Goal: Task Accomplishment & Management: Use online tool/utility

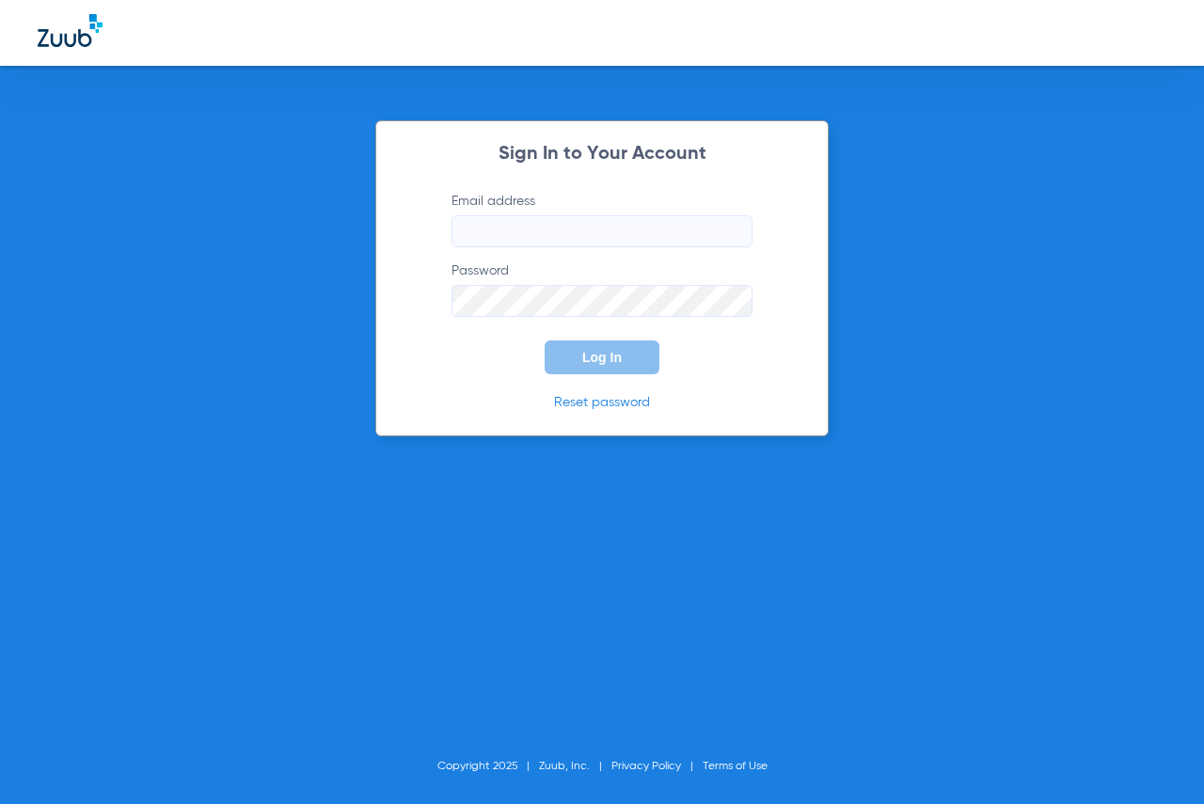
type input "[EMAIL_ADDRESS][DOMAIN_NAME]"
click at [570, 356] on button "Log In" at bounding box center [602, 357] width 115 height 34
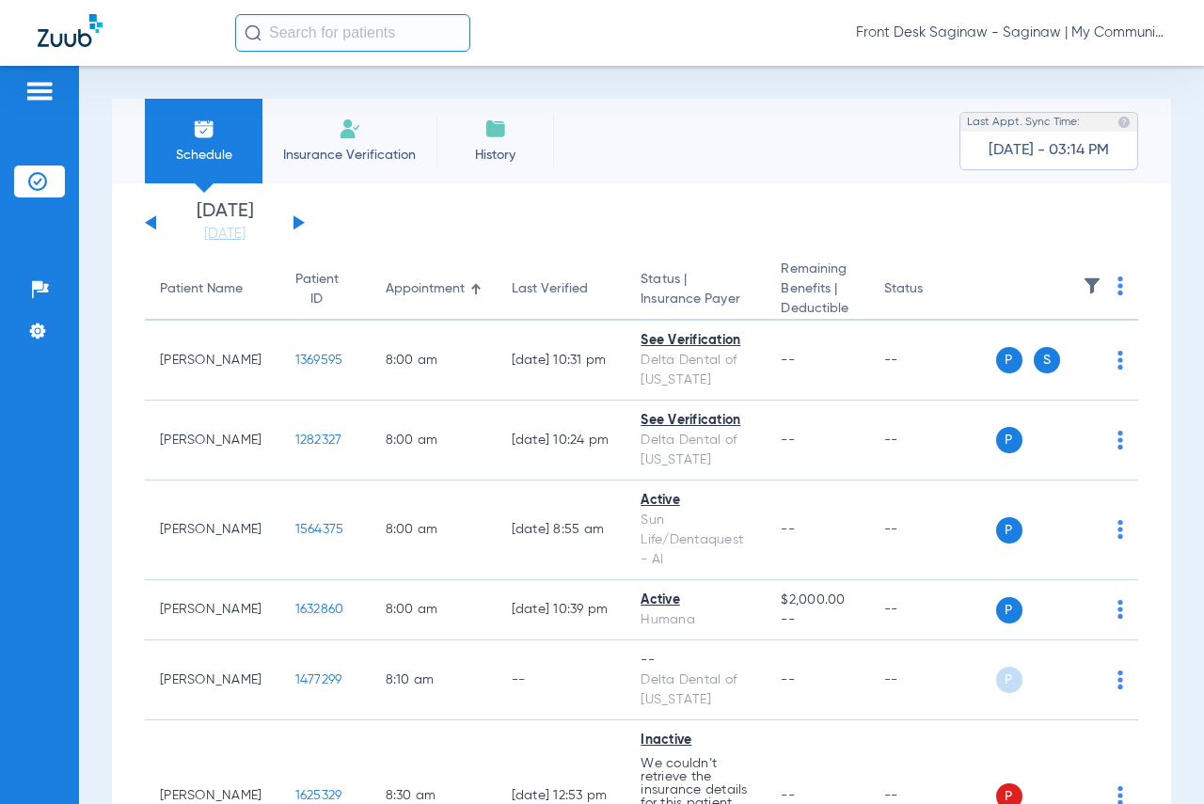
click at [295, 224] on button at bounding box center [298, 222] width 11 height 14
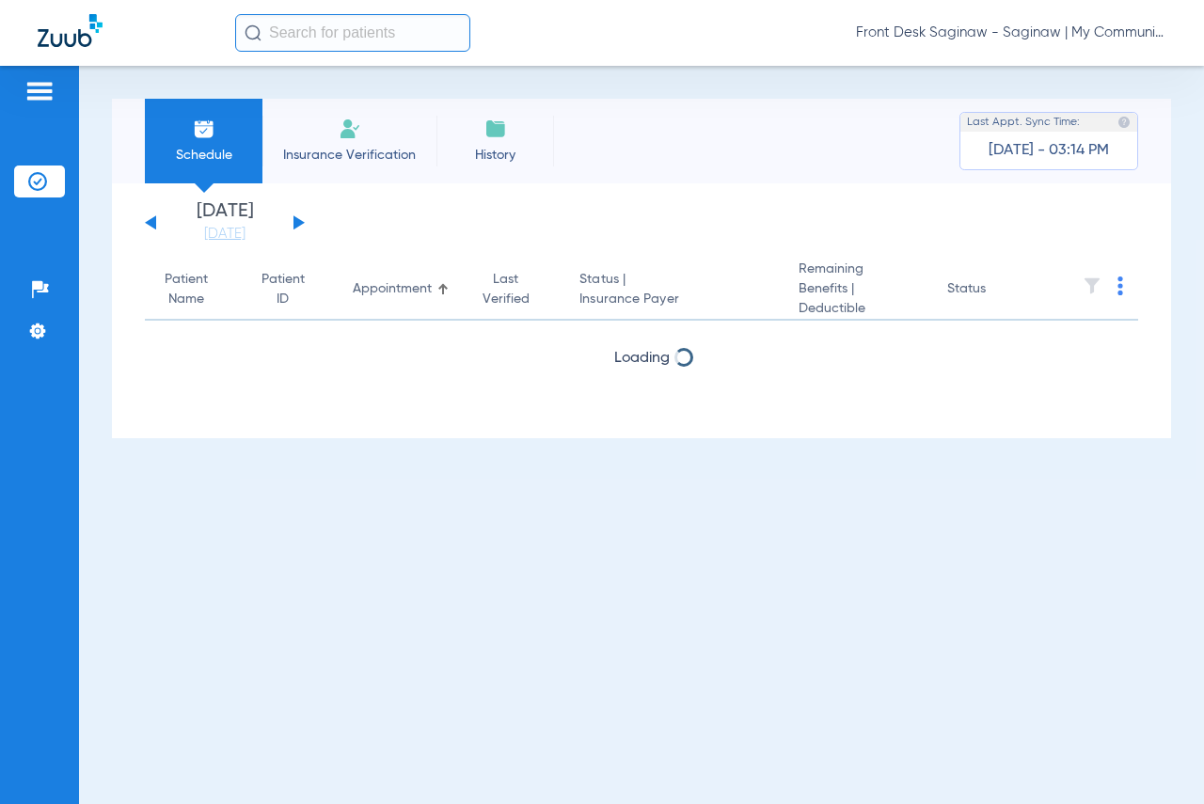
click at [295, 224] on button at bounding box center [298, 222] width 11 height 14
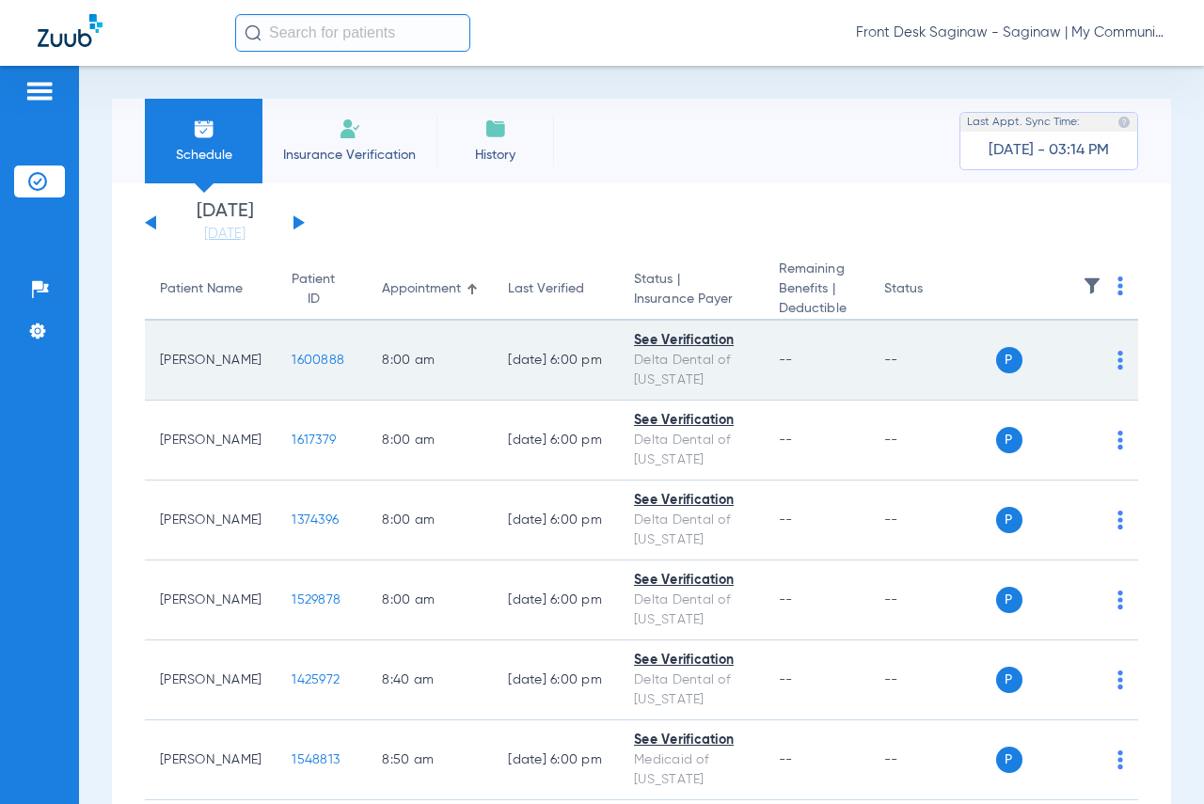
click at [292, 362] on span "1600888" at bounding box center [318, 360] width 53 height 13
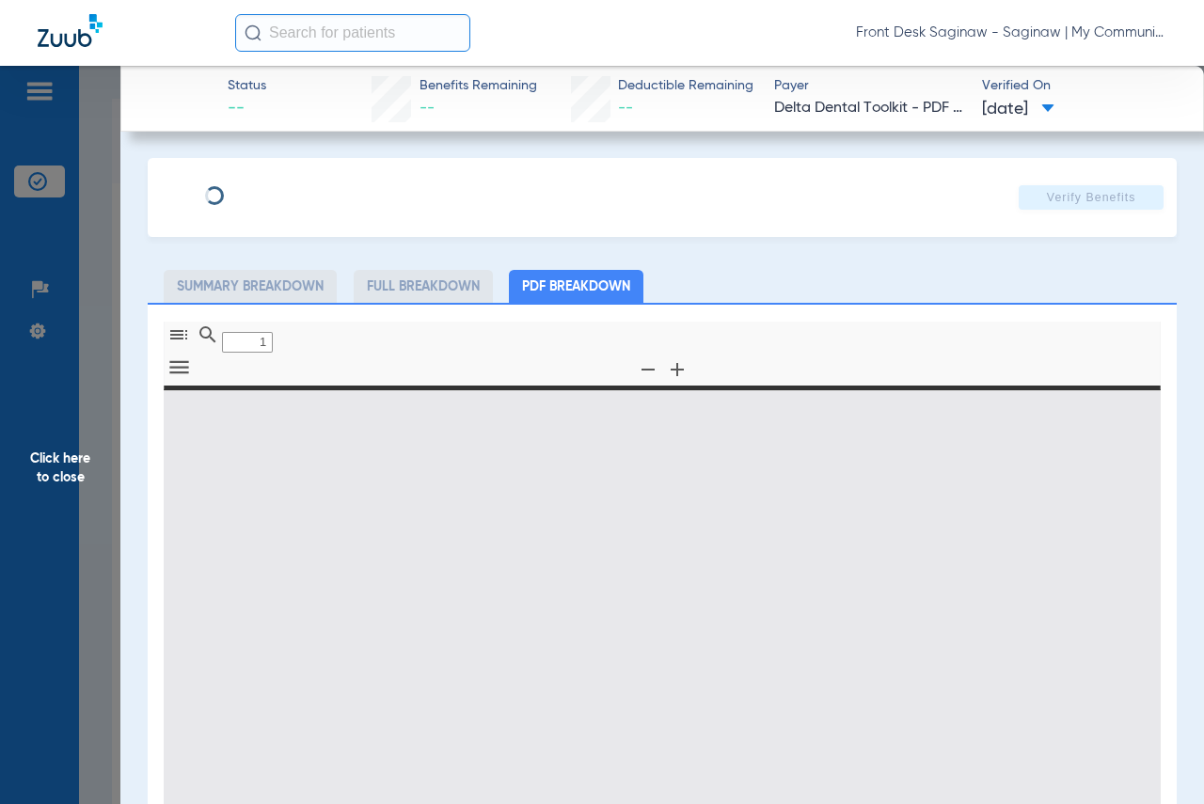
type input "0"
select select "page-width"
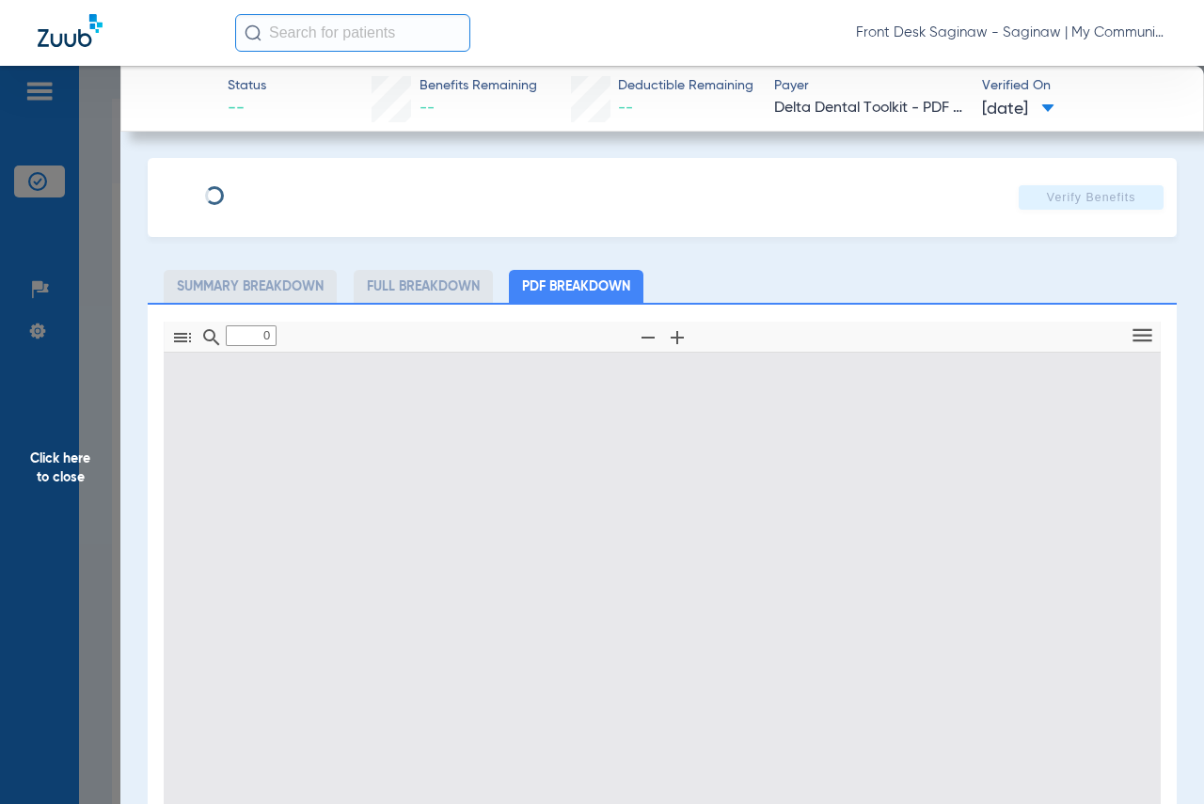
type input "1"
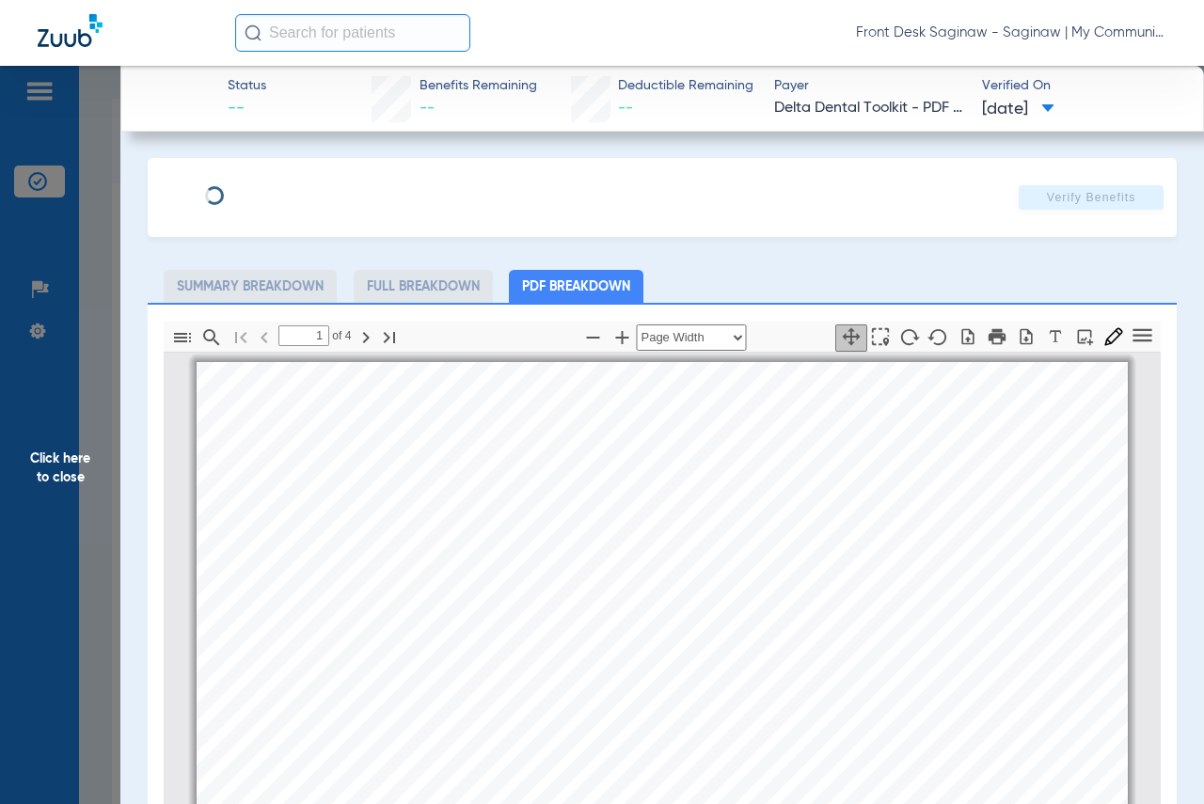
scroll to position [9, 0]
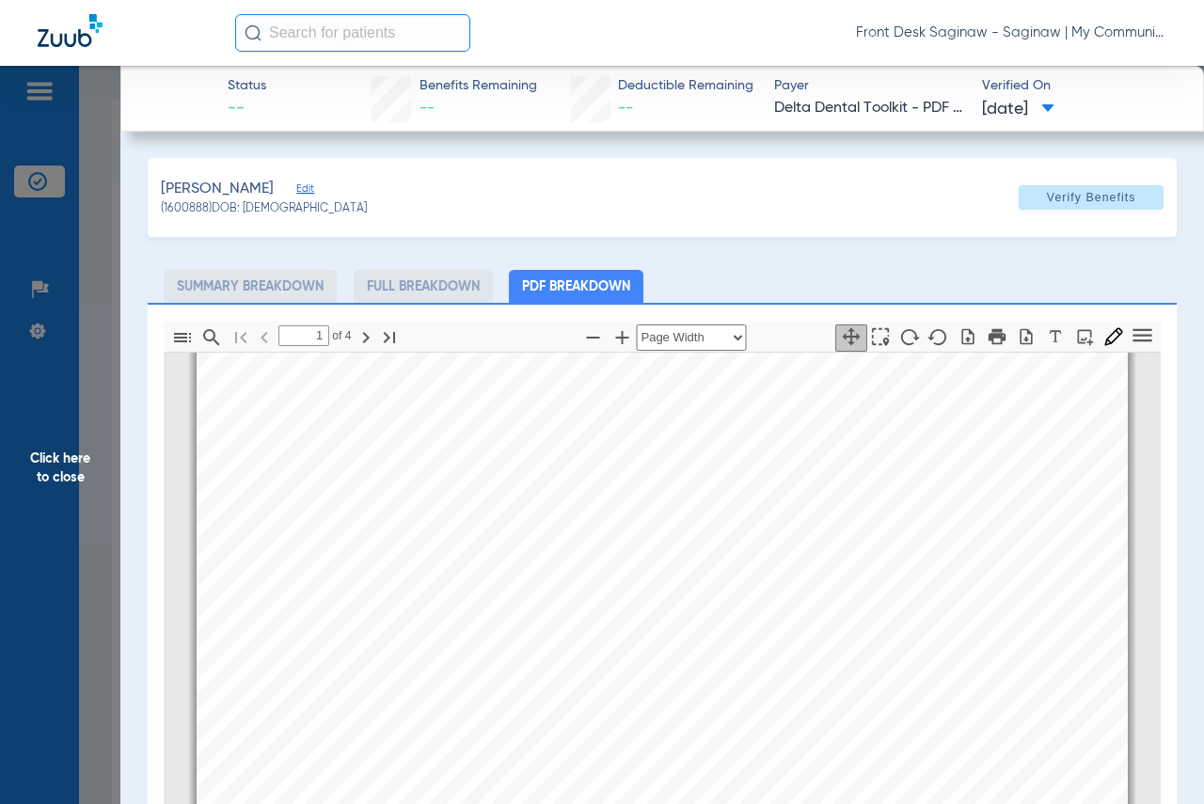
click at [46, 338] on span "Click here to close" at bounding box center [60, 468] width 120 height 804
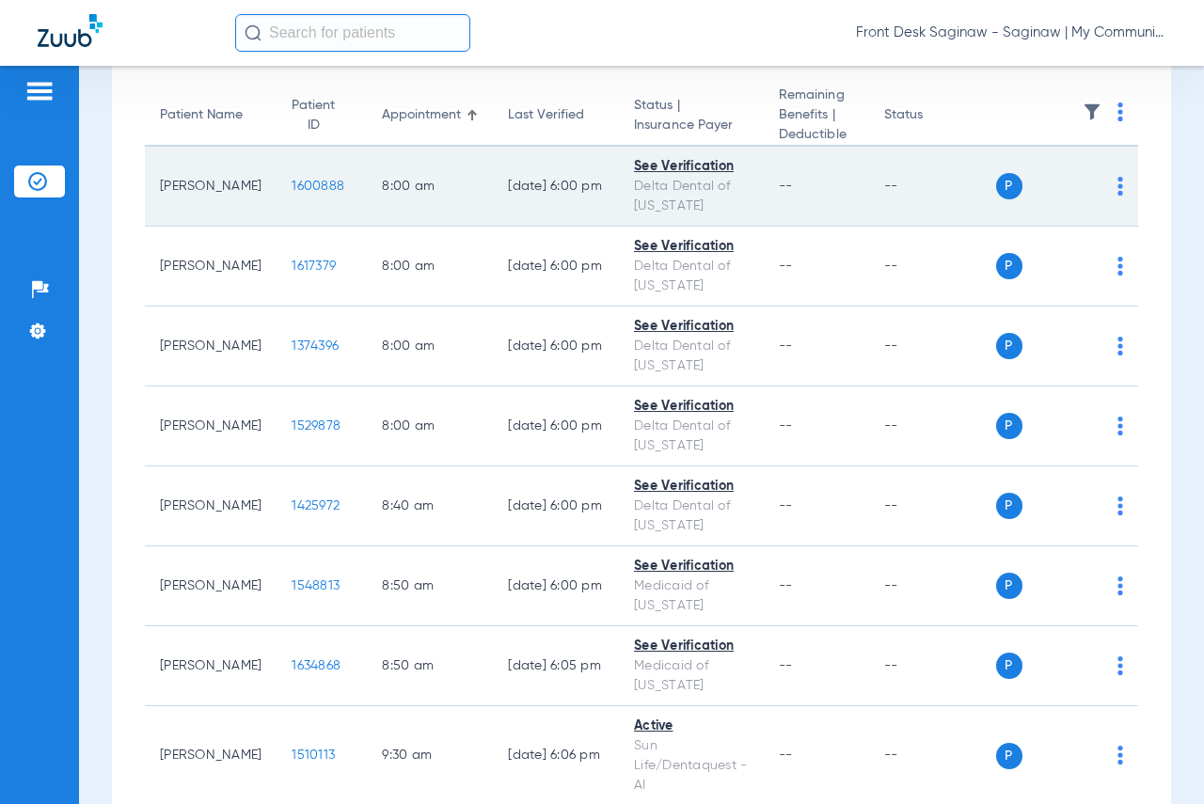
scroll to position [188, 0]
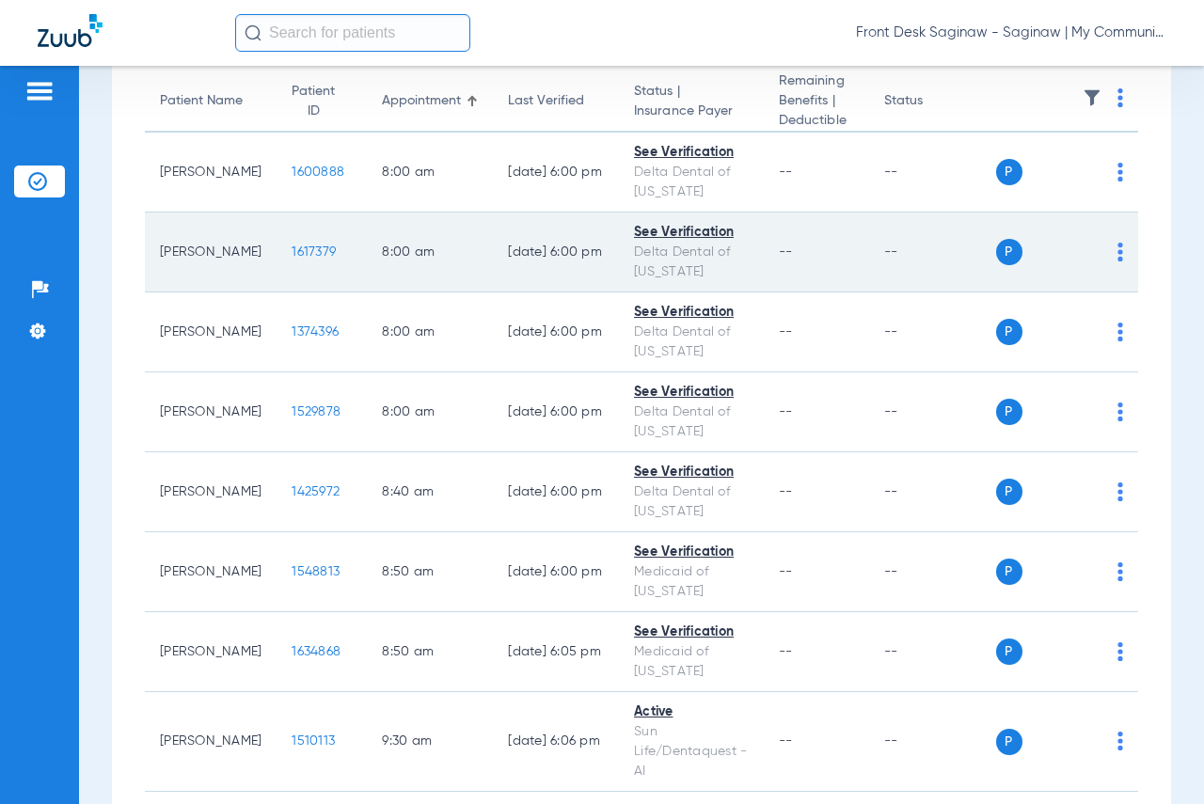
click at [292, 254] on span "1617379" at bounding box center [314, 251] width 44 height 13
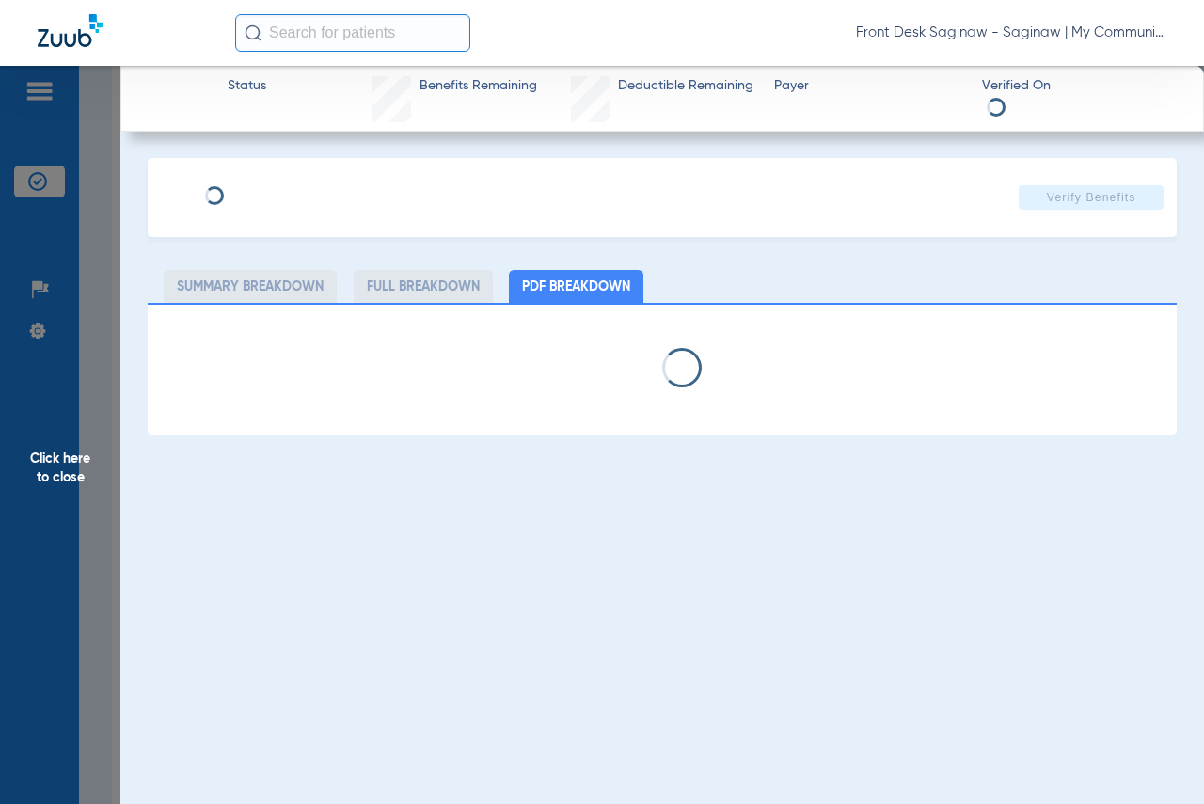
select select "page-width"
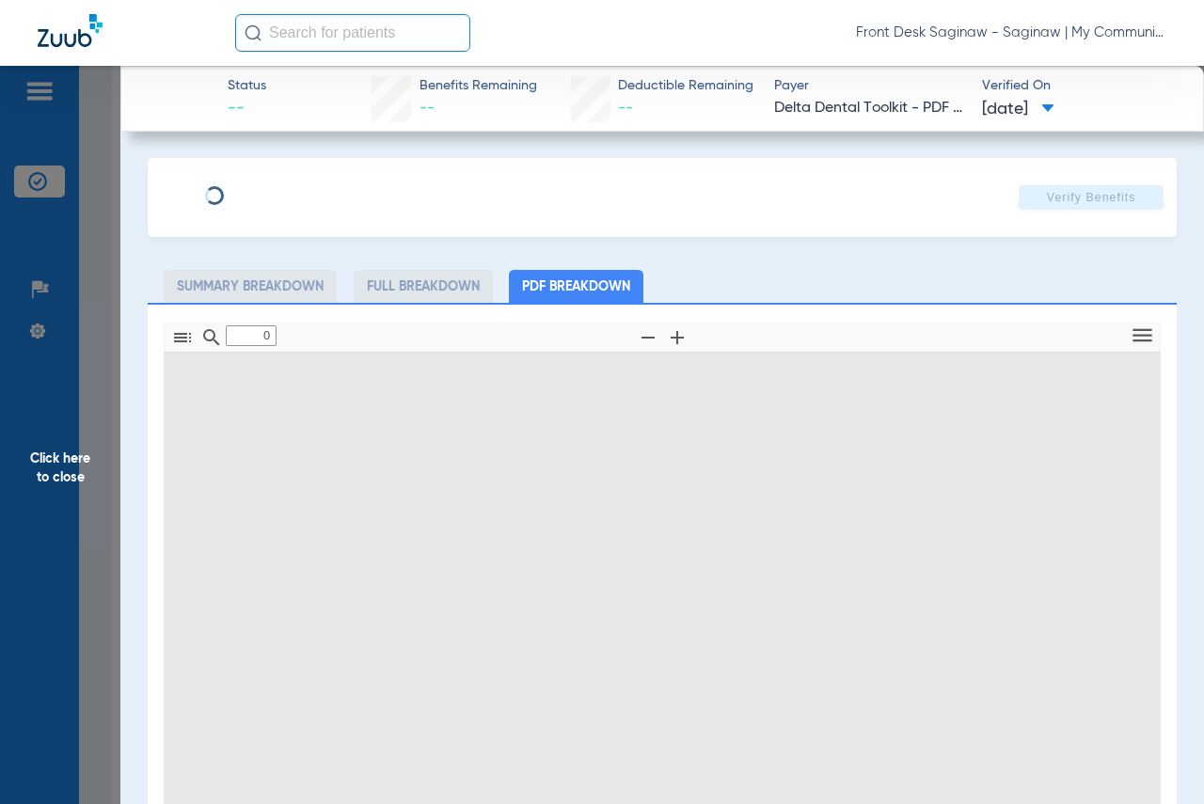
type input "1"
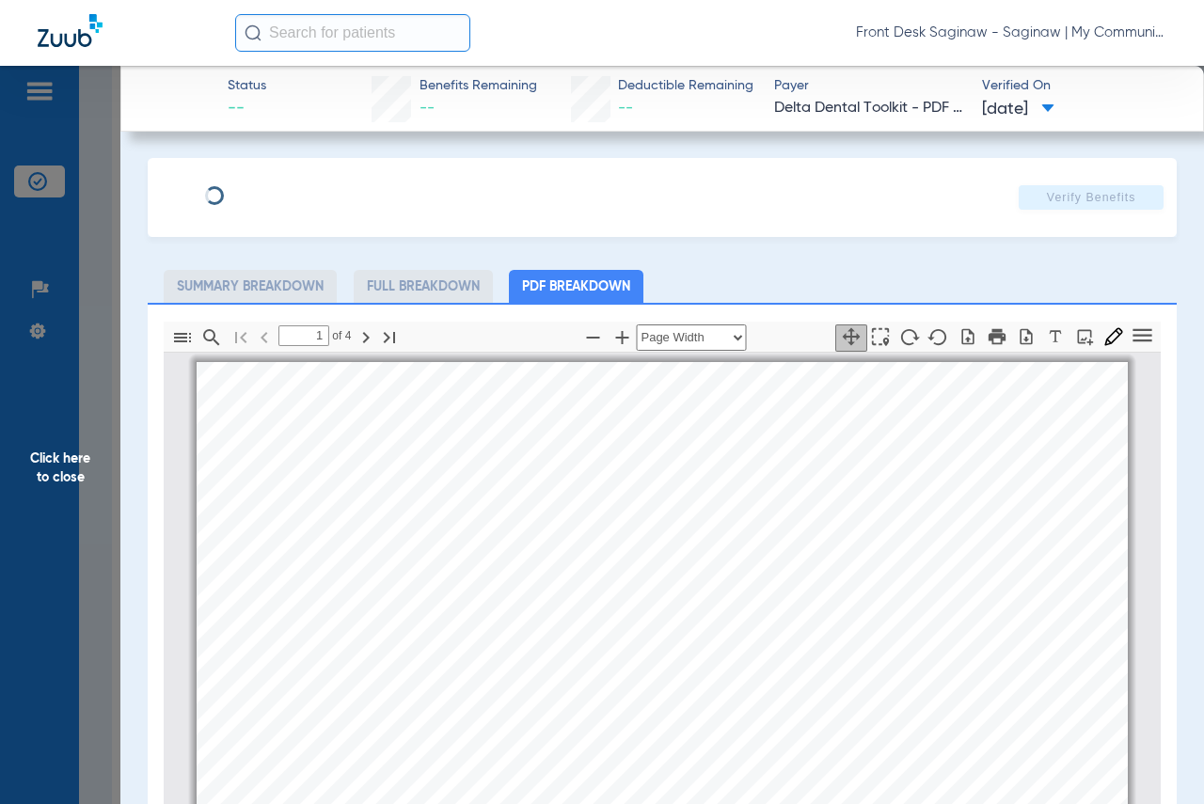
scroll to position [9, 0]
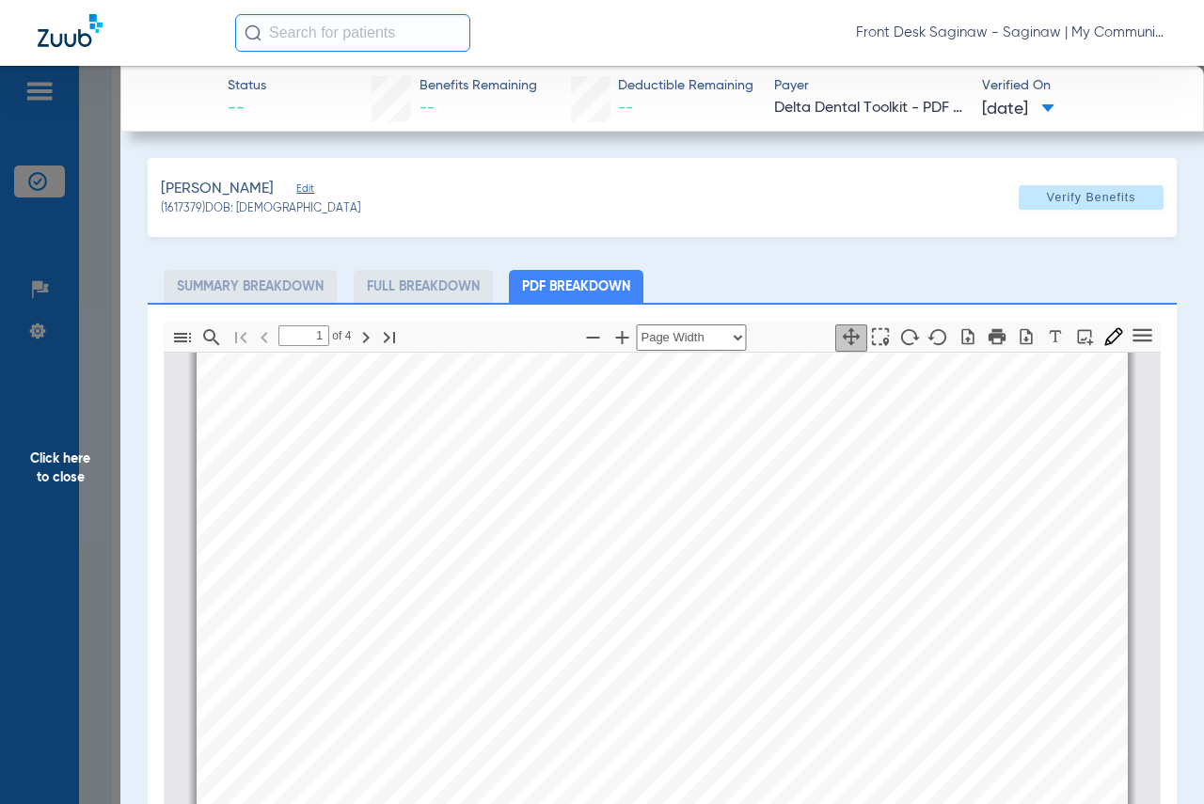
click at [67, 318] on span "Click here to close" at bounding box center [60, 468] width 120 height 804
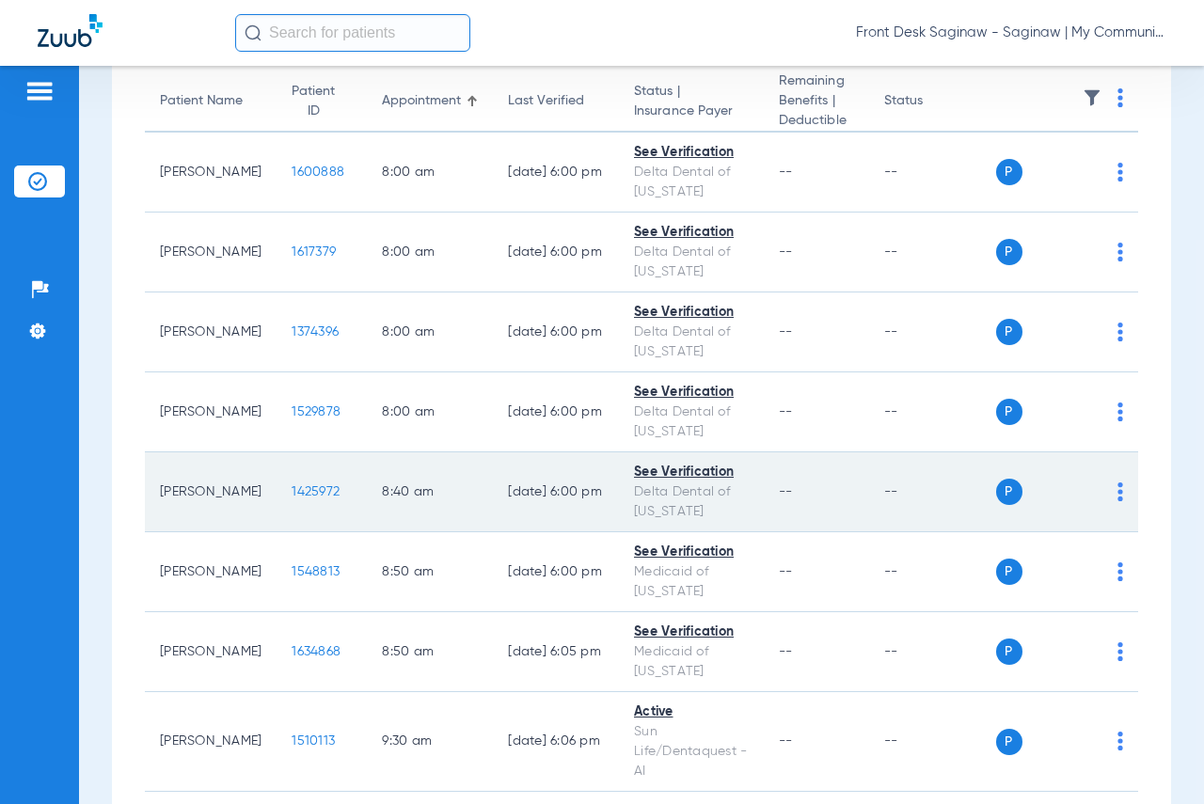
click at [288, 501] on td "1425972" at bounding box center [322, 492] width 90 height 80
click at [292, 497] on span "1425972" at bounding box center [316, 491] width 48 height 13
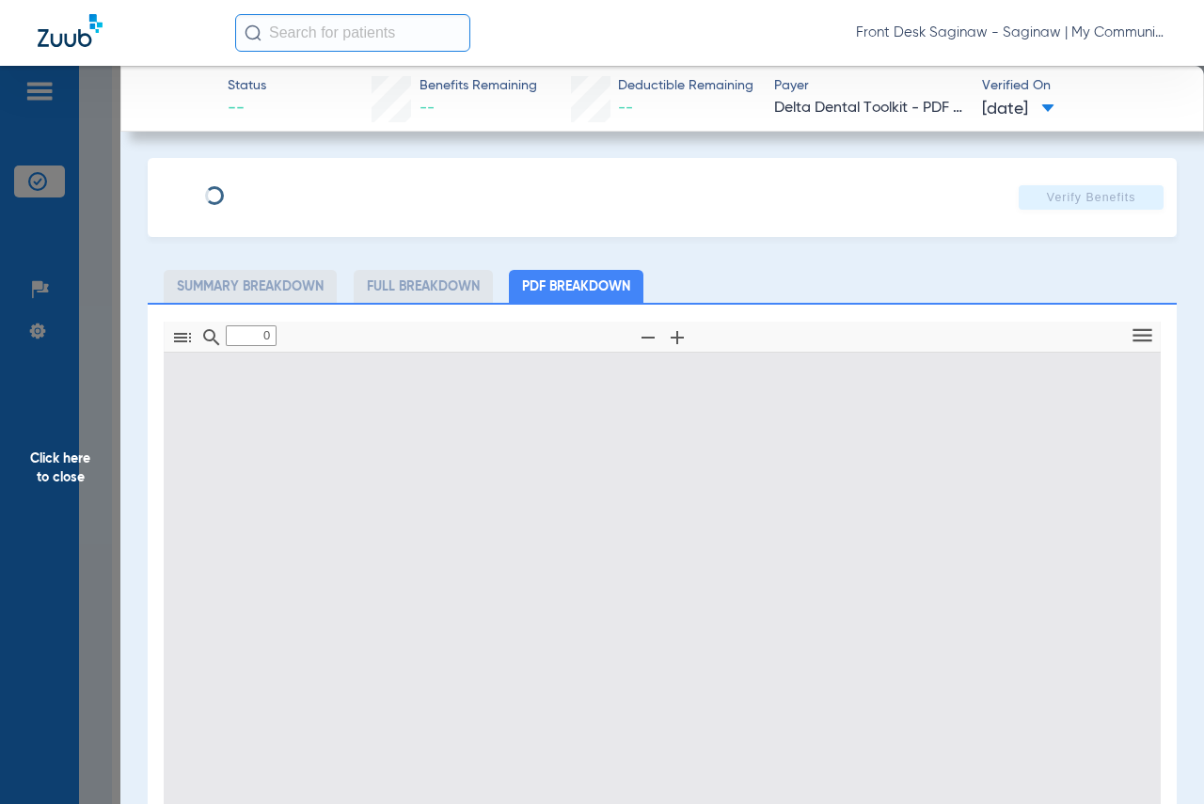
type input "1"
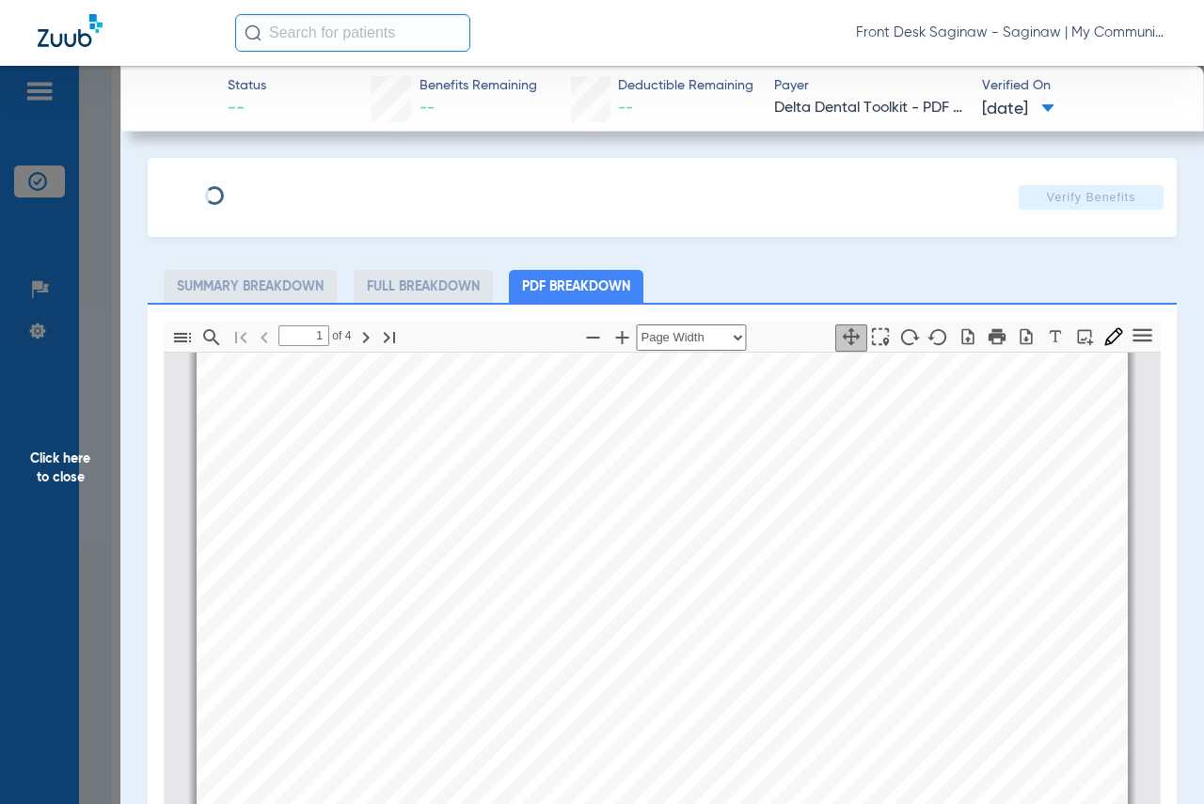
click at [35, 366] on span "Click here to close" at bounding box center [60, 468] width 120 height 804
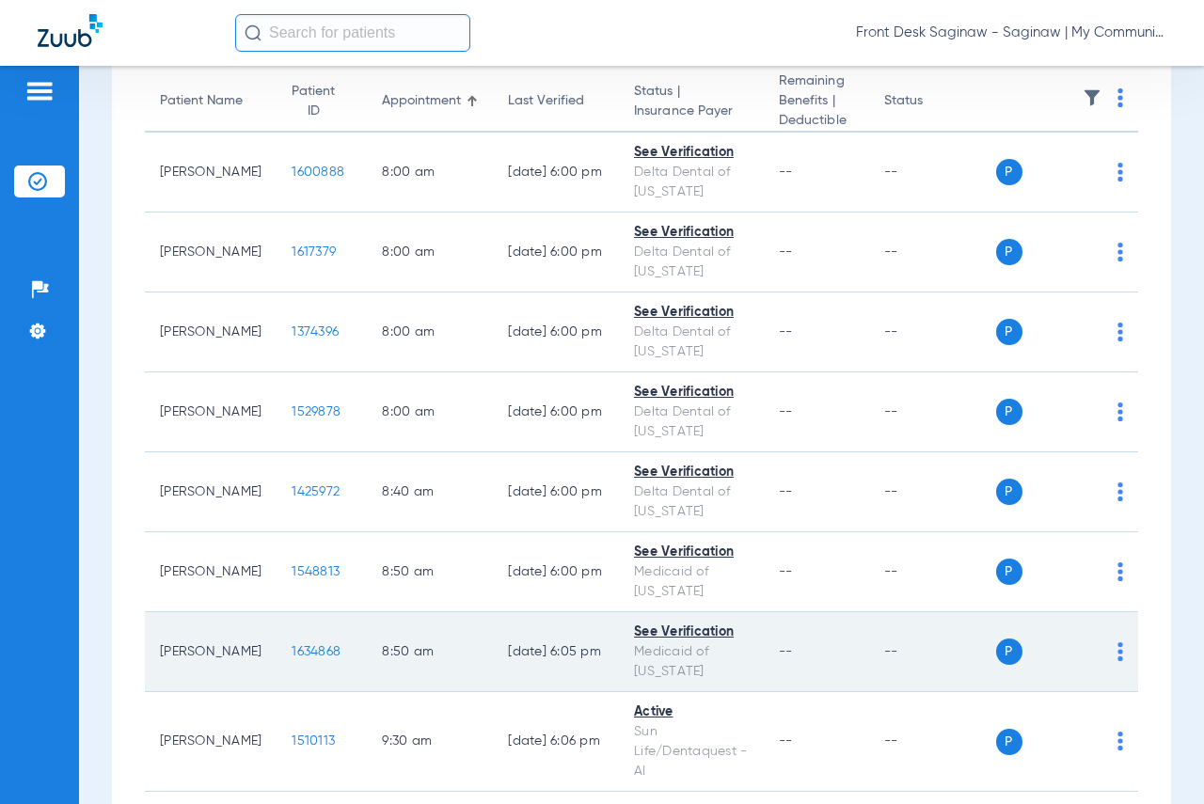
click at [284, 661] on td "1634868" at bounding box center [322, 652] width 90 height 80
click at [292, 655] on span "1634868" at bounding box center [316, 651] width 49 height 13
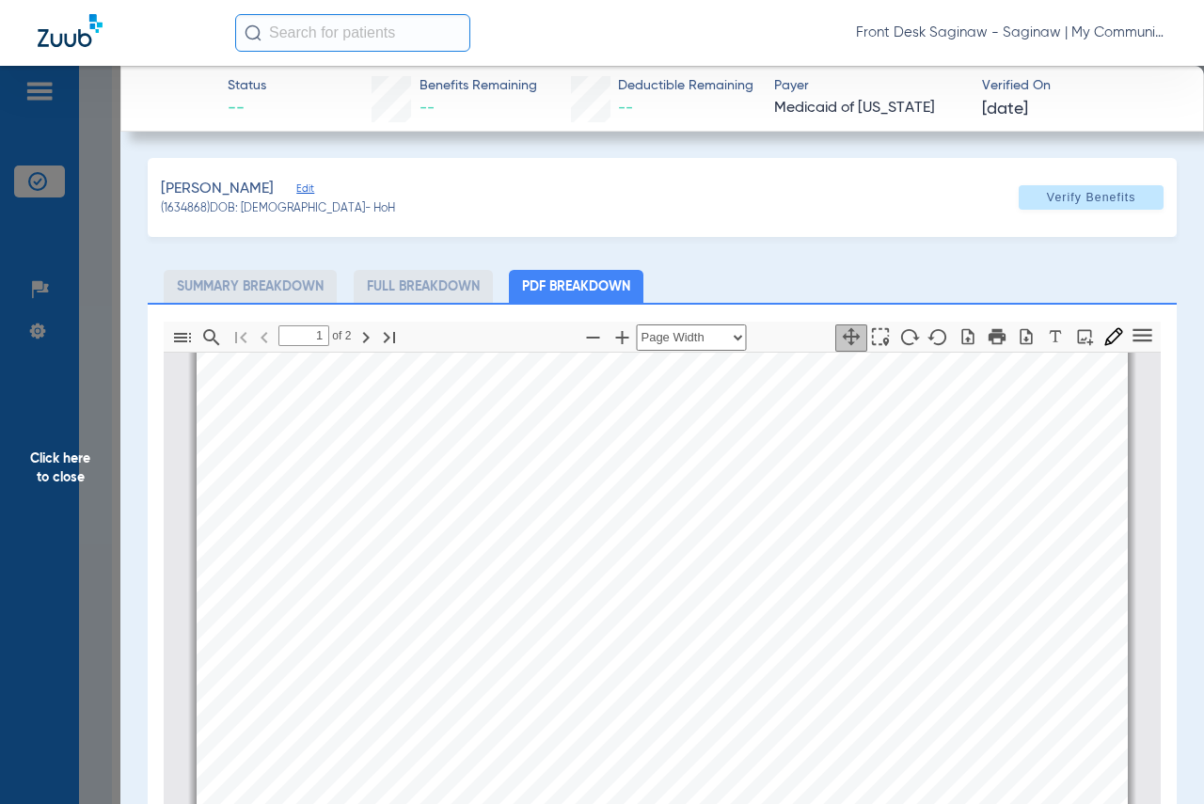
type input "2"
click at [27, 263] on span "Click here to close" at bounding box center [60, 468] width 120 height 804
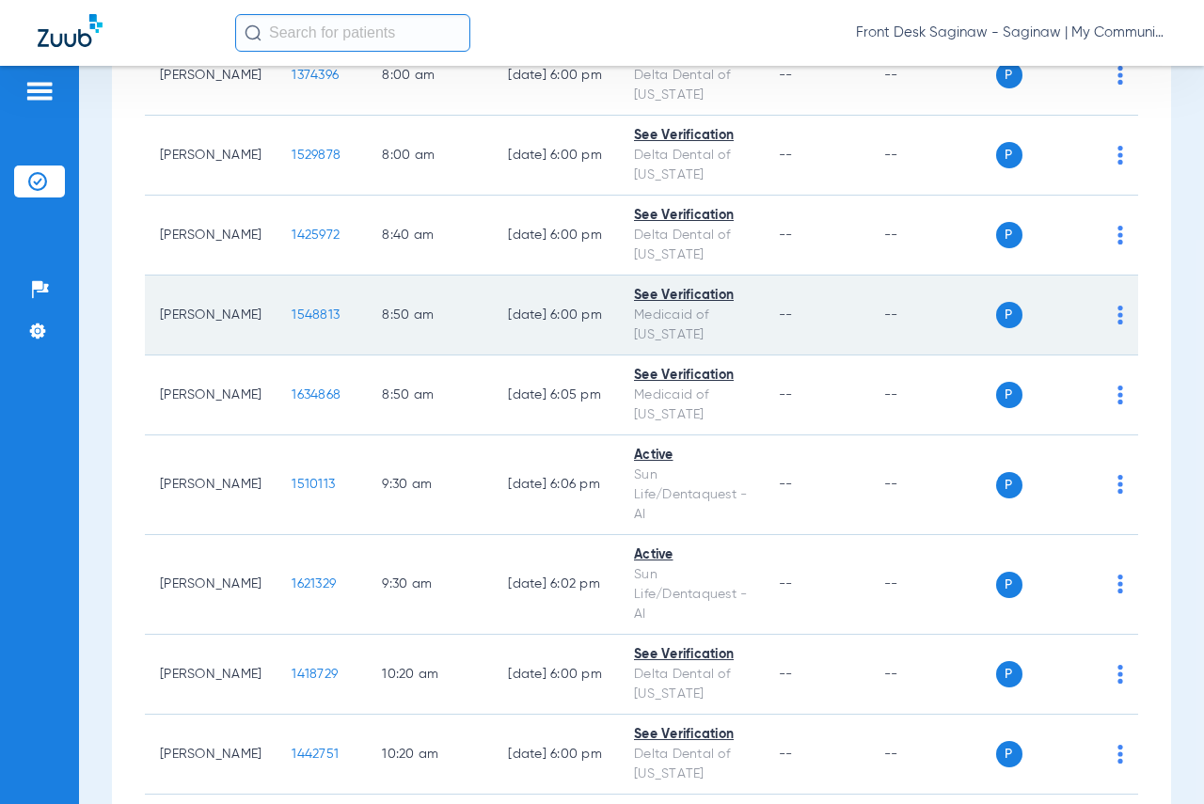
scroll to position [470, 0]
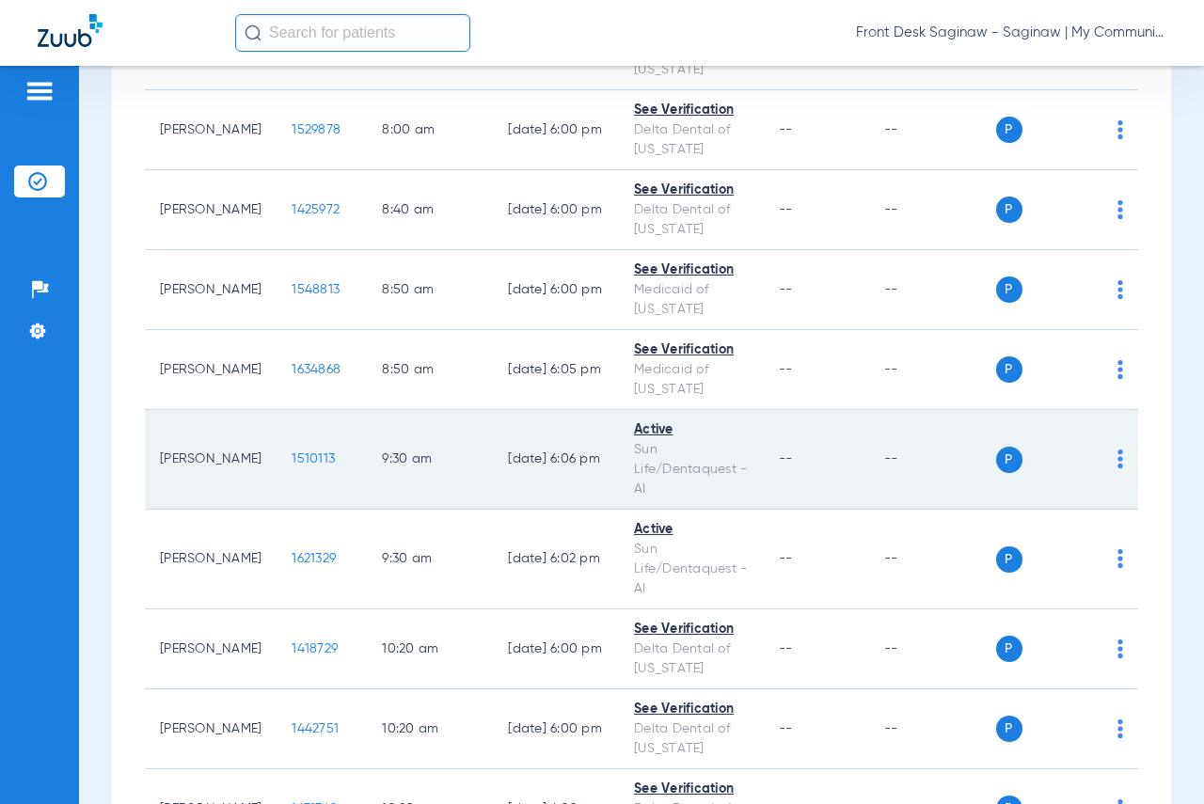
click at [292, 458] on span "1510113" at bounding box center [313, 458] width 43 height 13
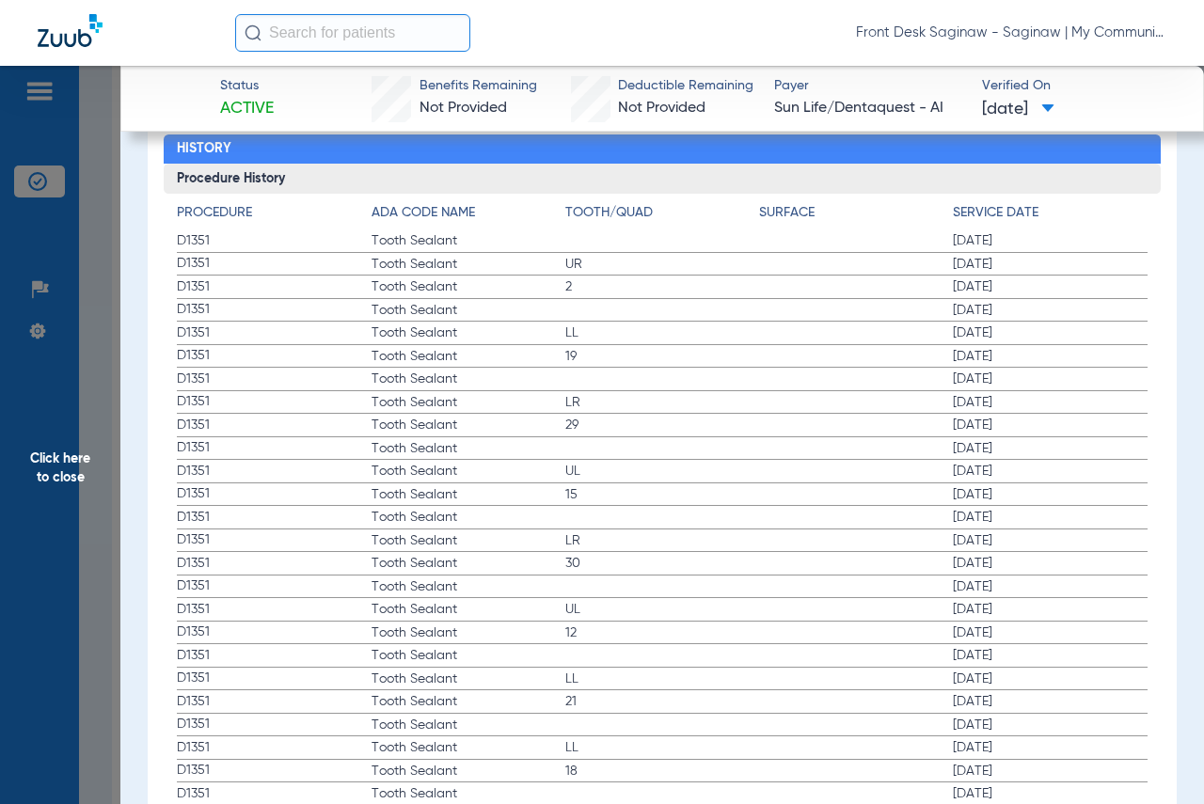
scroll to position [2163, 0]
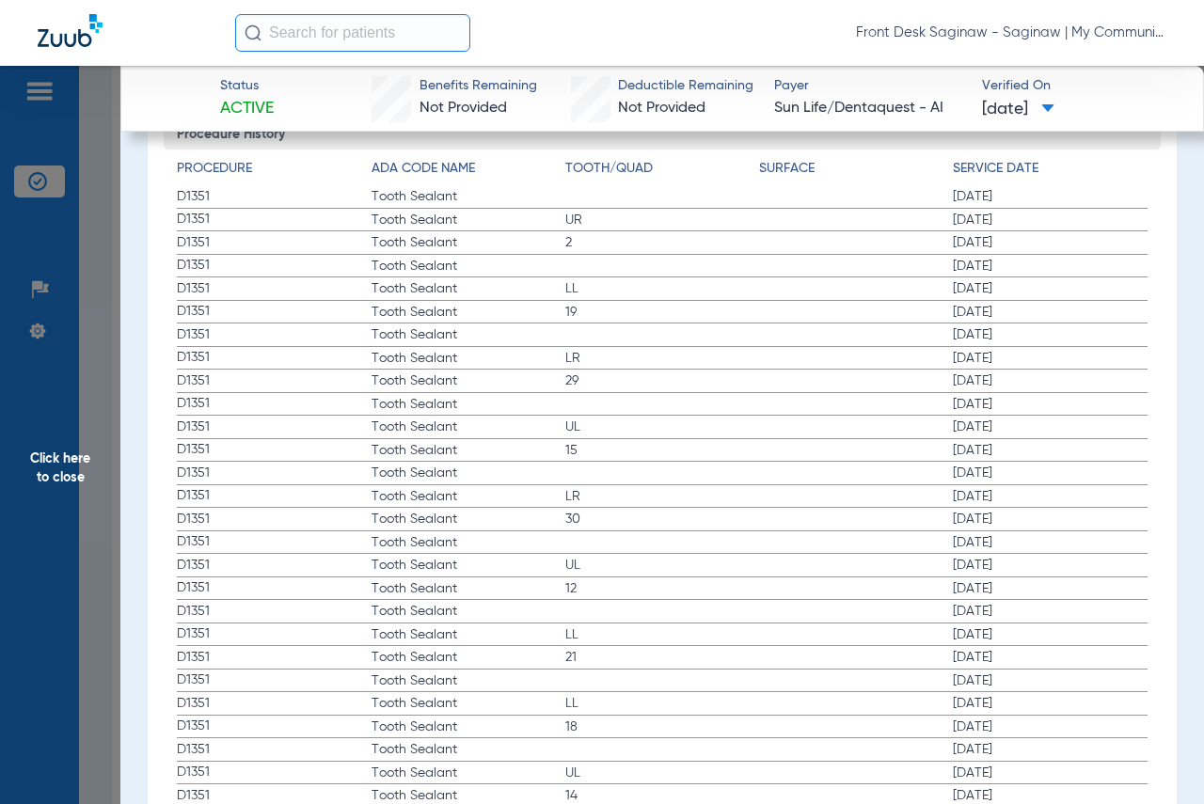
click at [55, 276] on span "Click here to close" at bounding box center [60, 468] width 120 height 804
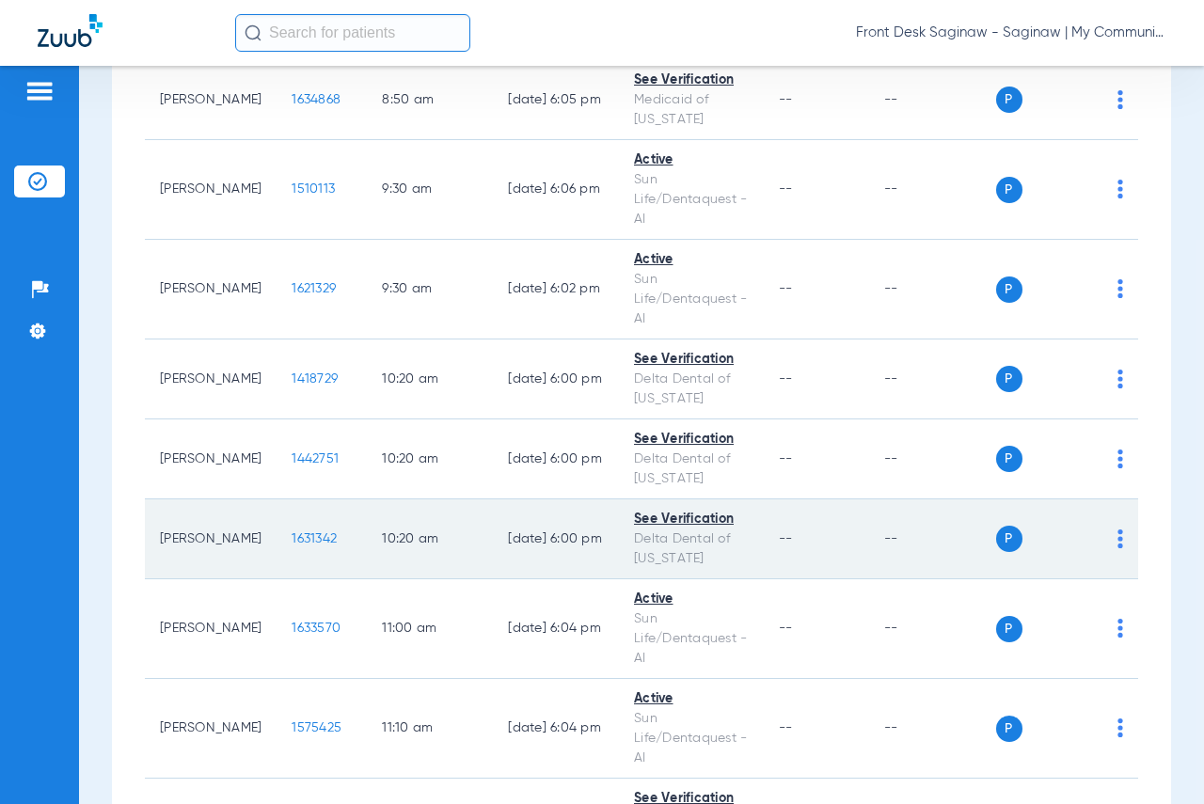
scroll to position [752, 0]
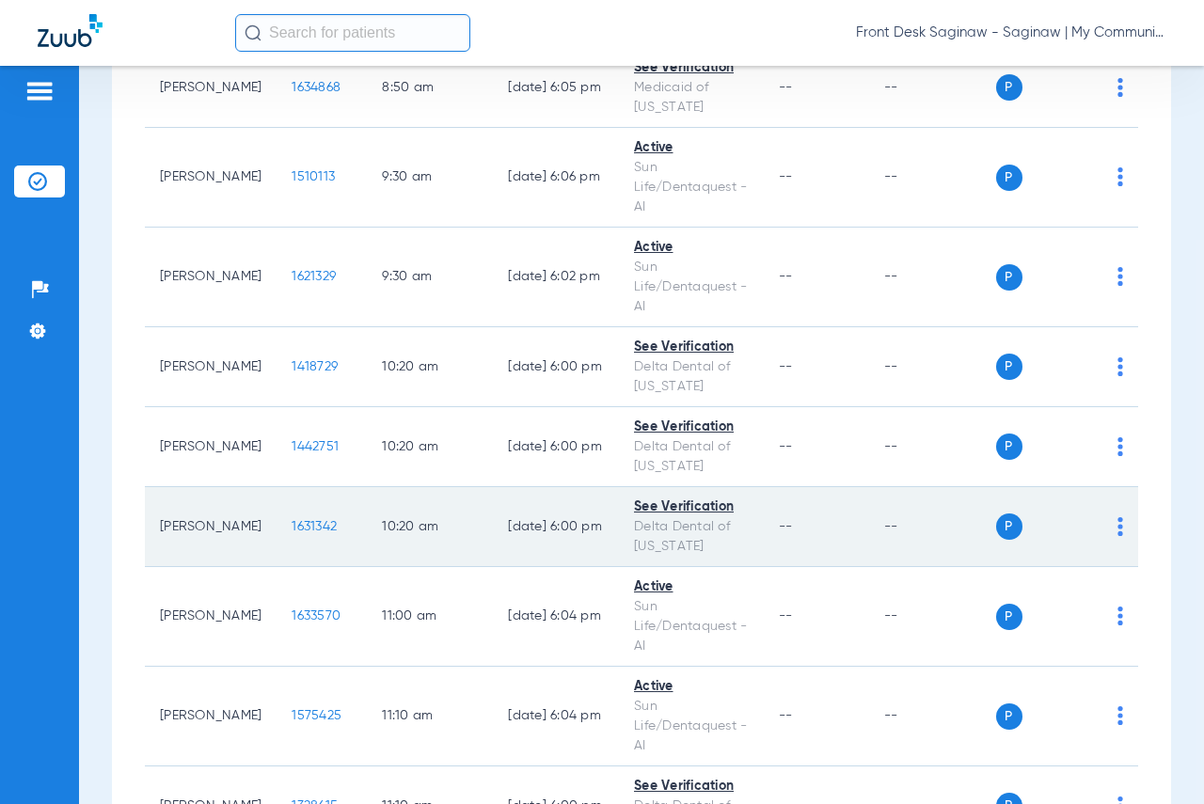
click at [296, 530] on span "1631342" at bounding box center [314, 526] width 45 height 13
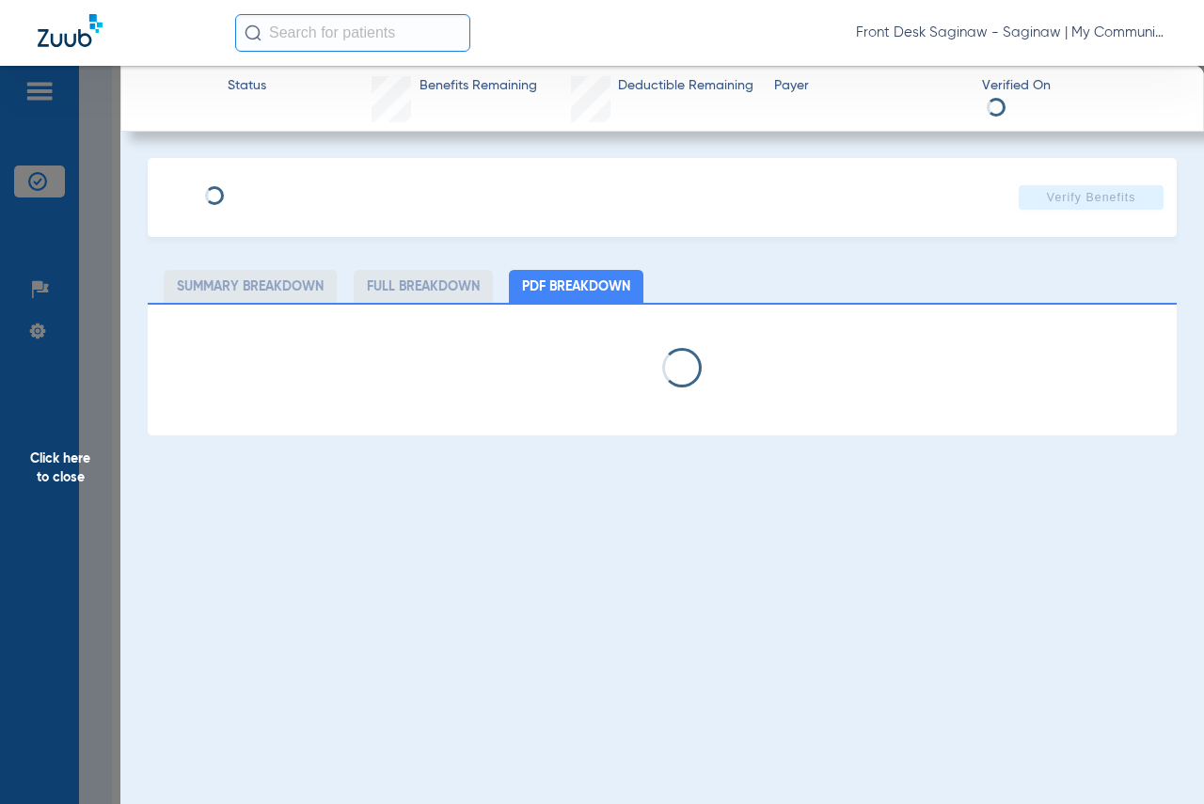
select select "page-width"
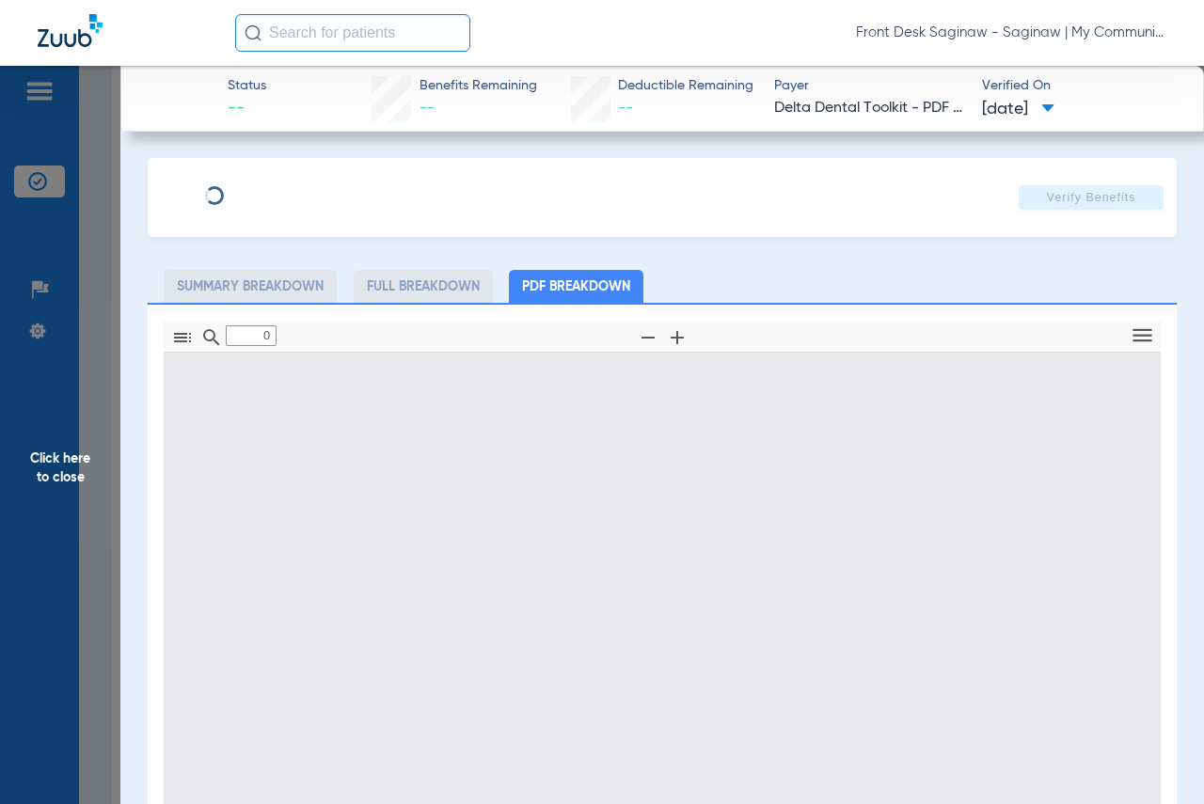
type input "1"
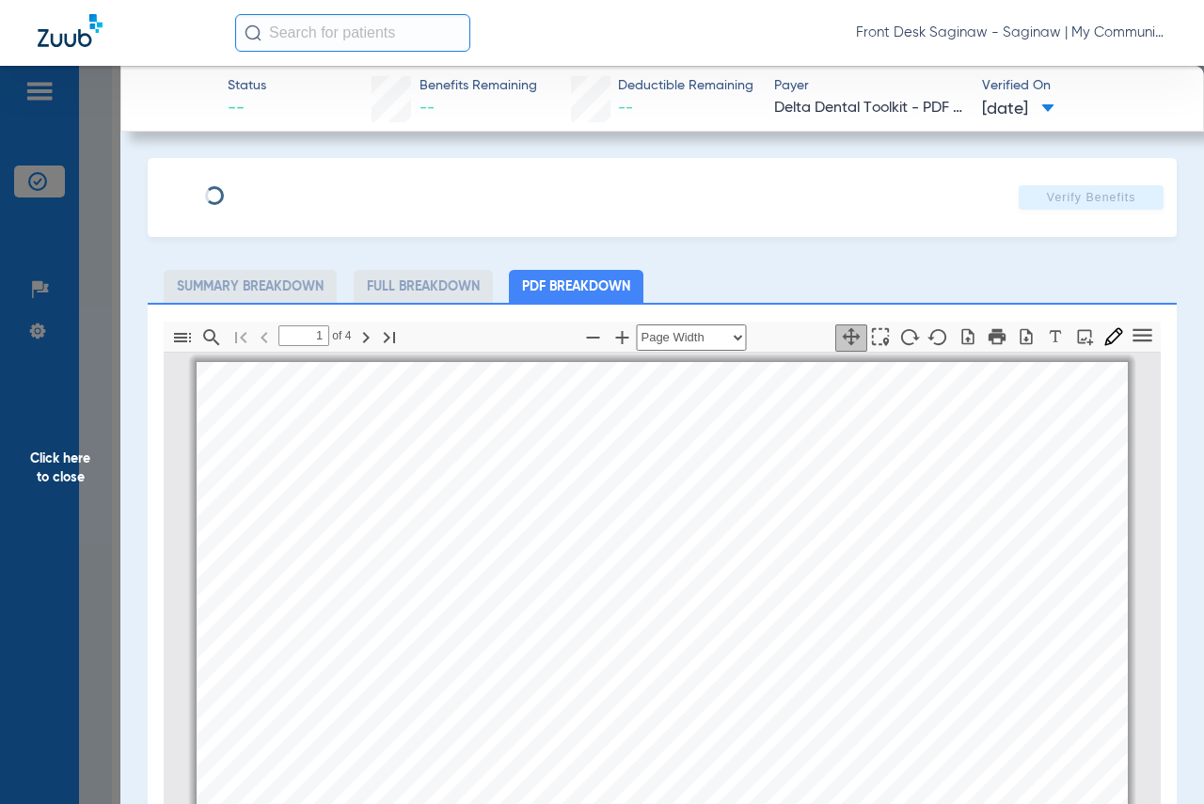
scroll to position [9, 0]
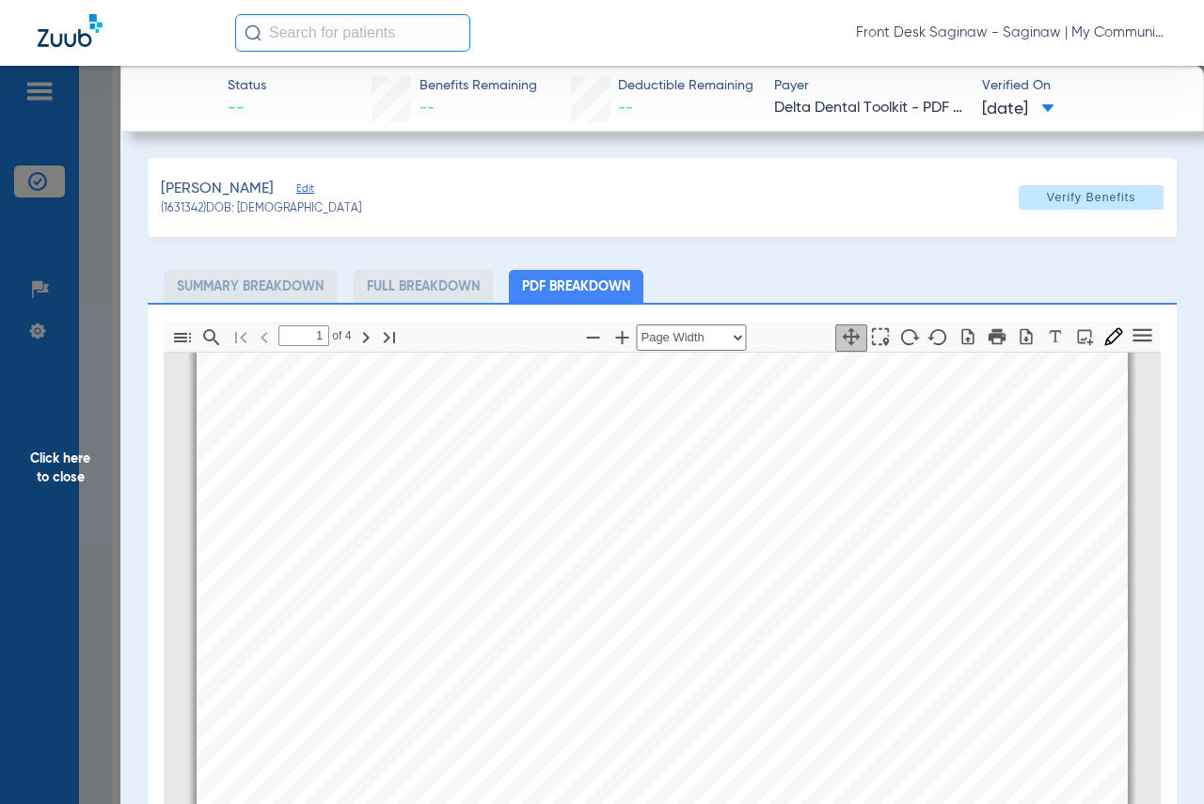
click at [40, 394] on span "Click here to close" at bounding box center [60, 468] width 120 height 804
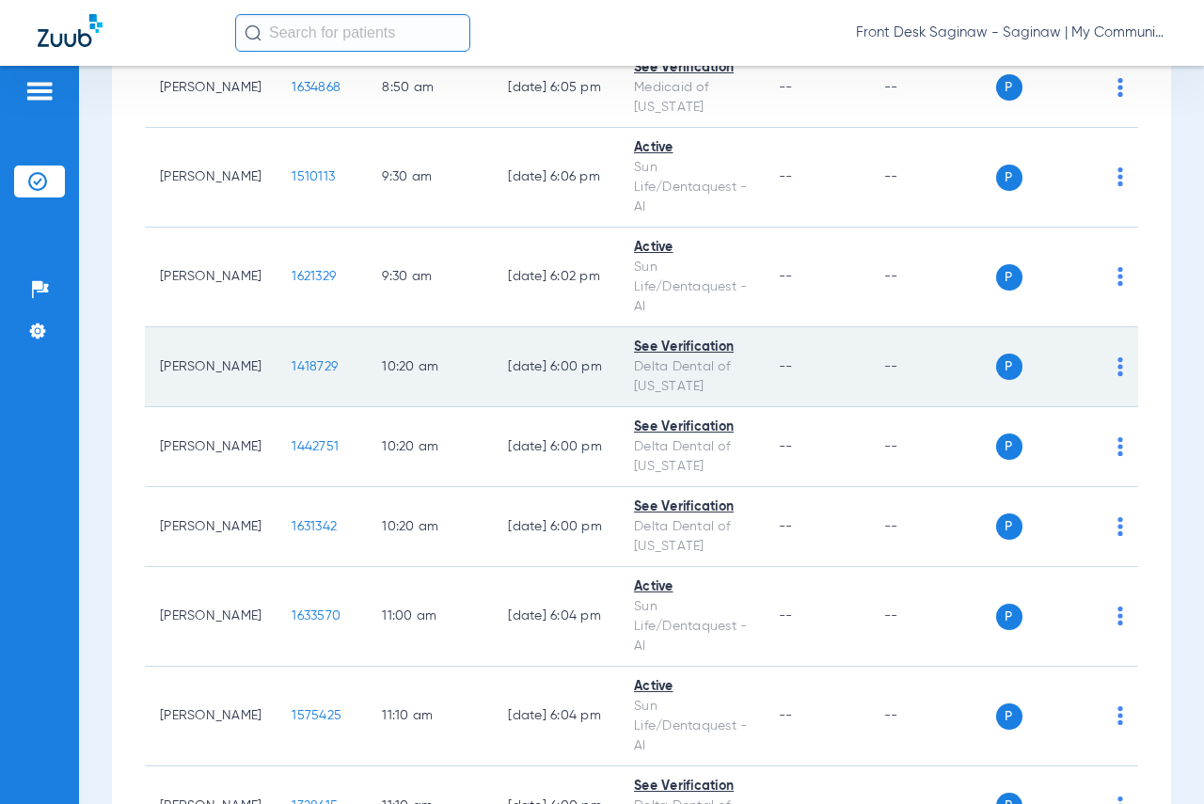
click at [292, 369] on span "1418729" at bounding box center [315, 366] width 46 height 13
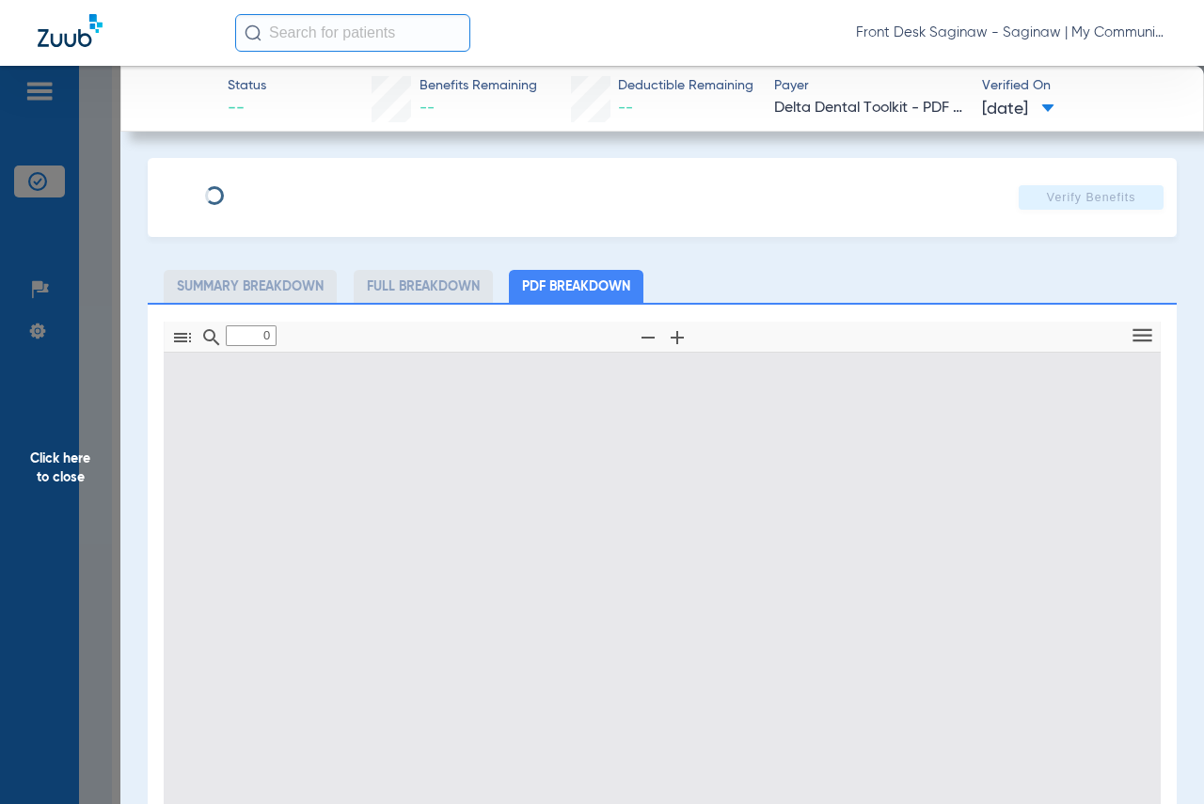
type input "1"
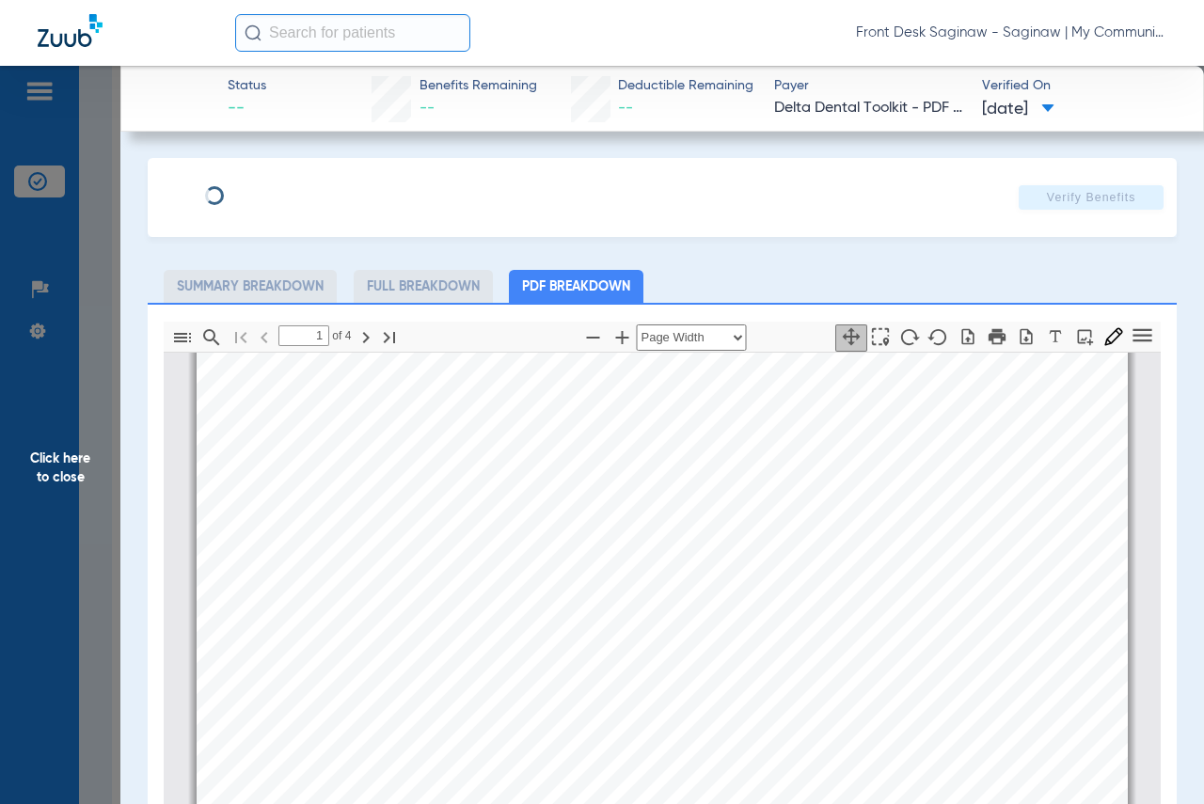
click at [0, 388] on span "Click here to close" at bounding box center [60, 468] width 120 height 804
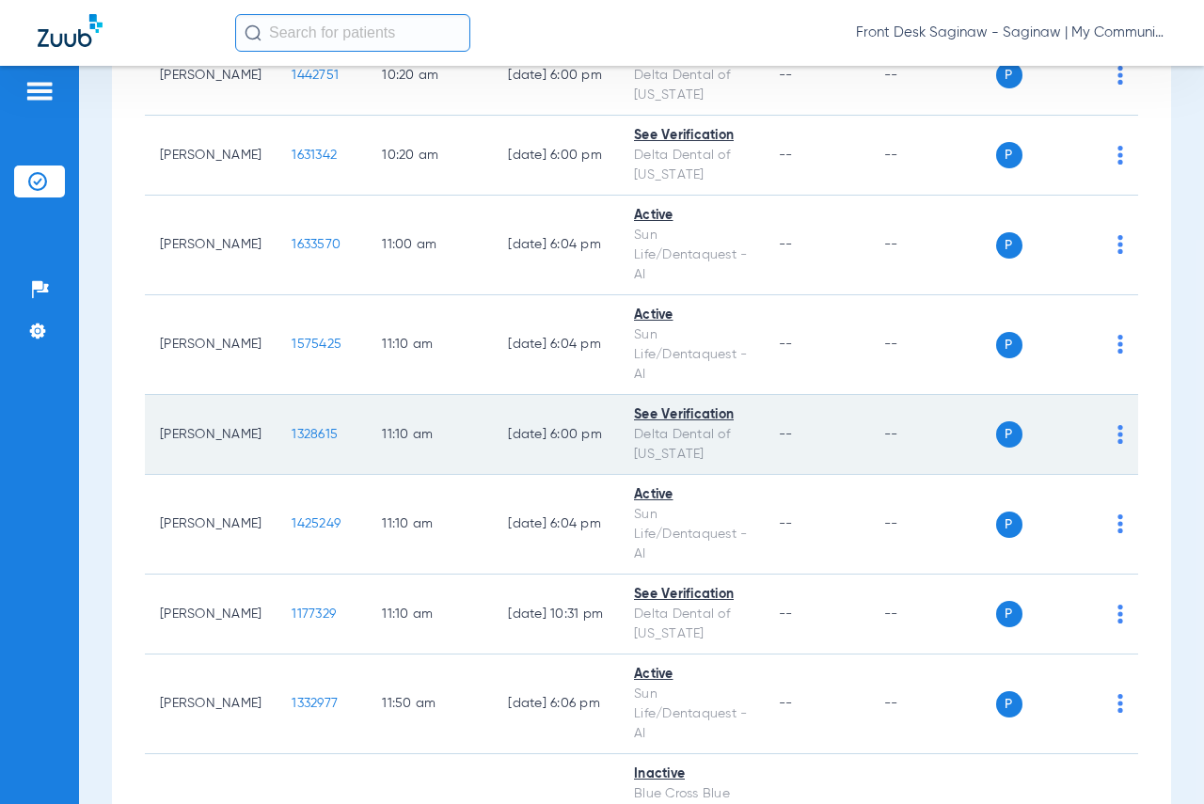
scroll to position [1129, 0]
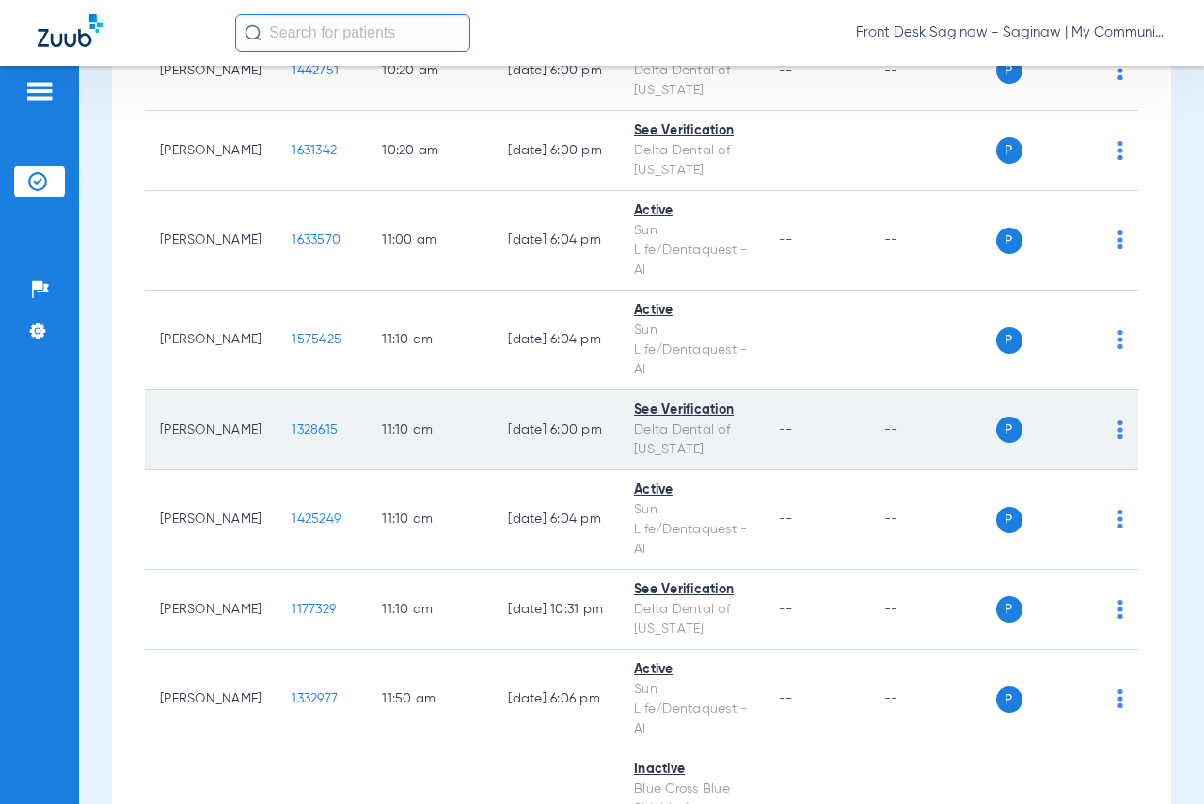
click at [297, 433] on span "1328615" at bounding box center [315, 429] width 46 height 13
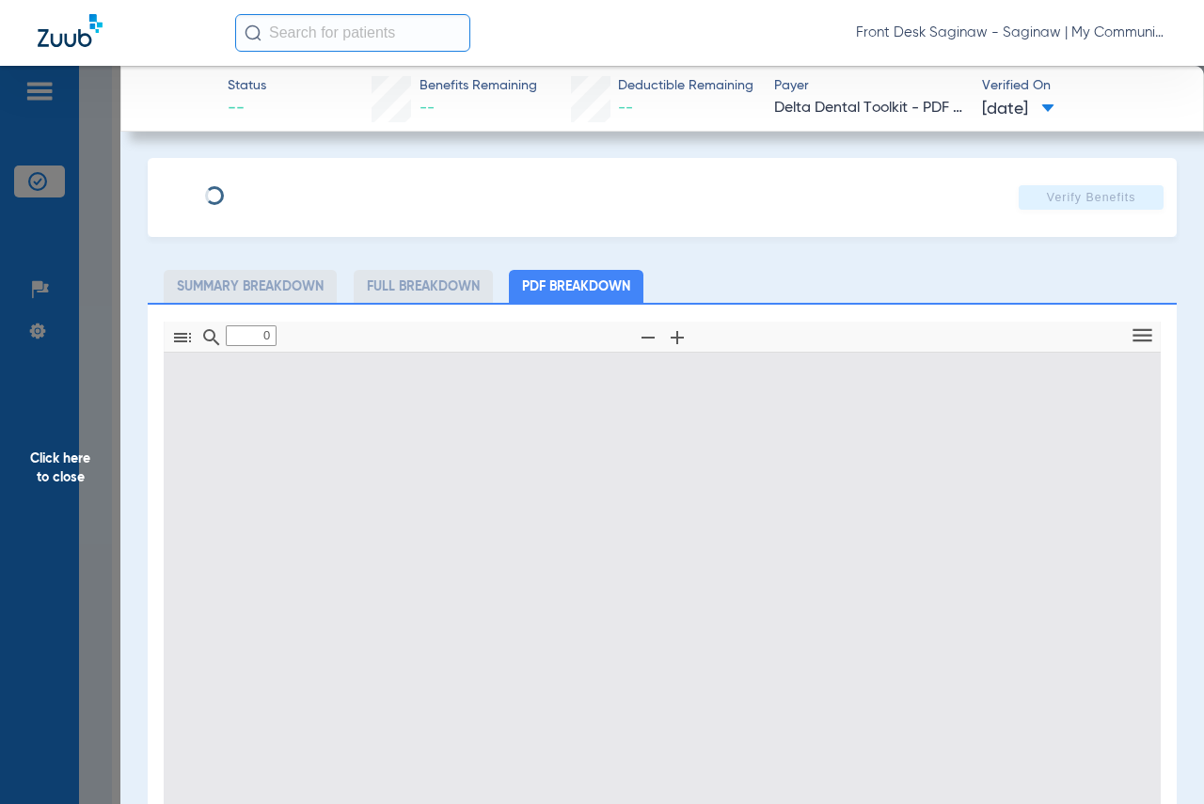
type input "1"
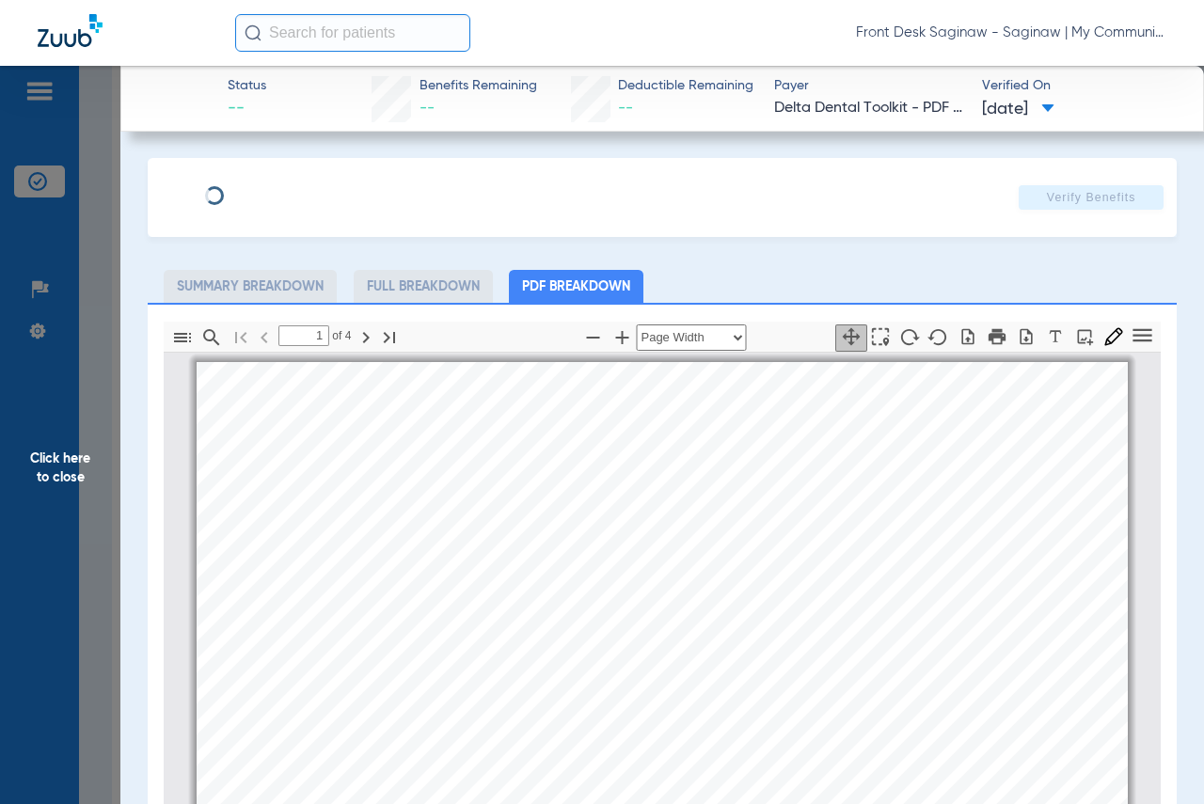
scroll to position [9, 0]
click at [62, 530] on span "Click here to close" at bounding box center [60, 468] width 120 height 804
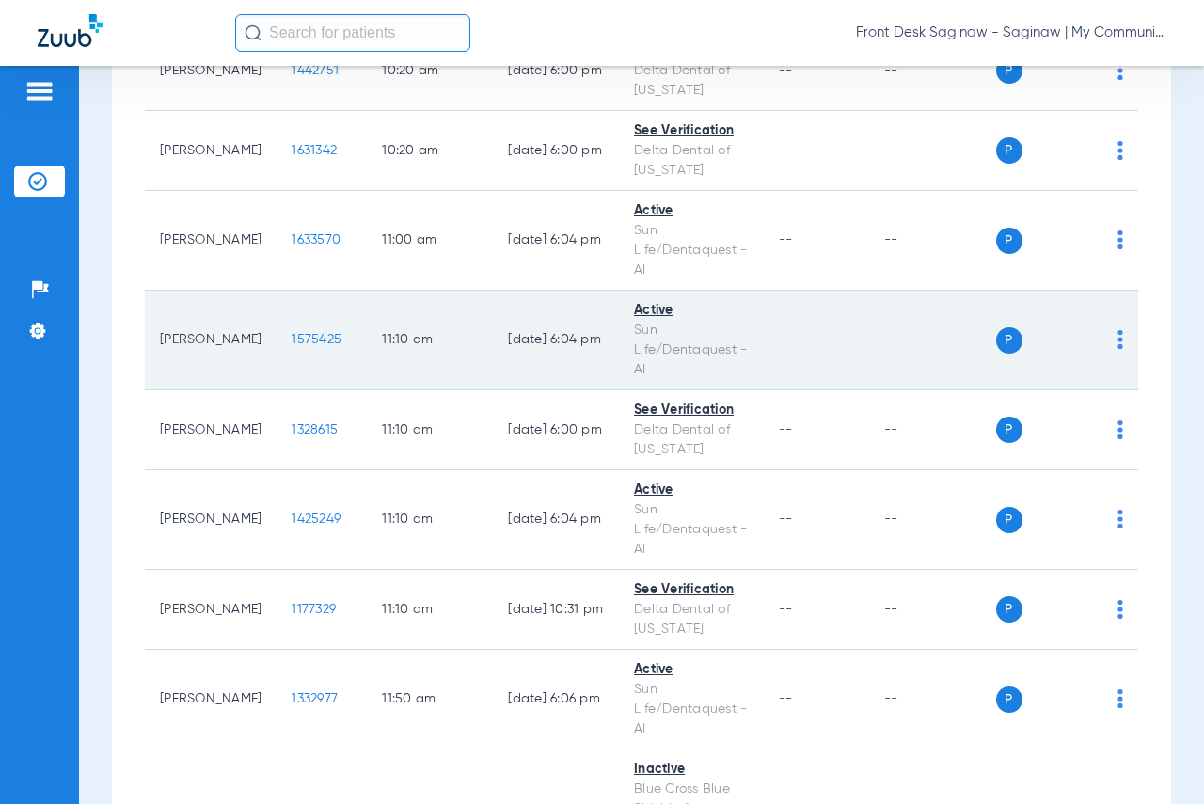
click at [292, 339] on span "1575425" at bounding box center [317, 339] width 50 height 13
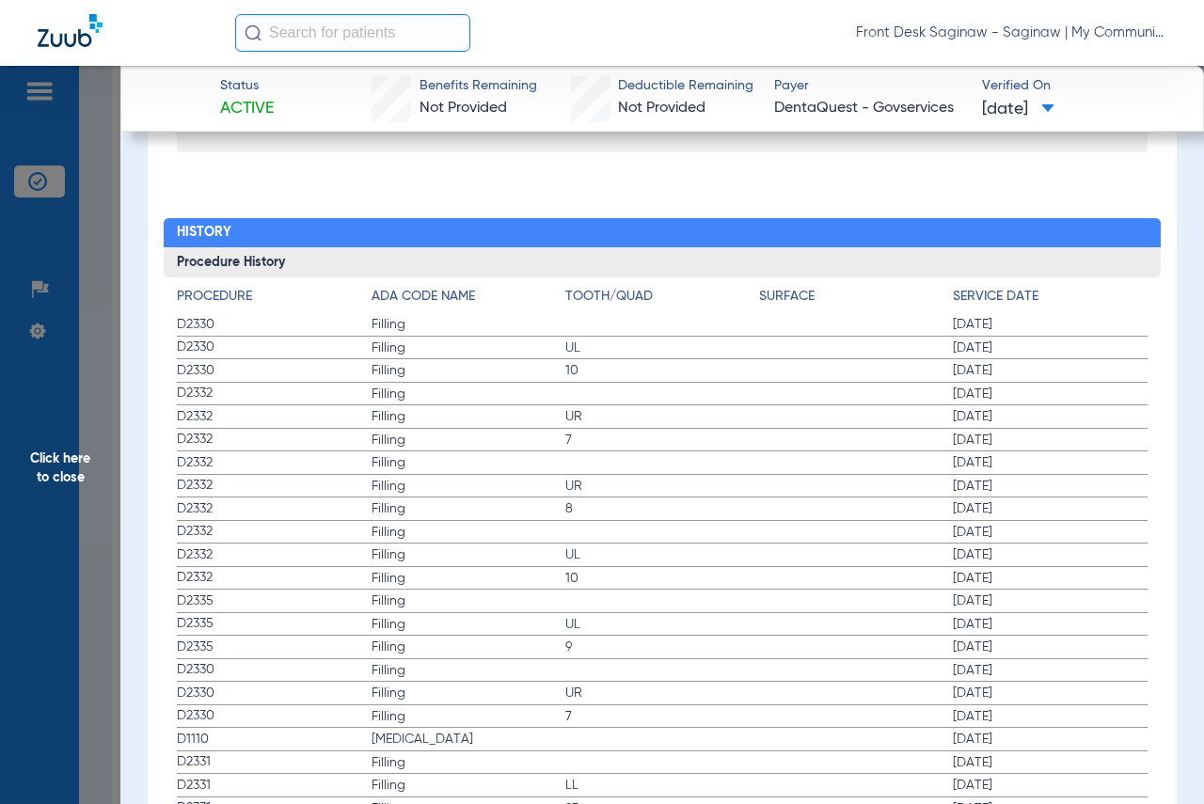
scroll to position [2069, 0]
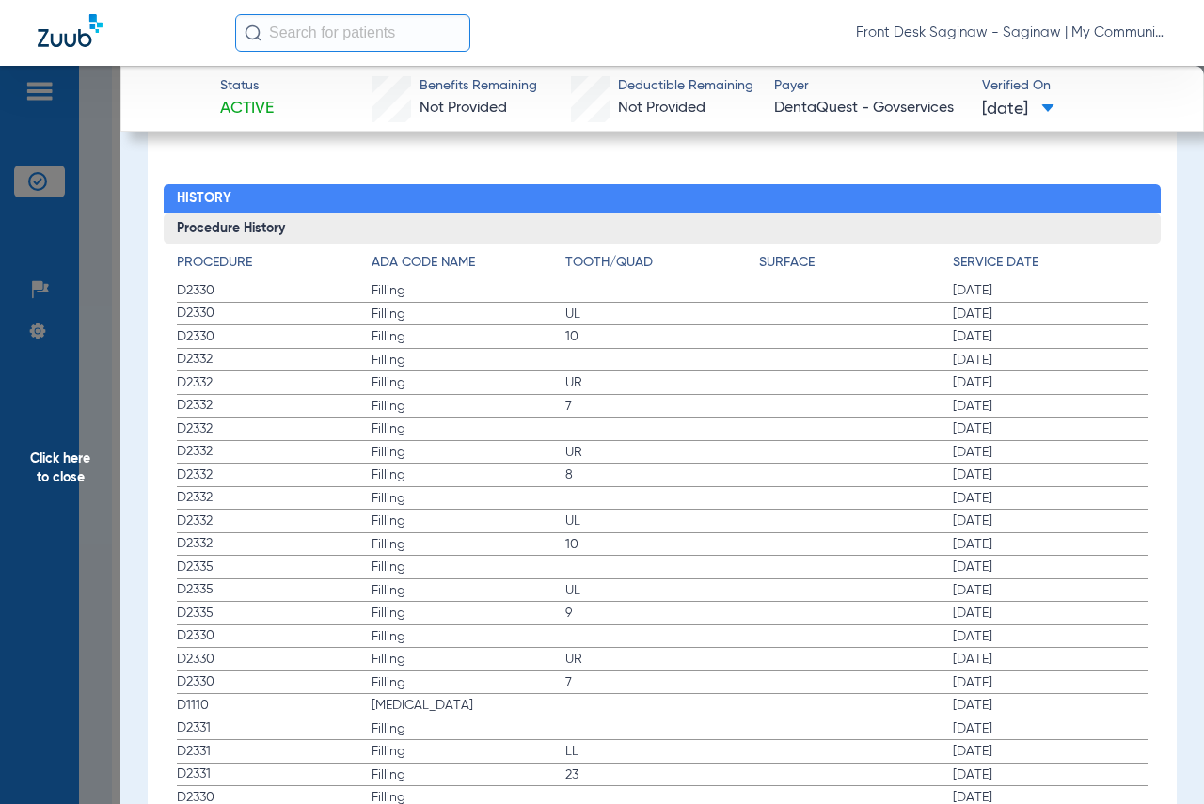
click at [55, 340] on span "Click here to close" at bounding box center [60, 468] width 120 height 804
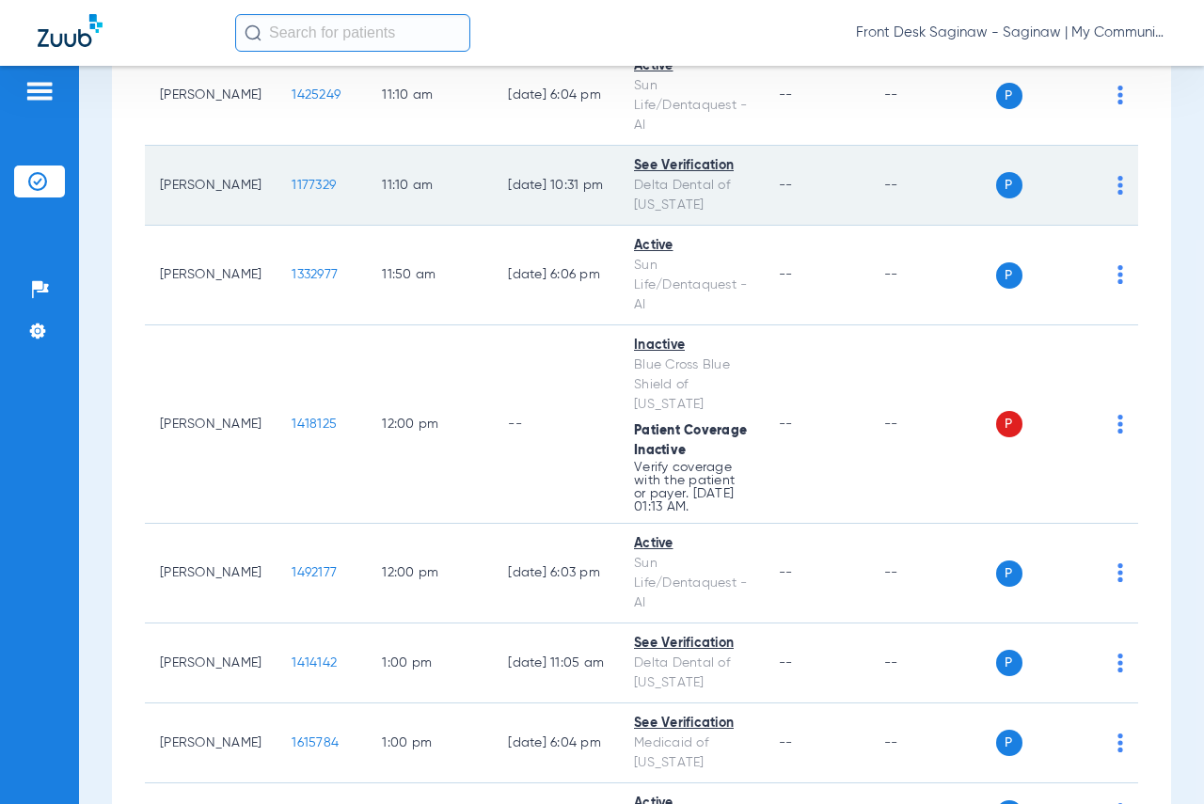
scroll to position [1599, 0]
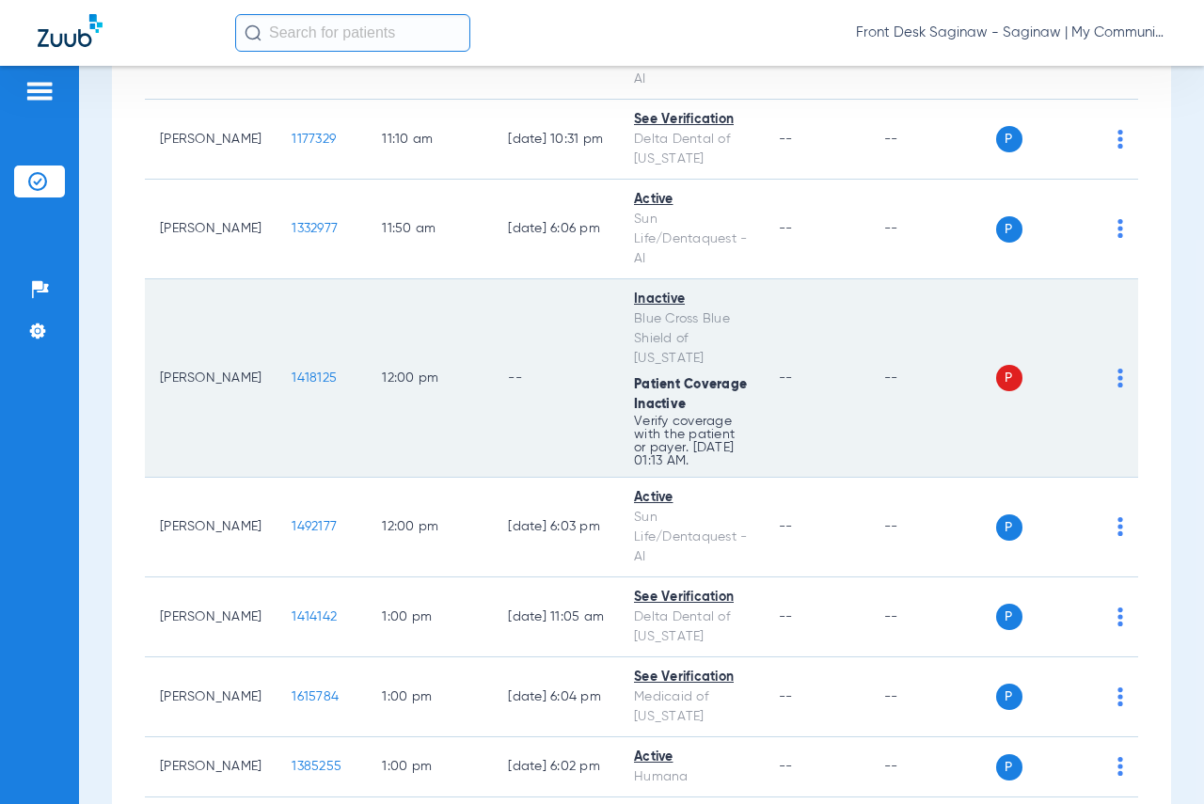
click at [292, 385] on span "1418125" at bounding box center [314, 378] width 45 height 13
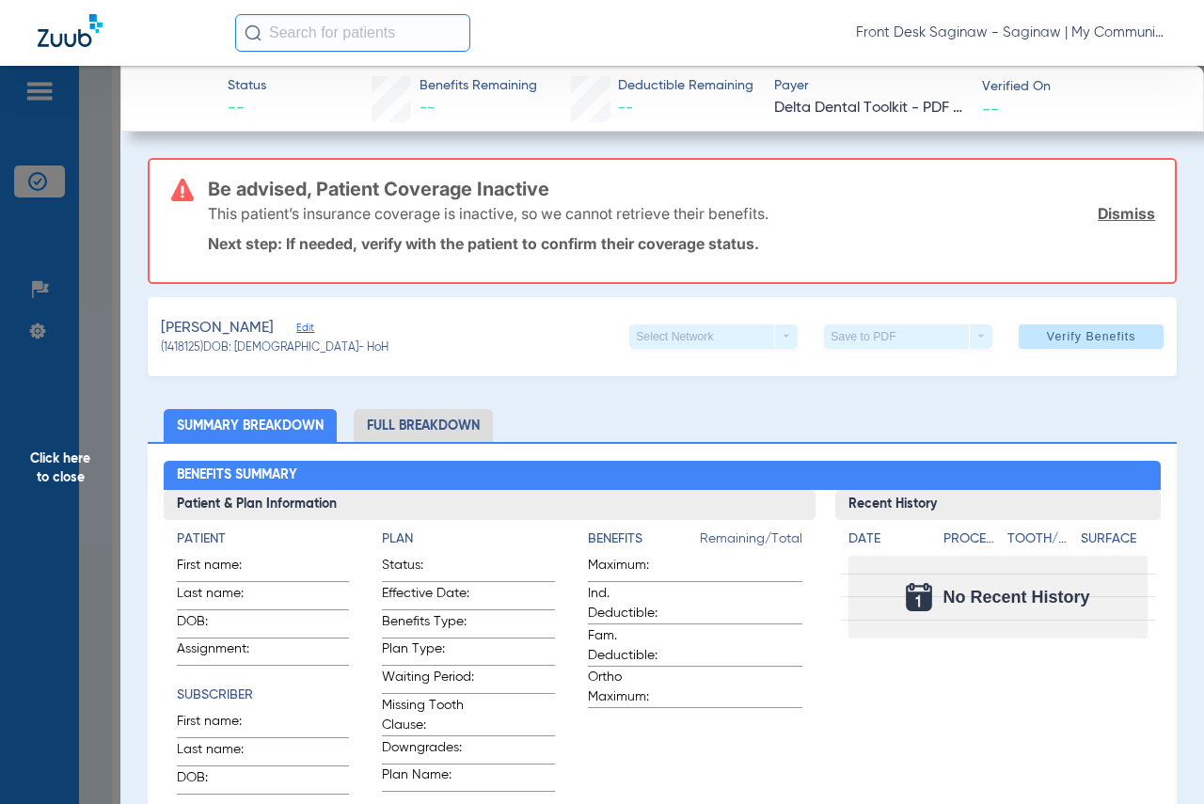
click at [1, 393] on span "Click here to close" at bounding box center [60, 468] width 120 height 804
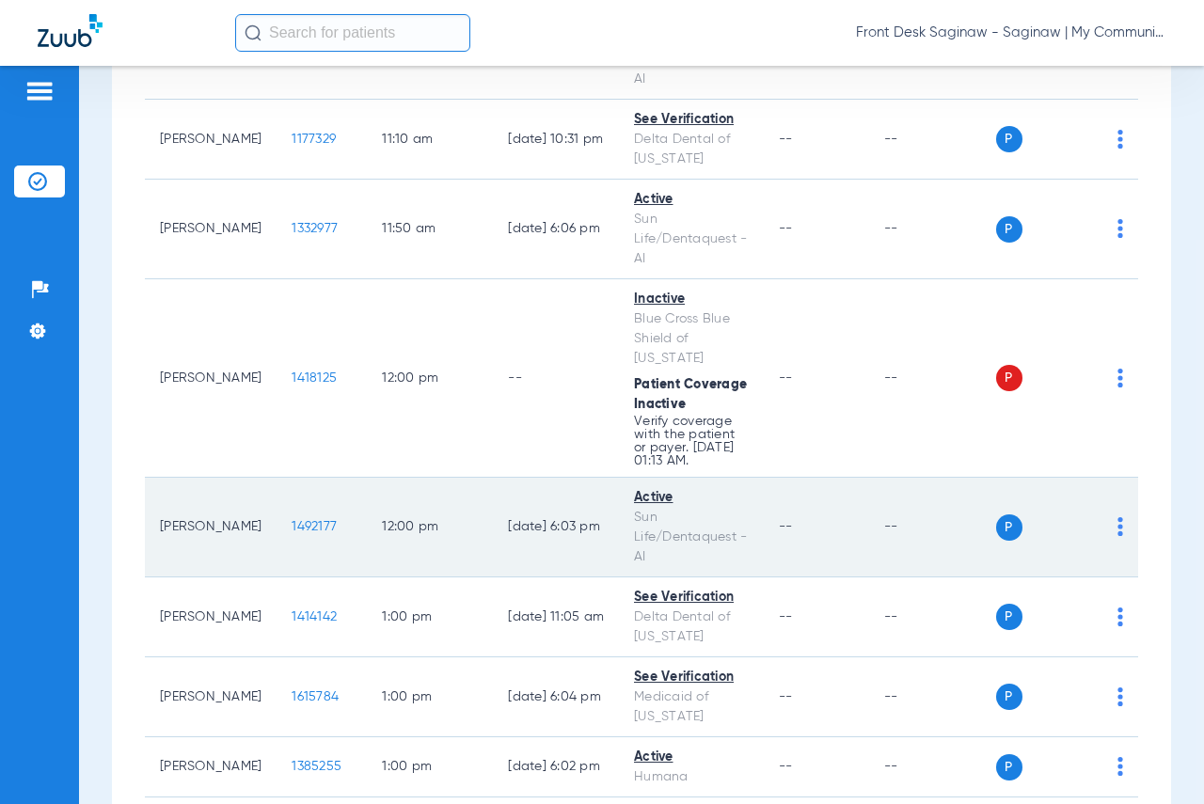
click at [292, 533] on span "1492177" at bounding box center [314, 526] width 45 height 13
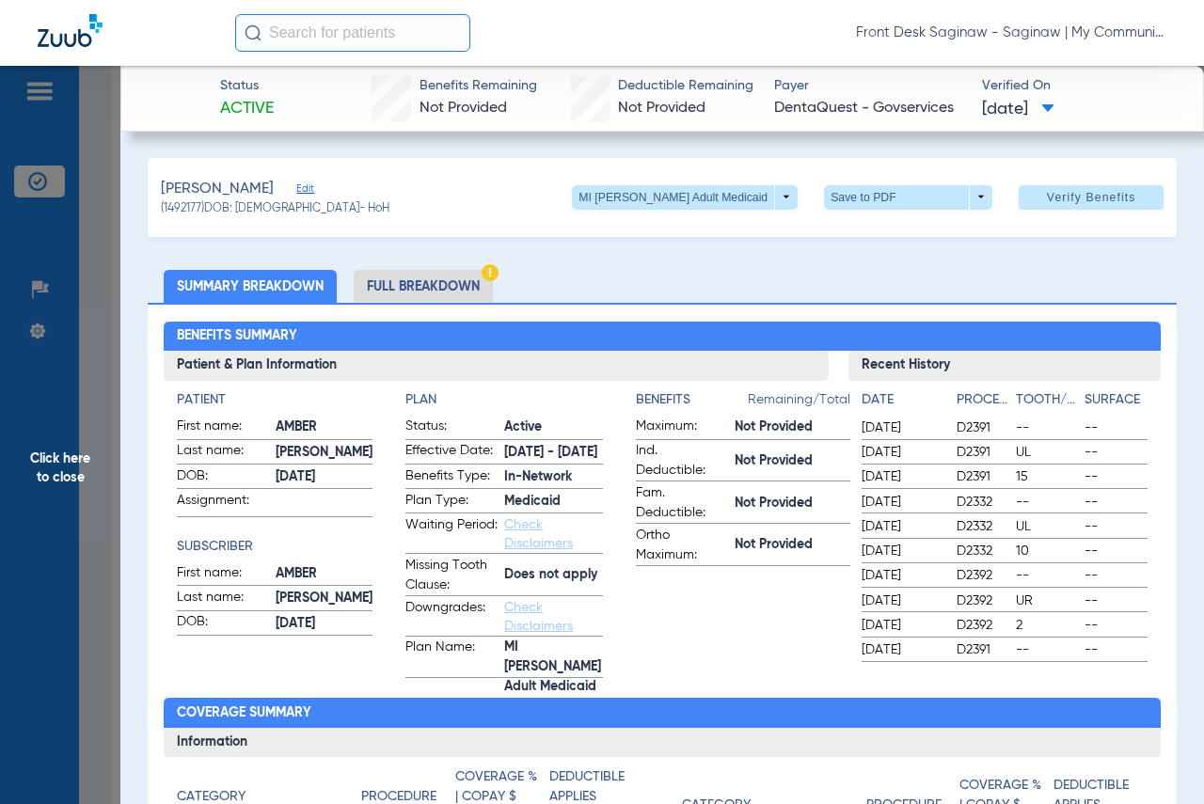
click at [40, 422] on span "Click here to close" at bounding box center [60, 468] width 120 height 804
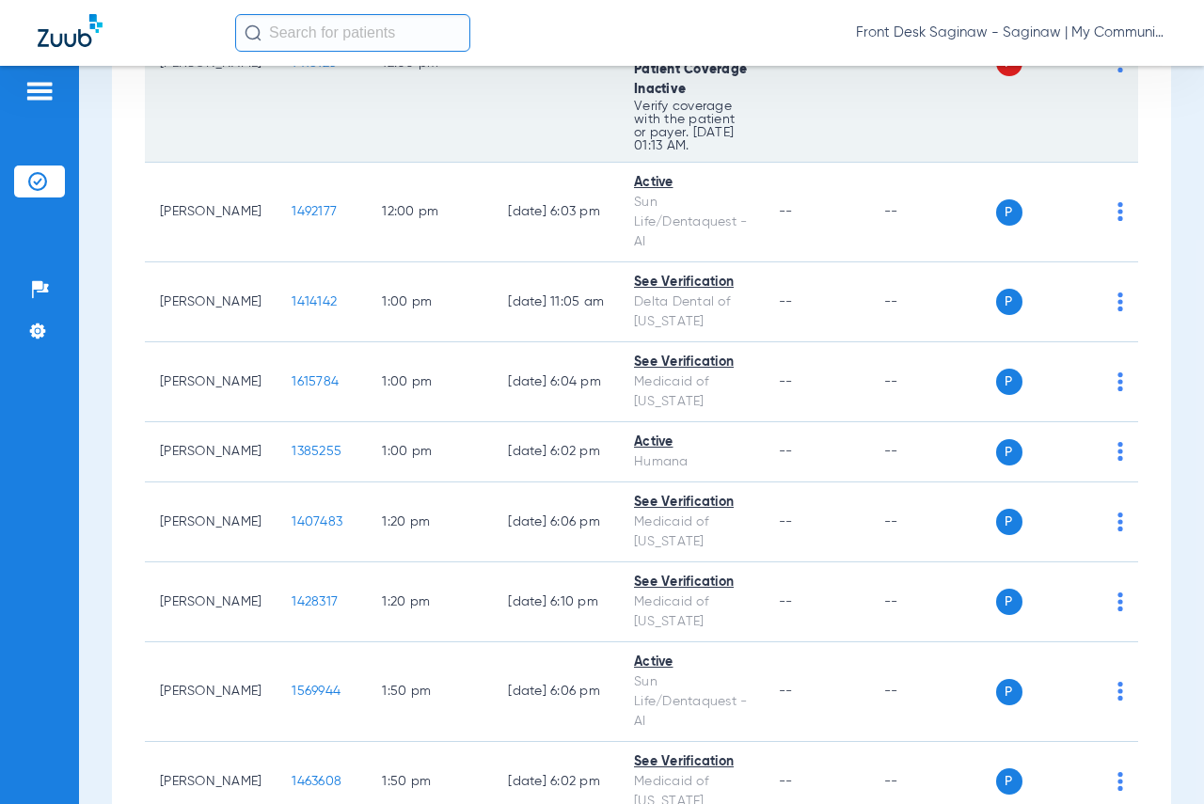
scroll to position [1975, 0]
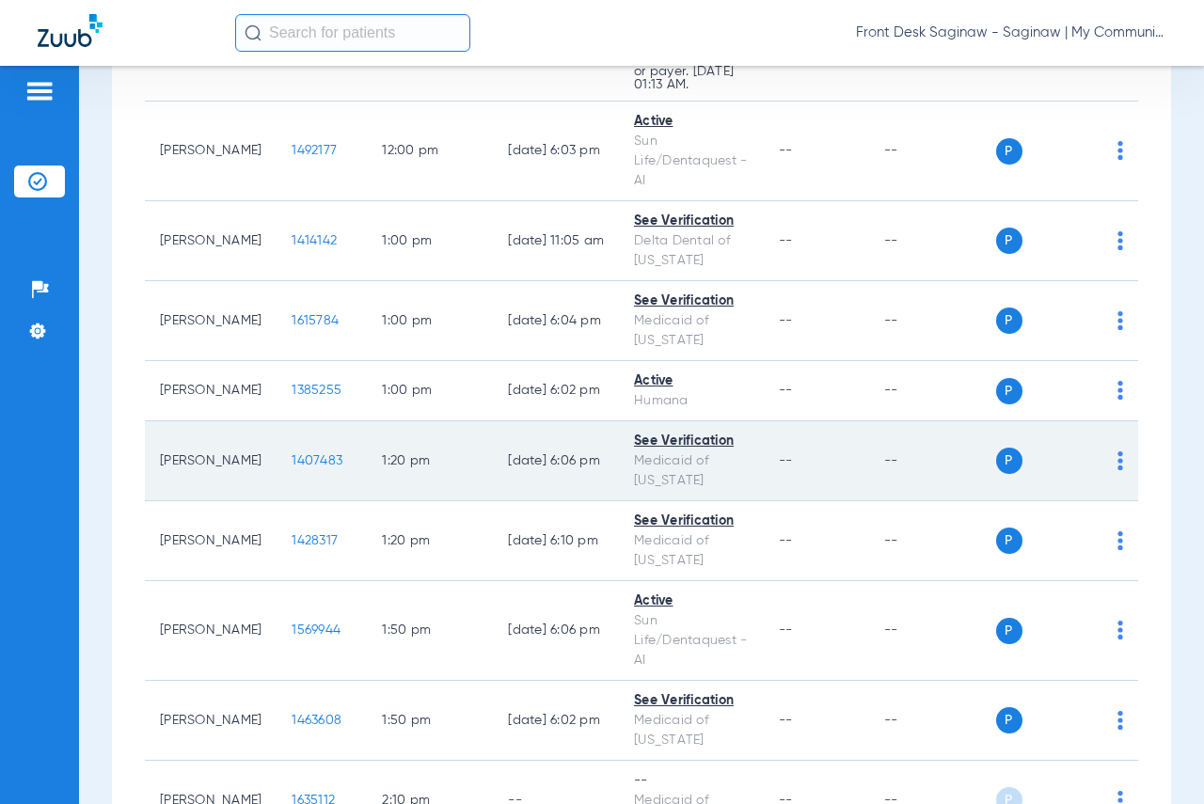
click at [292, 467] on span "1407483" at bounding box center [317, 460] width 51 height 13
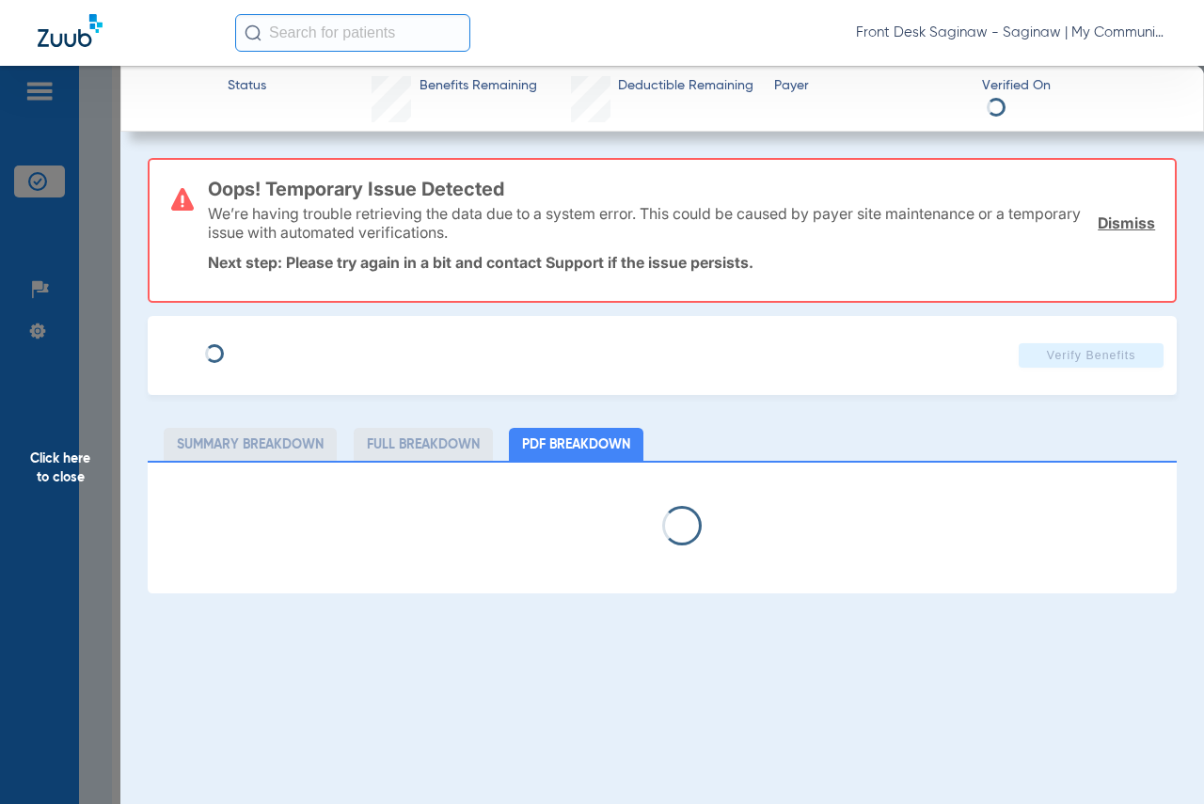
select select "page-width"
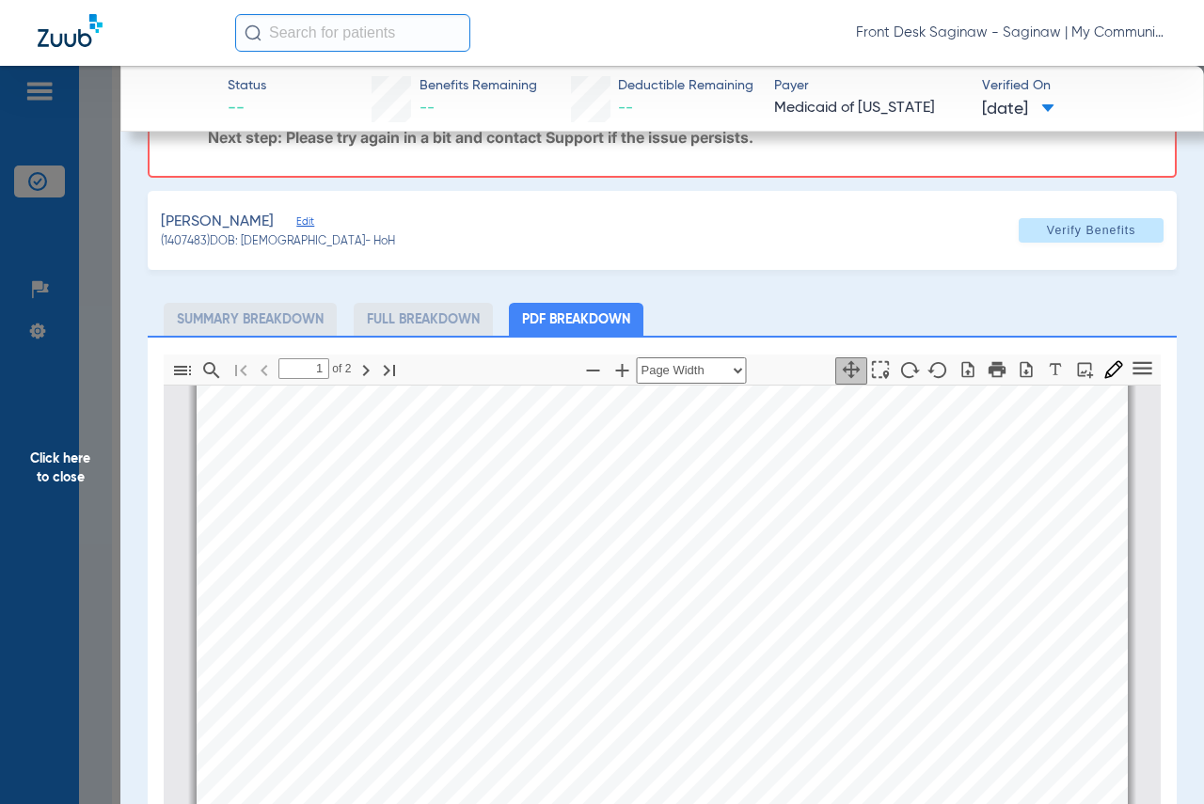
scroll to position [376, 0]
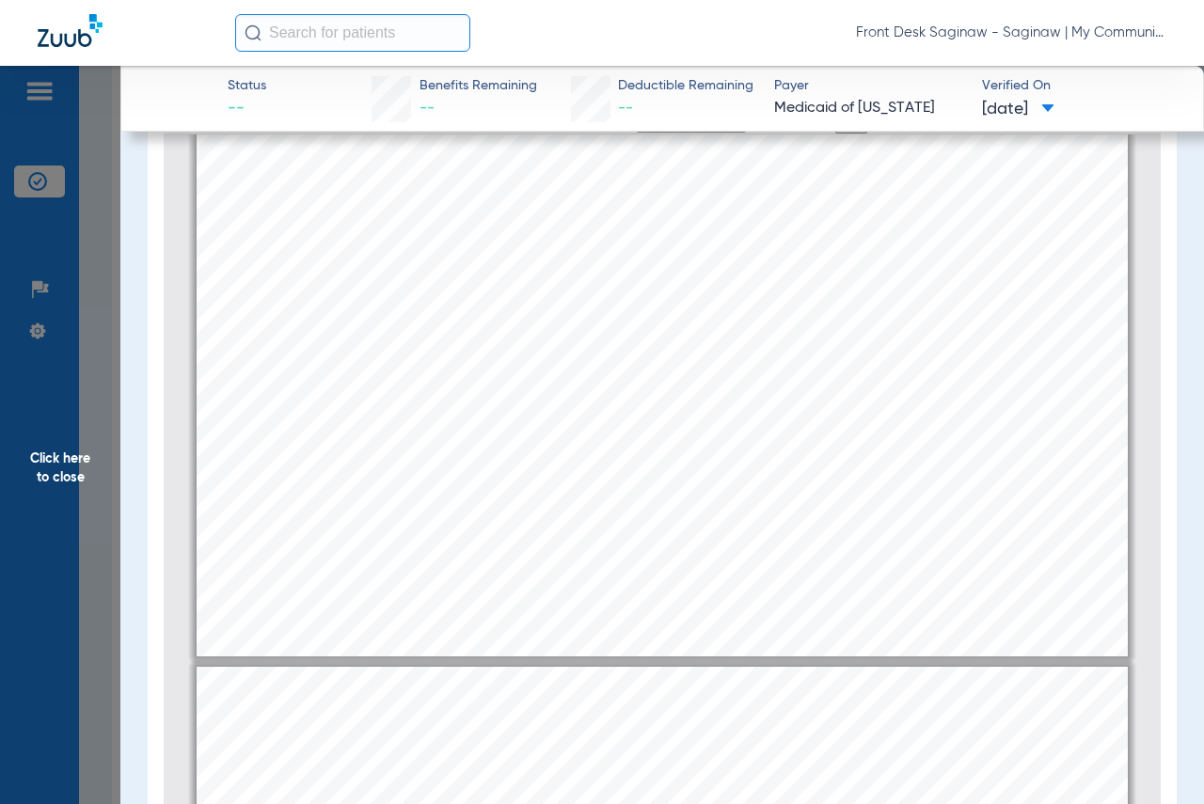
type input "2"
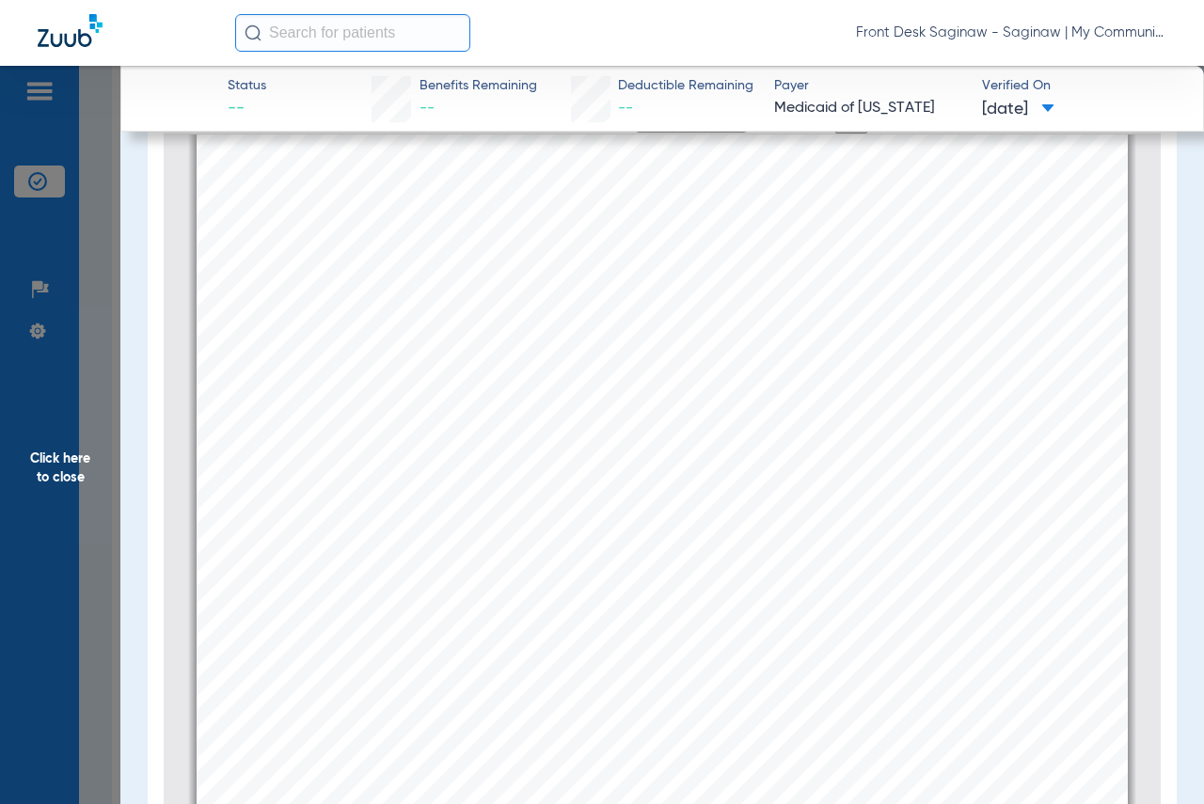
scroll to position [1514, 0]
click at [109, 492] on span "Click here to close" at bounding box center [60, 468] width 120 height 804
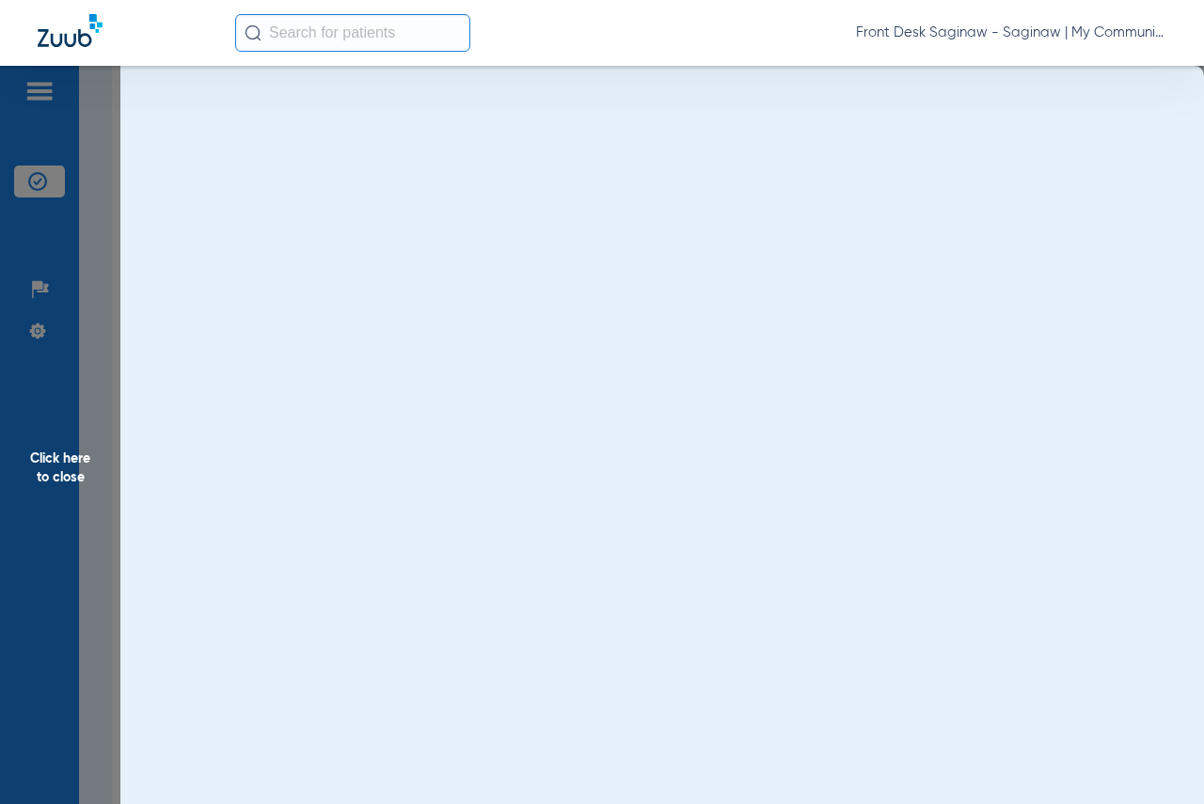
scroll to position [0, 0]
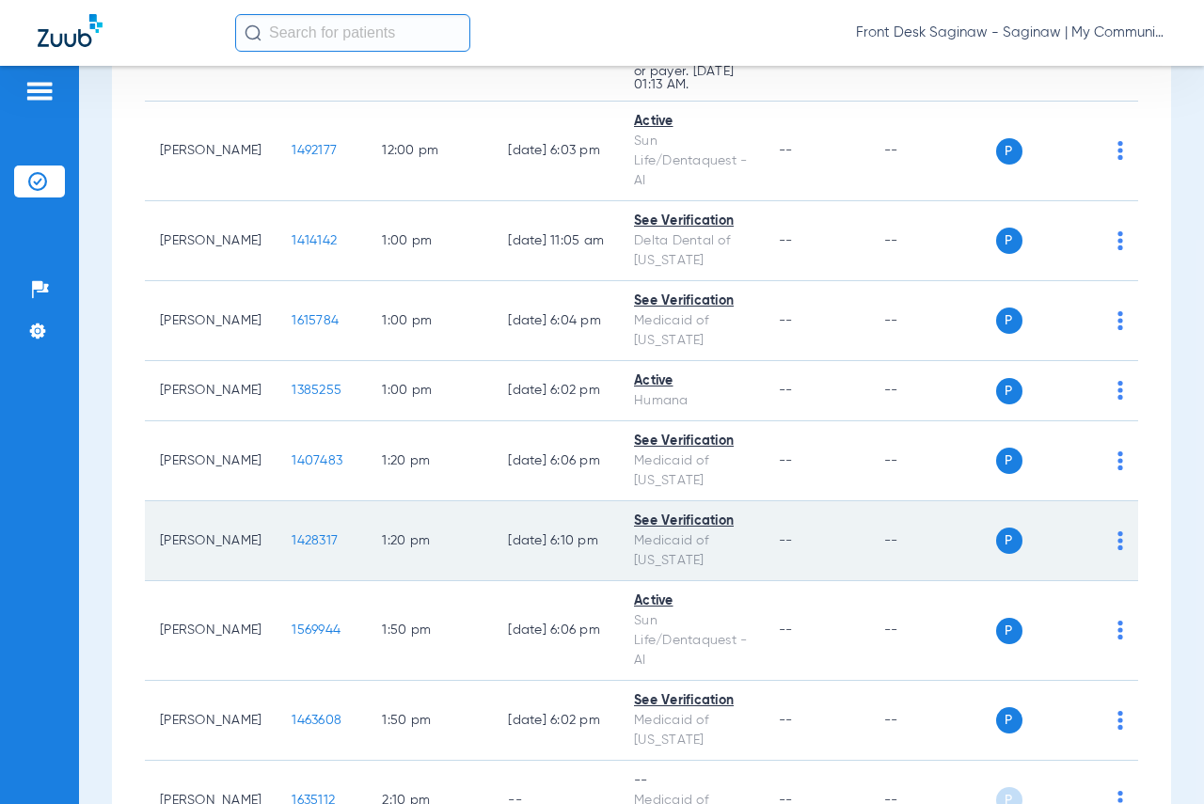
click at [280, 581] on td "1428317" at bounding box center [322, 541] width 90 height 80
click at [292, 547] on span "1428317" at bounding box center [315, 540] width 46 height 13
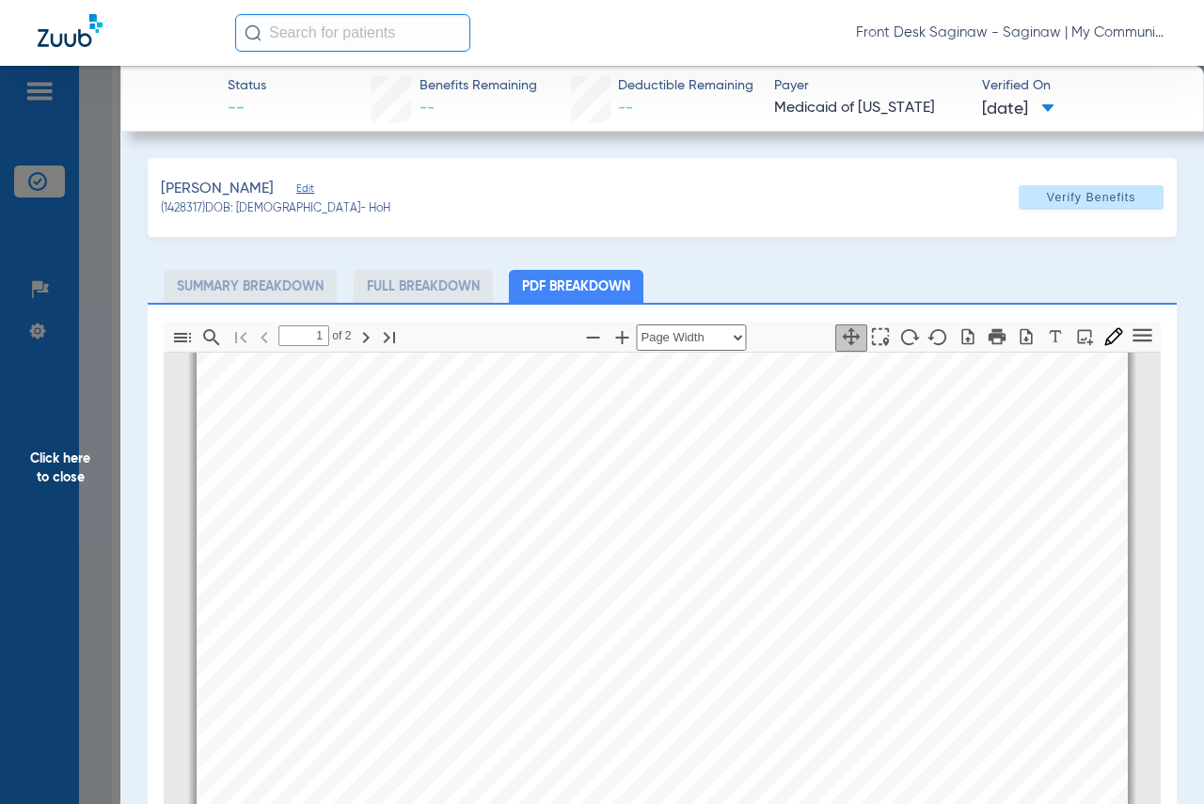
type input "2"
click at [78, 556] on span "Click here to close" at bounding box center [60, 468] width 120 height 804
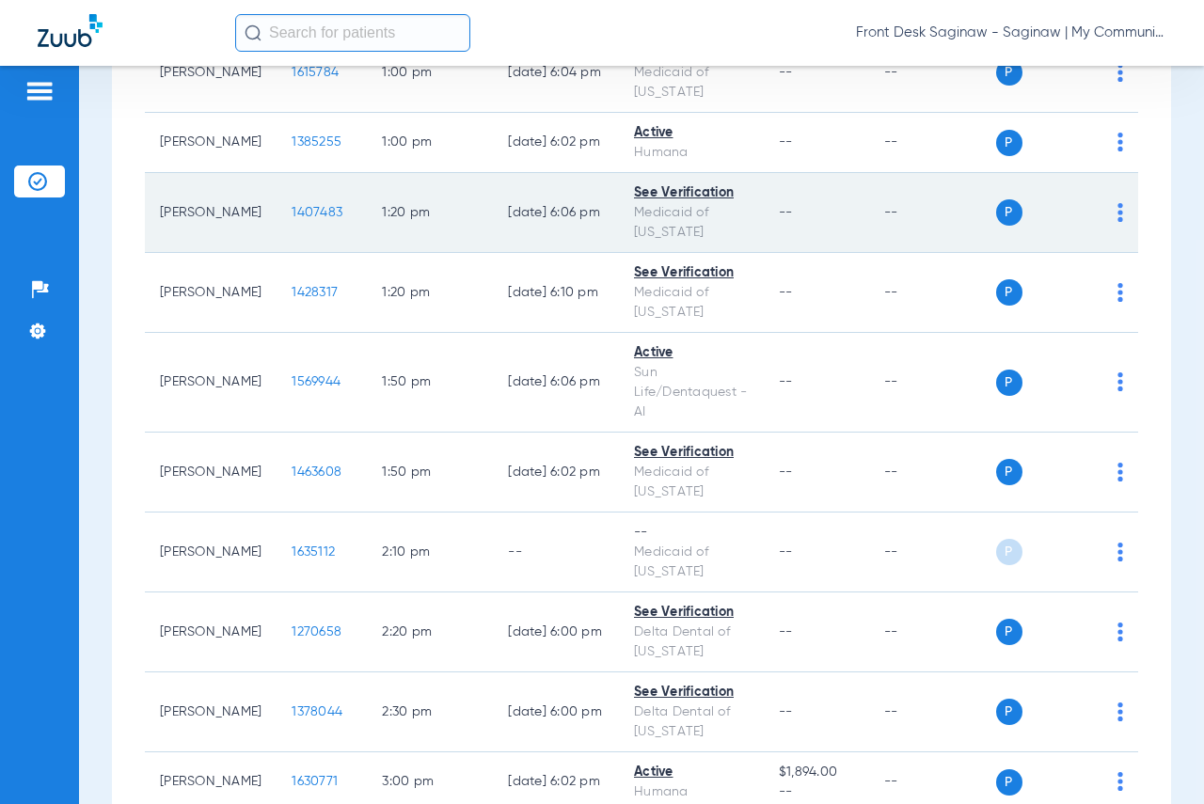
scroll to position [2257, 0]
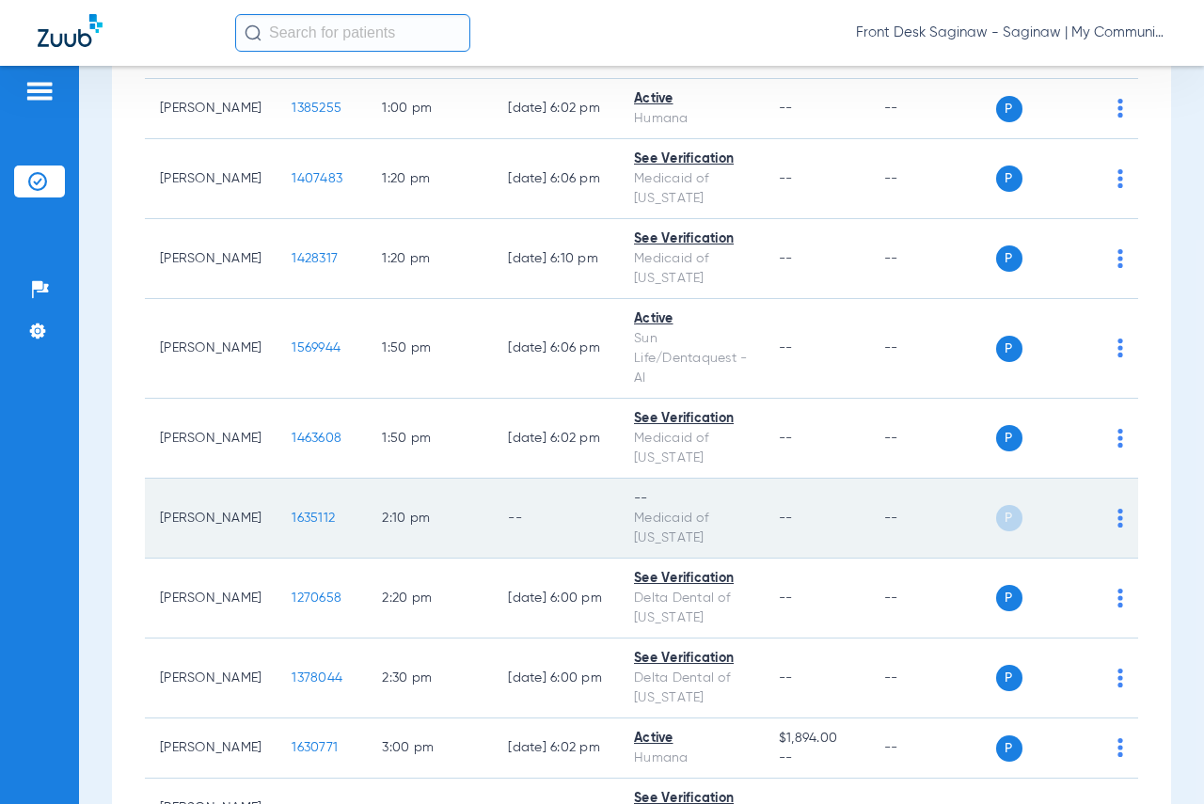
click at [292, 525] on span "1635112" at bounding box center [313, 518] width 43 height 13
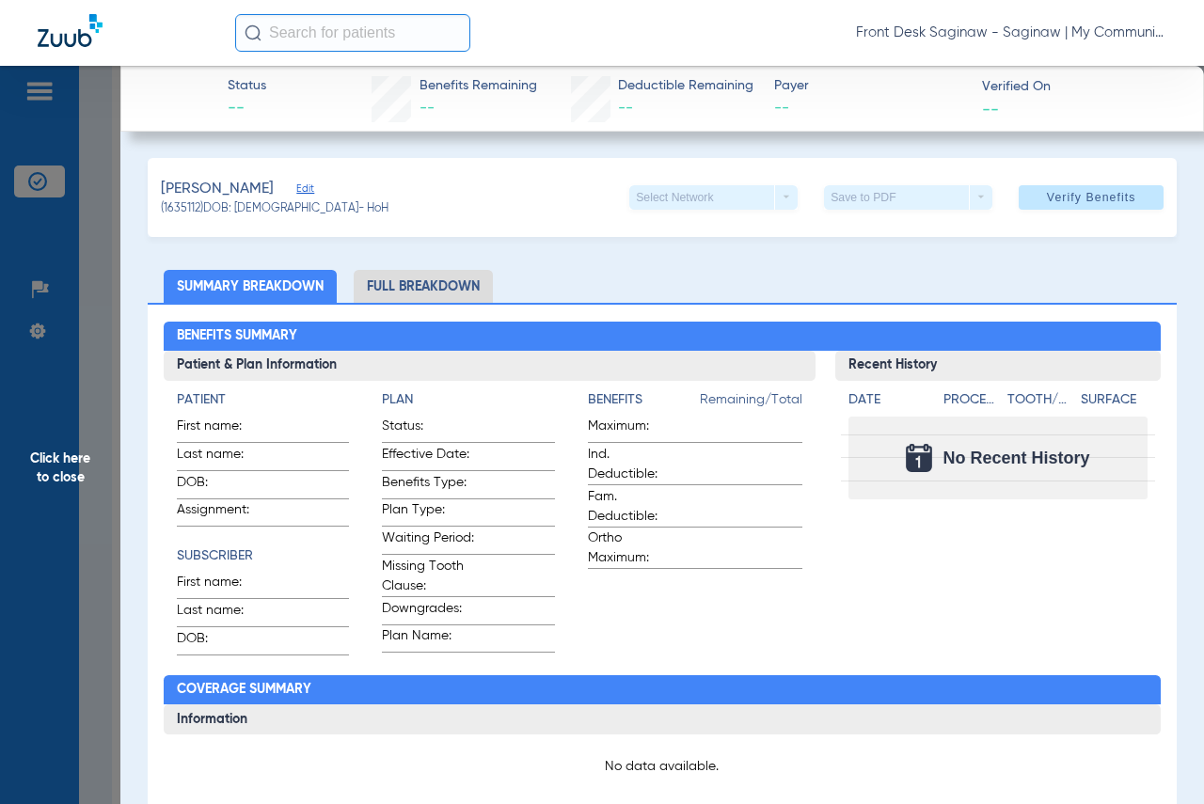
click at [0, 440] on span "Click here to close" at bounding box center [60, 468] width 120 height 804
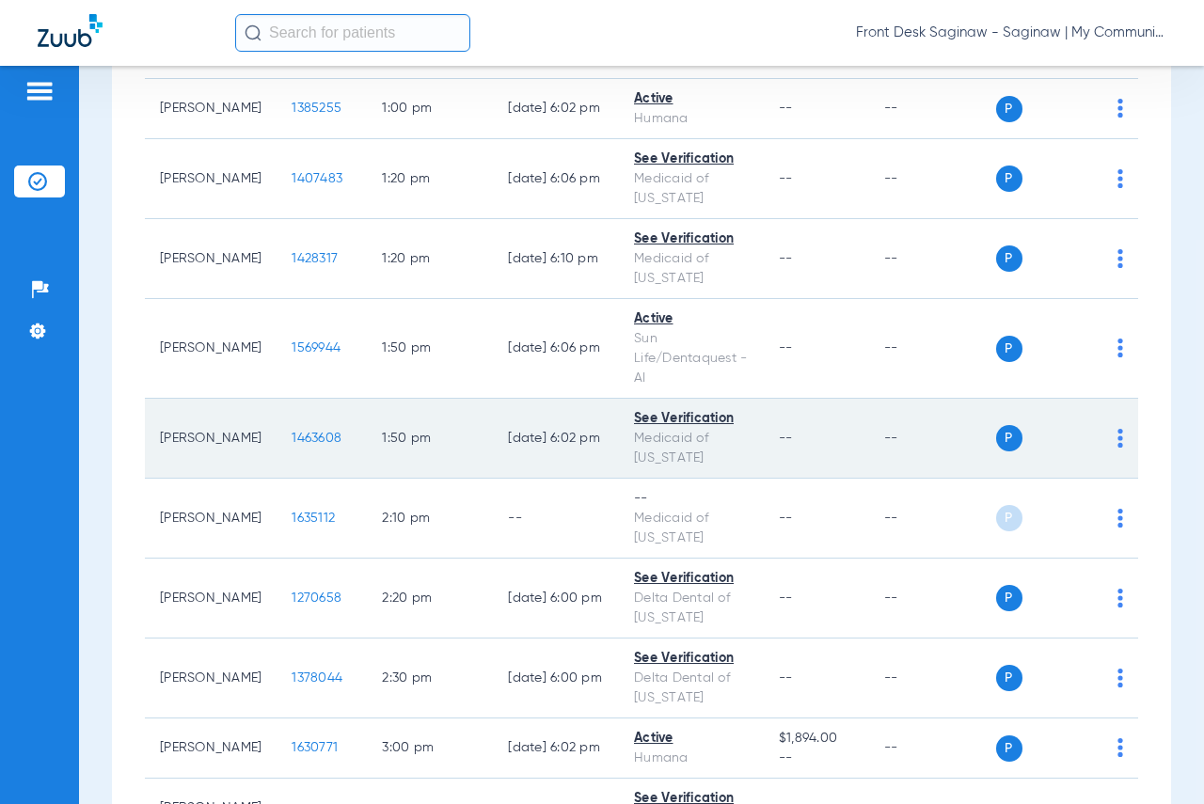
scroll to position [2351, 0]
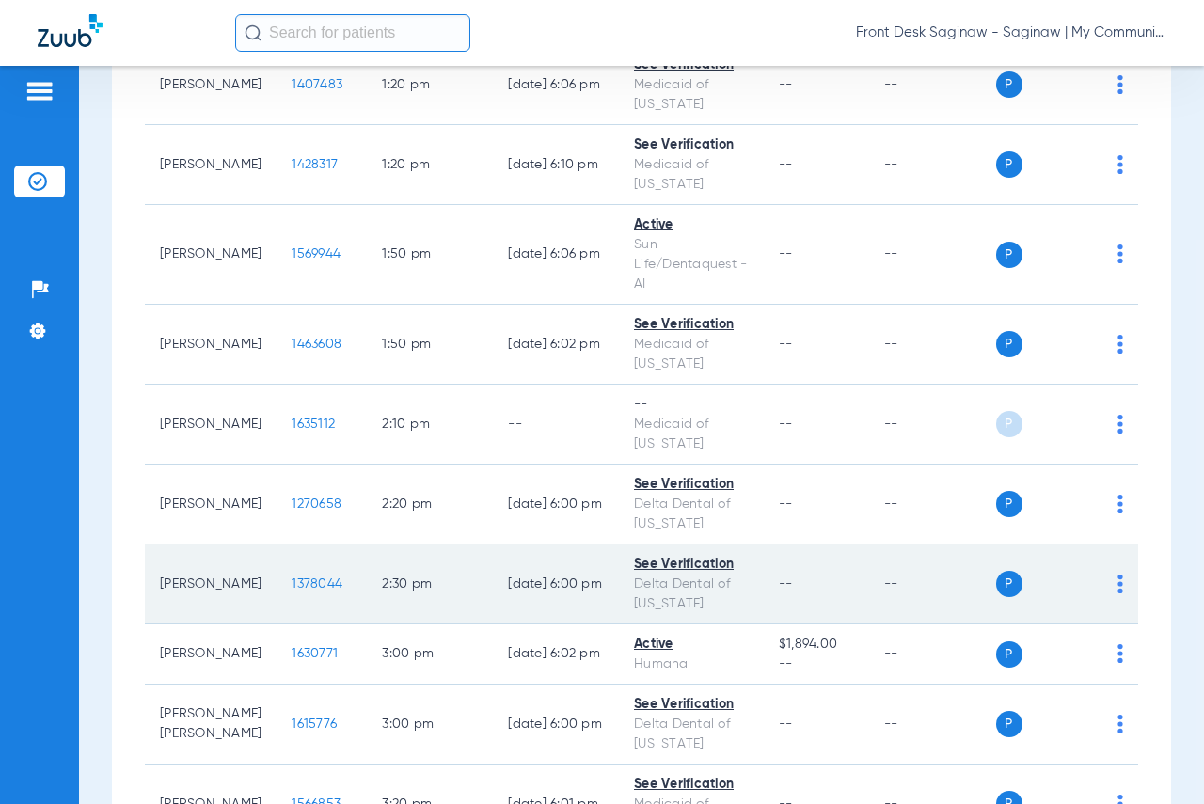
click at [299, 591] on span "1378044" at bounding box center [317, 583] width 51 height 13
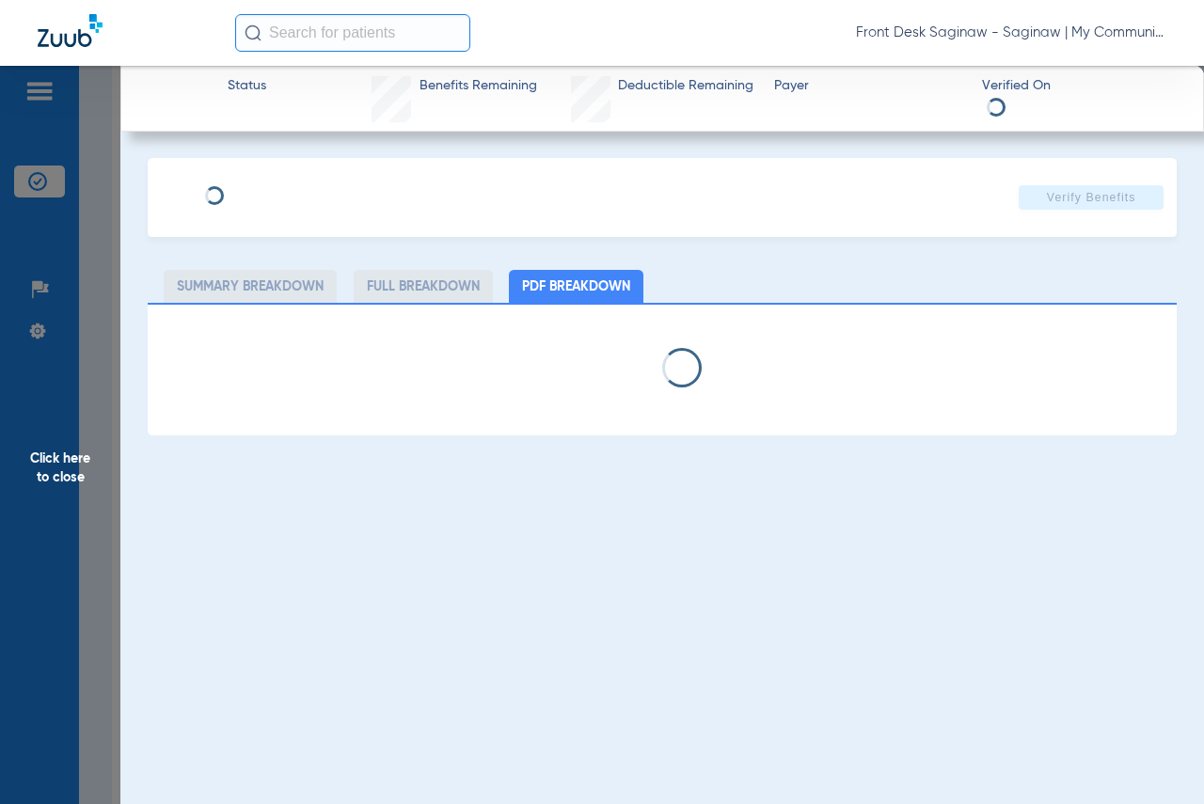
select select "page-width"
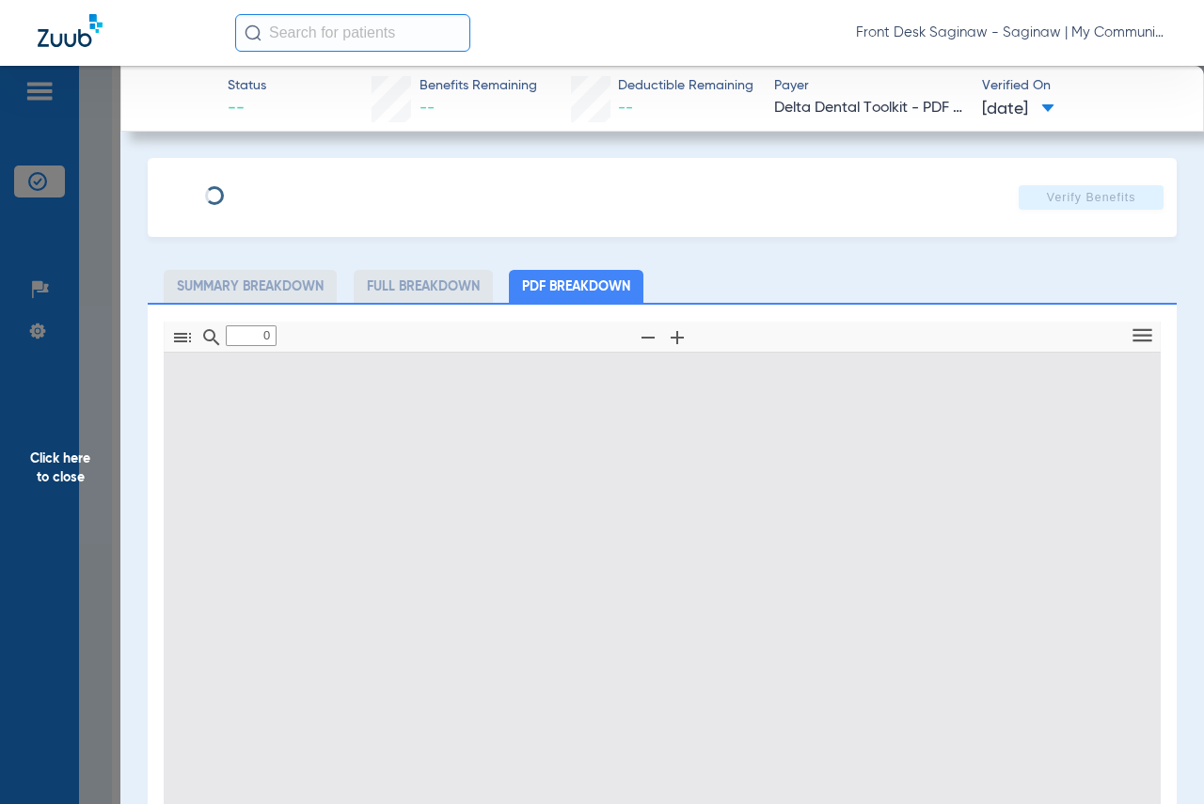
type input "1"
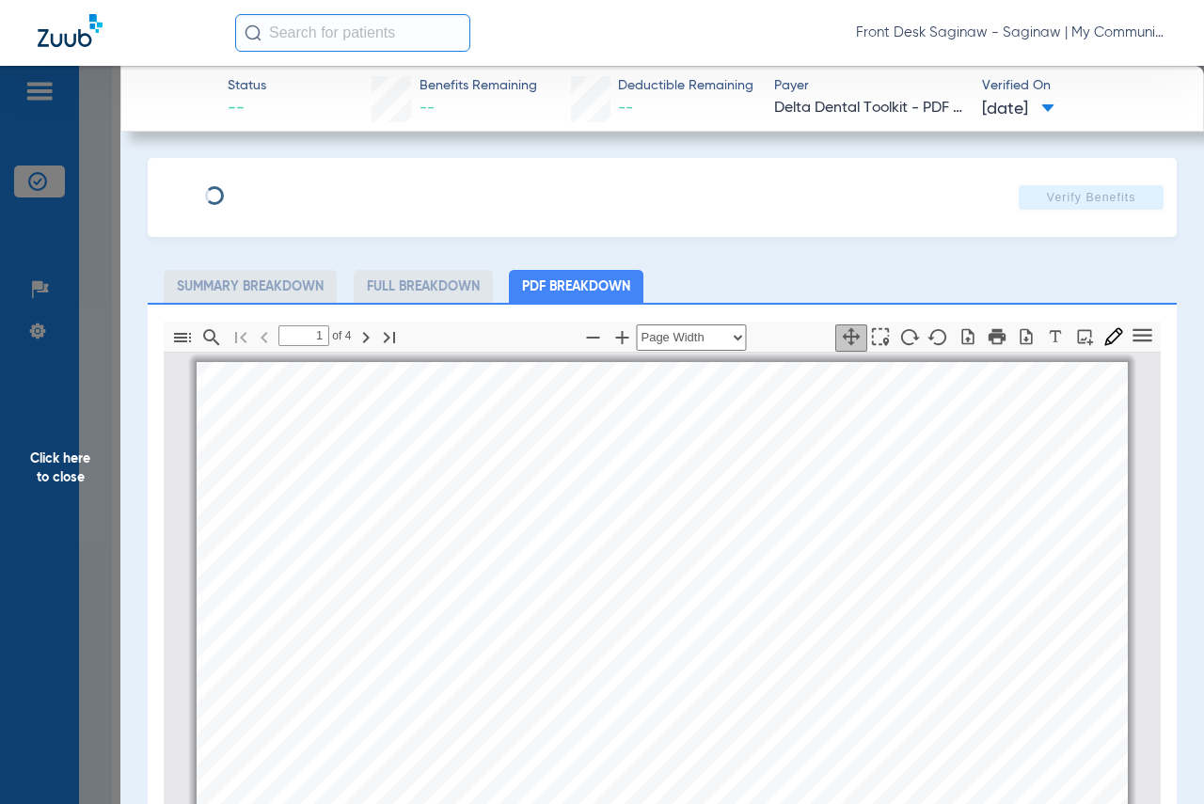
scroll to position [9, 0]
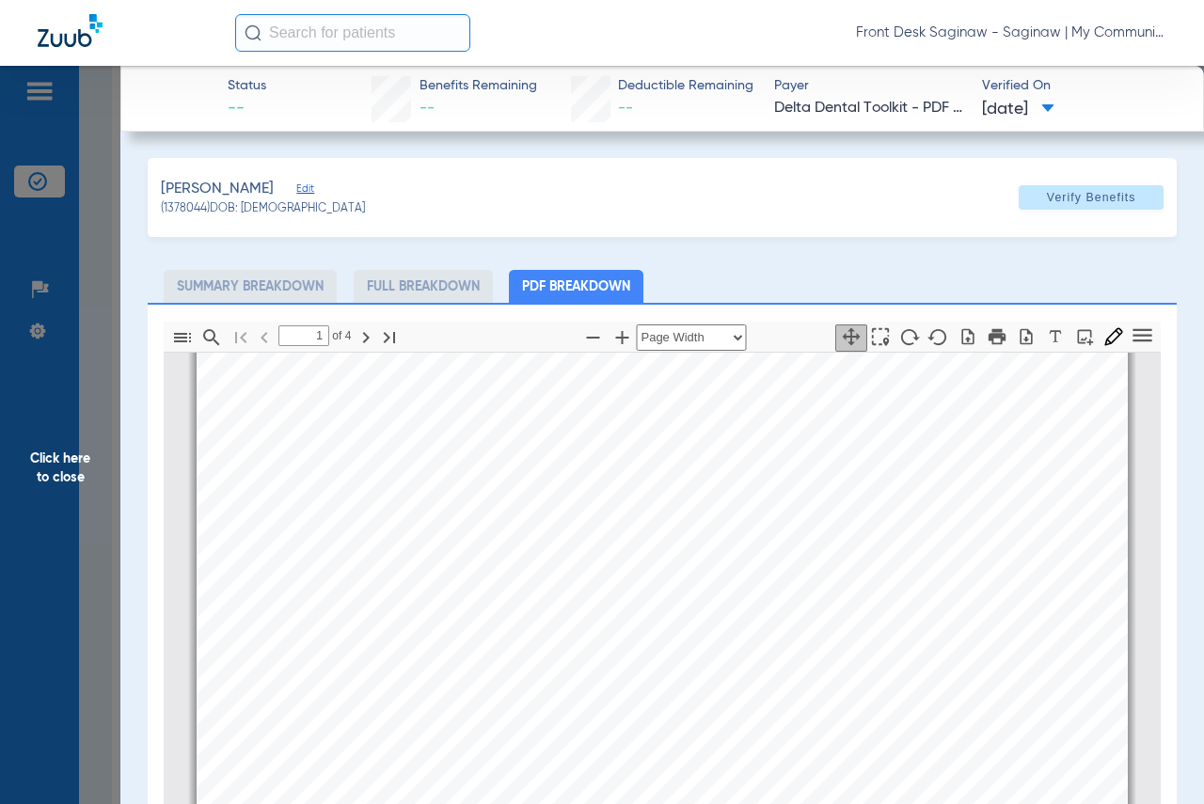
click at [75, 333] on span "Click here to close" at bounding box center [60, 468] width 120 height 804
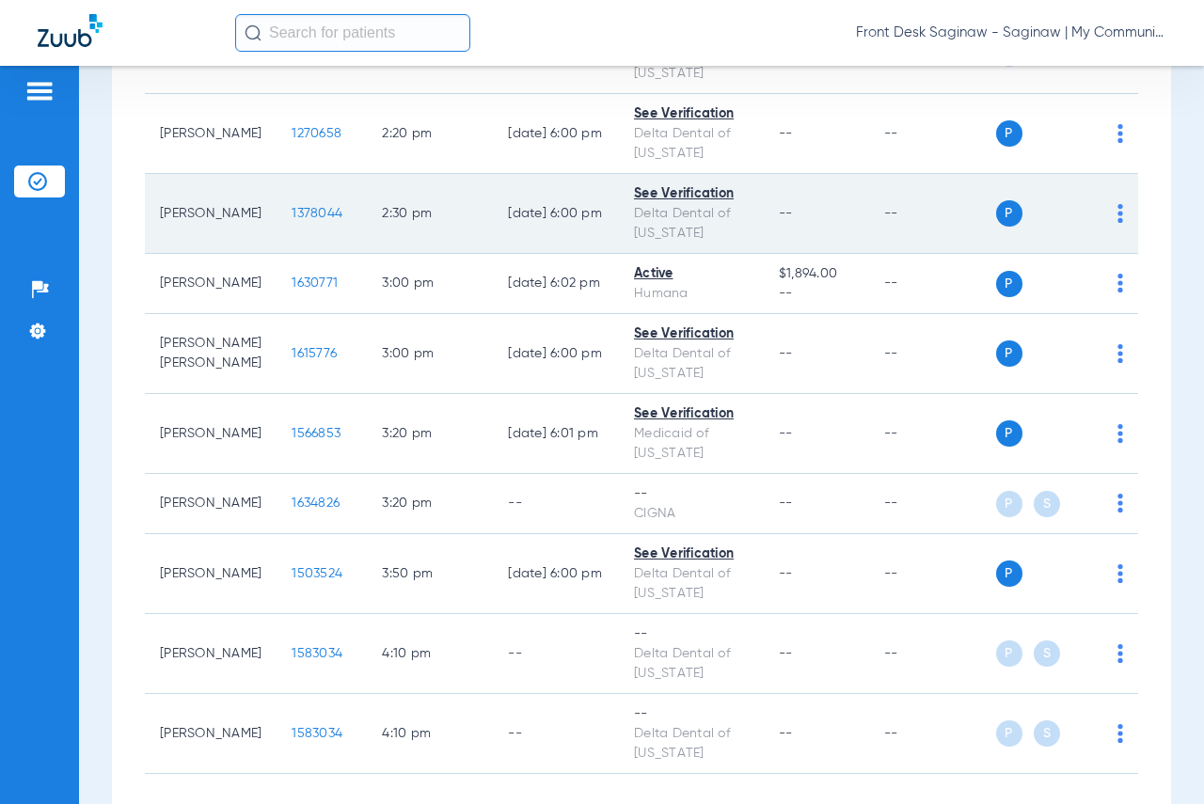
scroll to position [2728, 0]
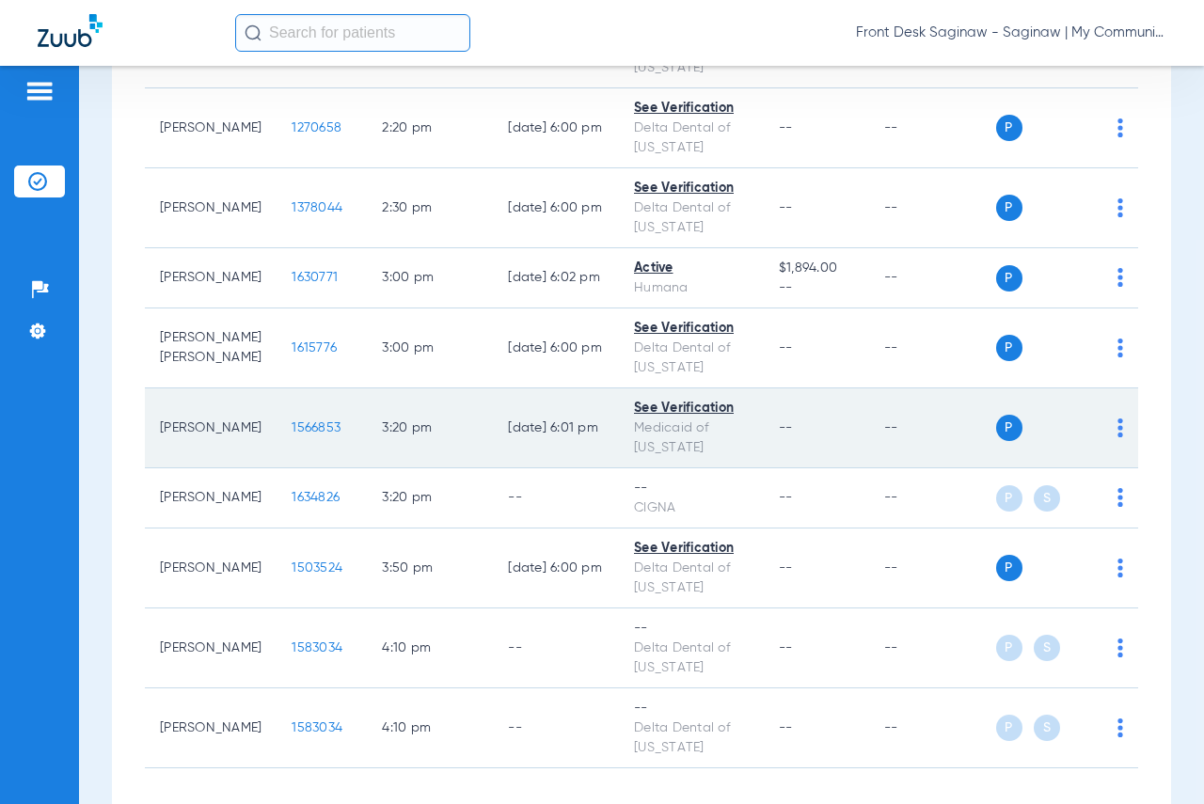
click at [292, 435] on span "1566853" at bounding box center [316, 427] width 49 height 13
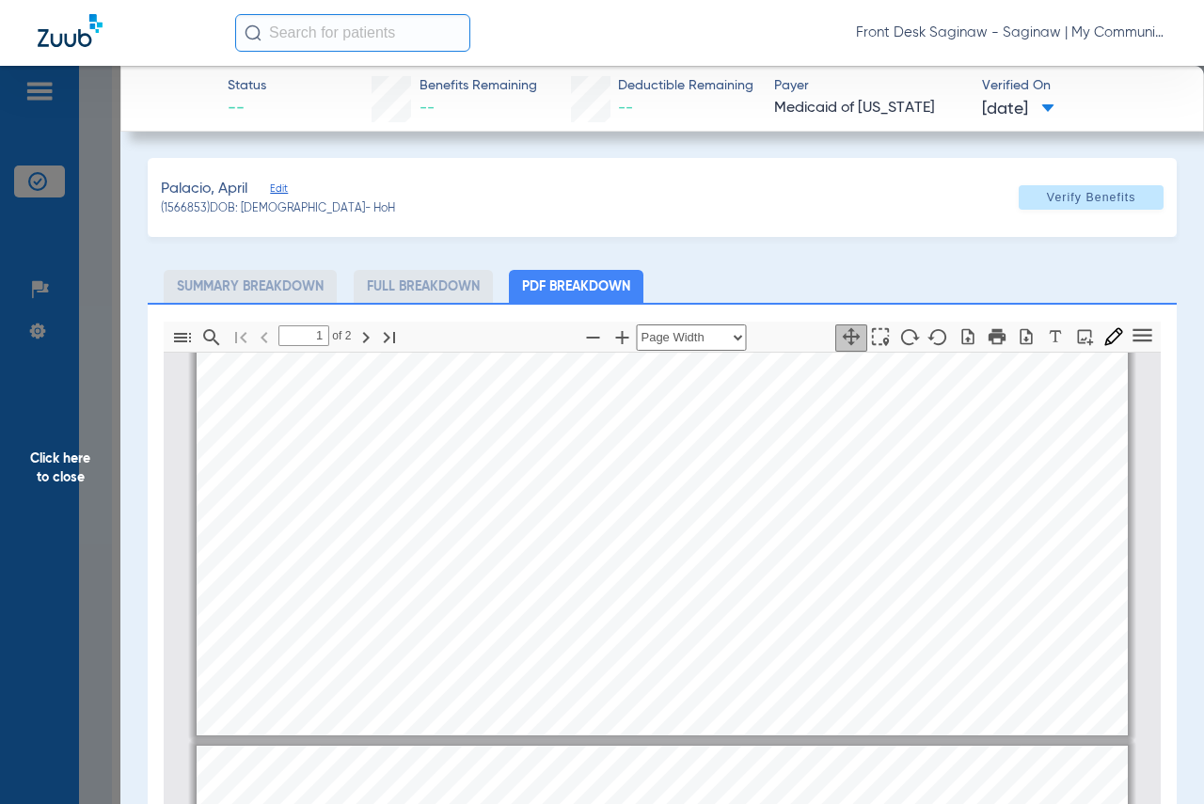
type input "2"
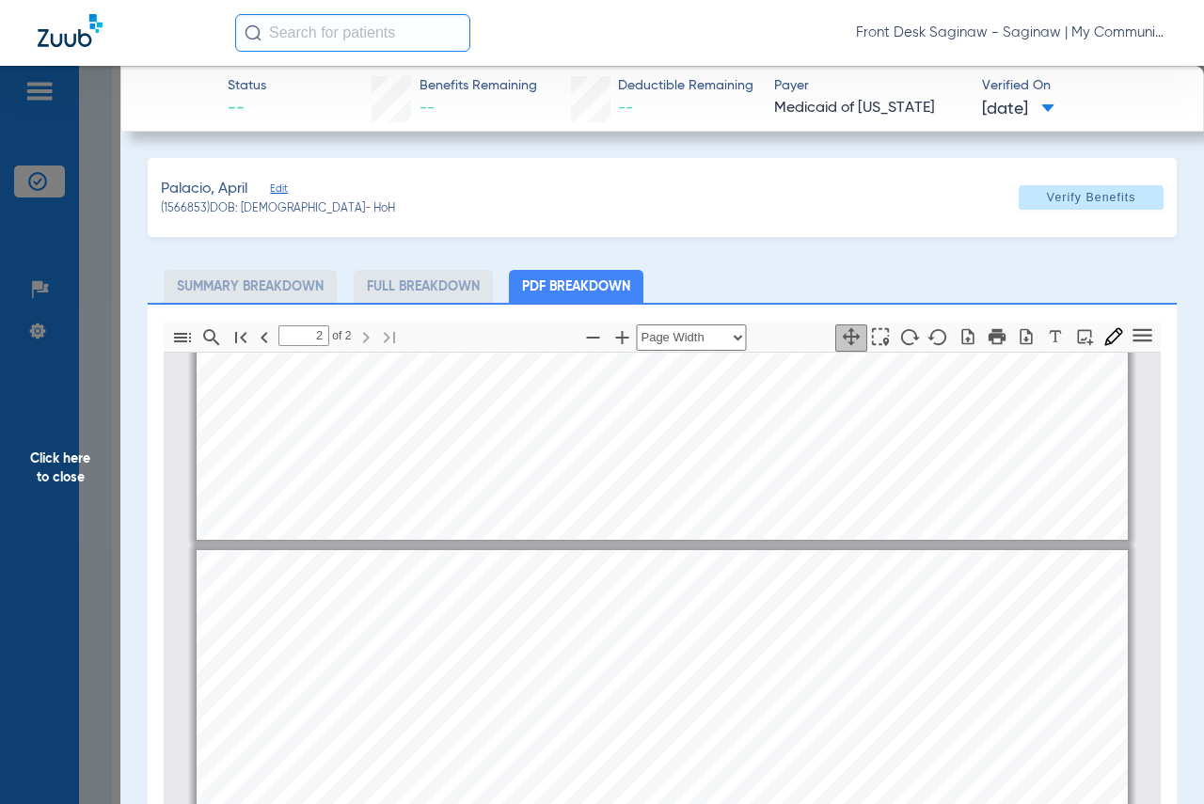
scroll to position [1702, 0]
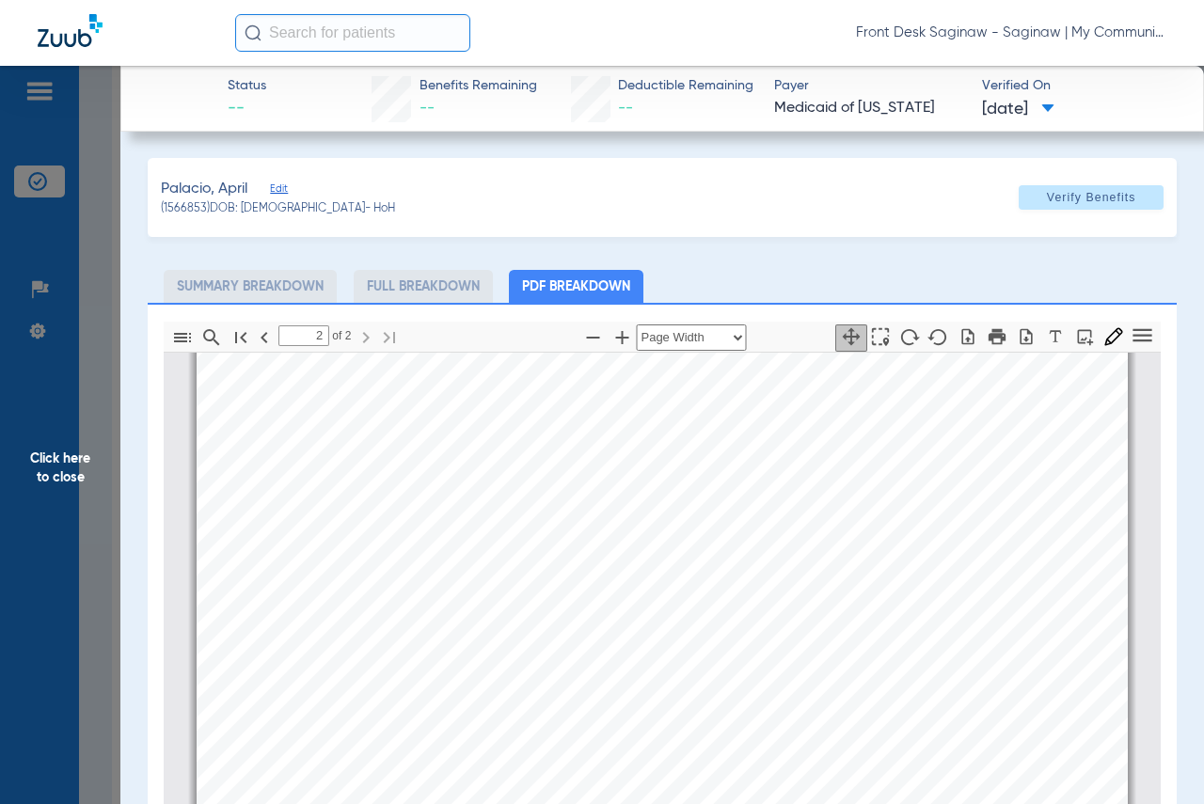
click at [53, 562] on span "Click here to close" at bounding box center [60, 468] width 120 height 804
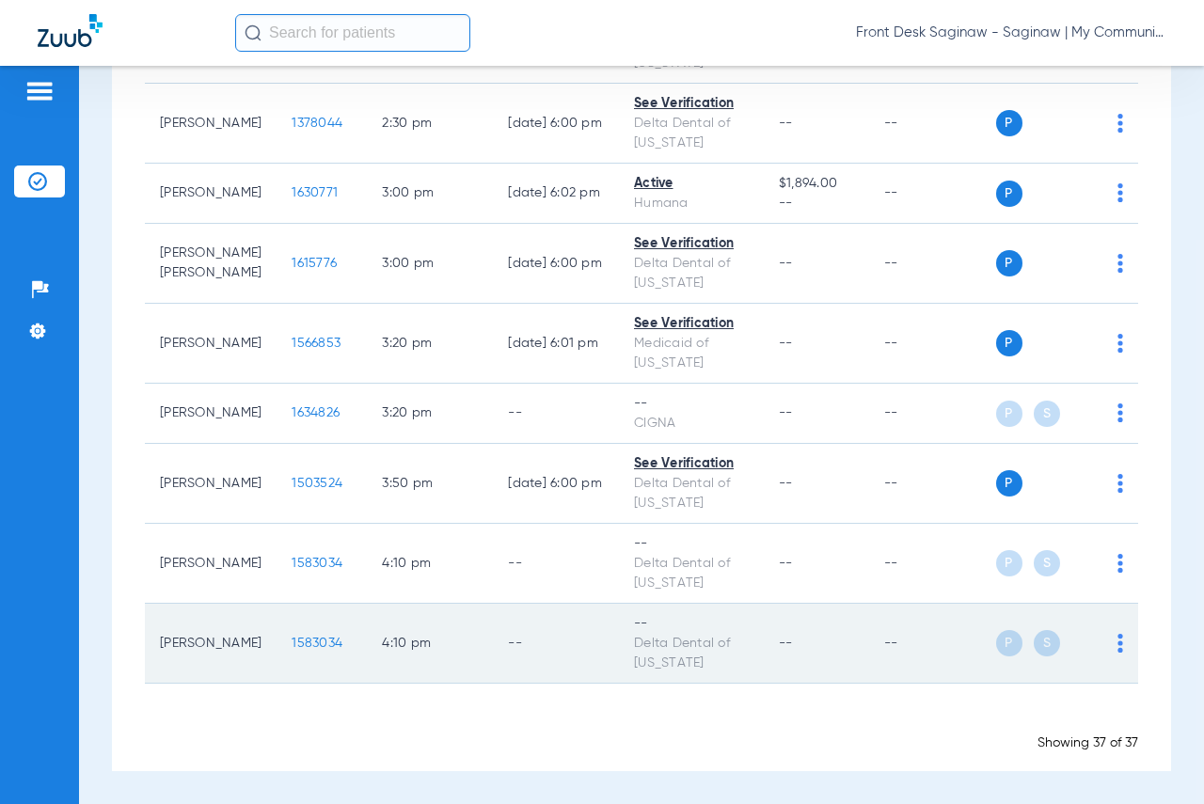
scroll to position [2845, 0]
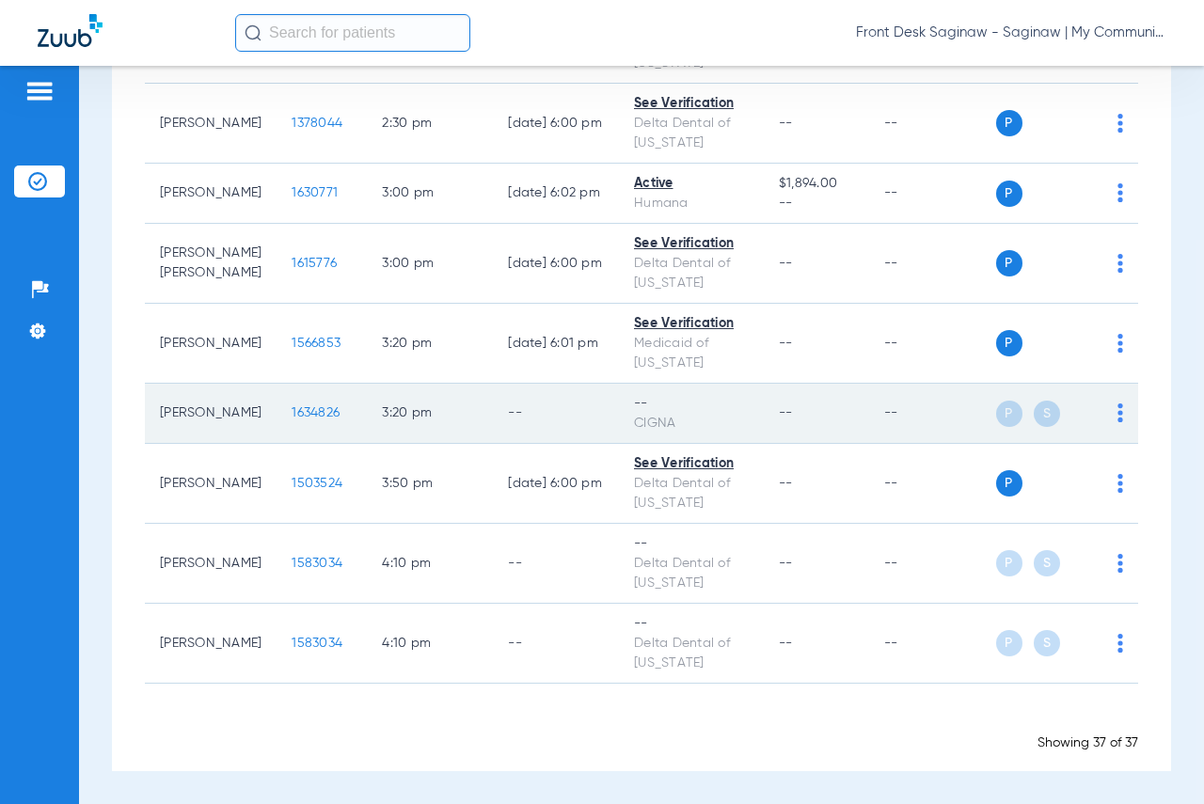
click at [292, 417] on span "1634826" at bounding box center [316, 412] width 48 height 13
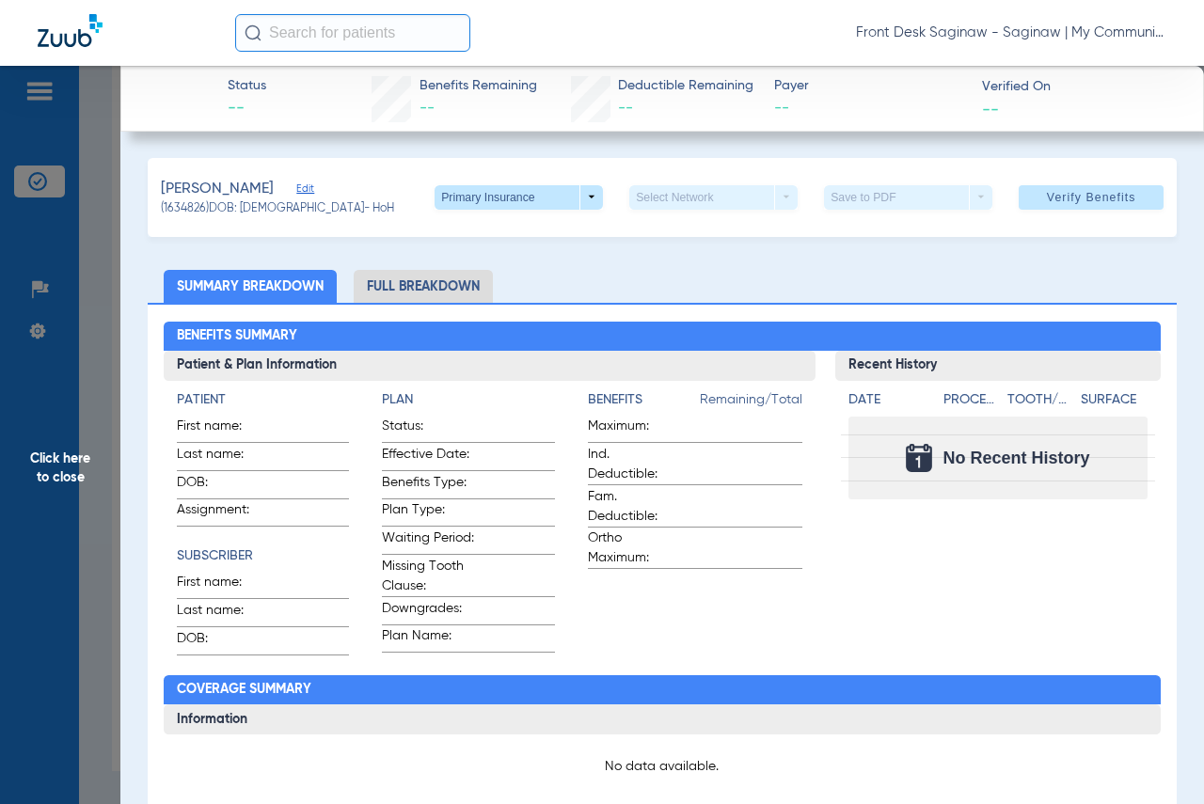
drag, startPoint x: 28, startPoint y: 363, endPoint x: 159, endPoint y: 378, distance: 131.6
click at [29, 363] on span "Click here to close" at bounding box center [60, 468] width 120 height 804
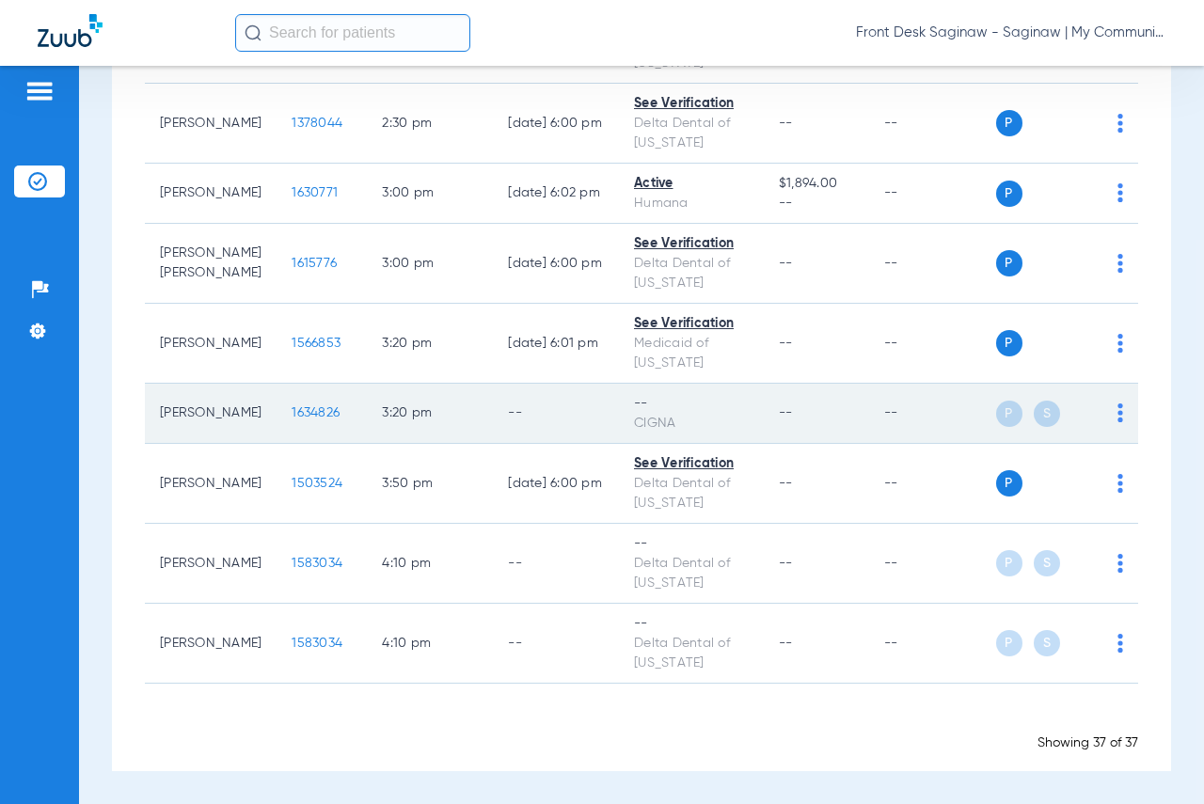
click at [1117, 414] on img at bounding box center [1120, 412] width 6 height 19
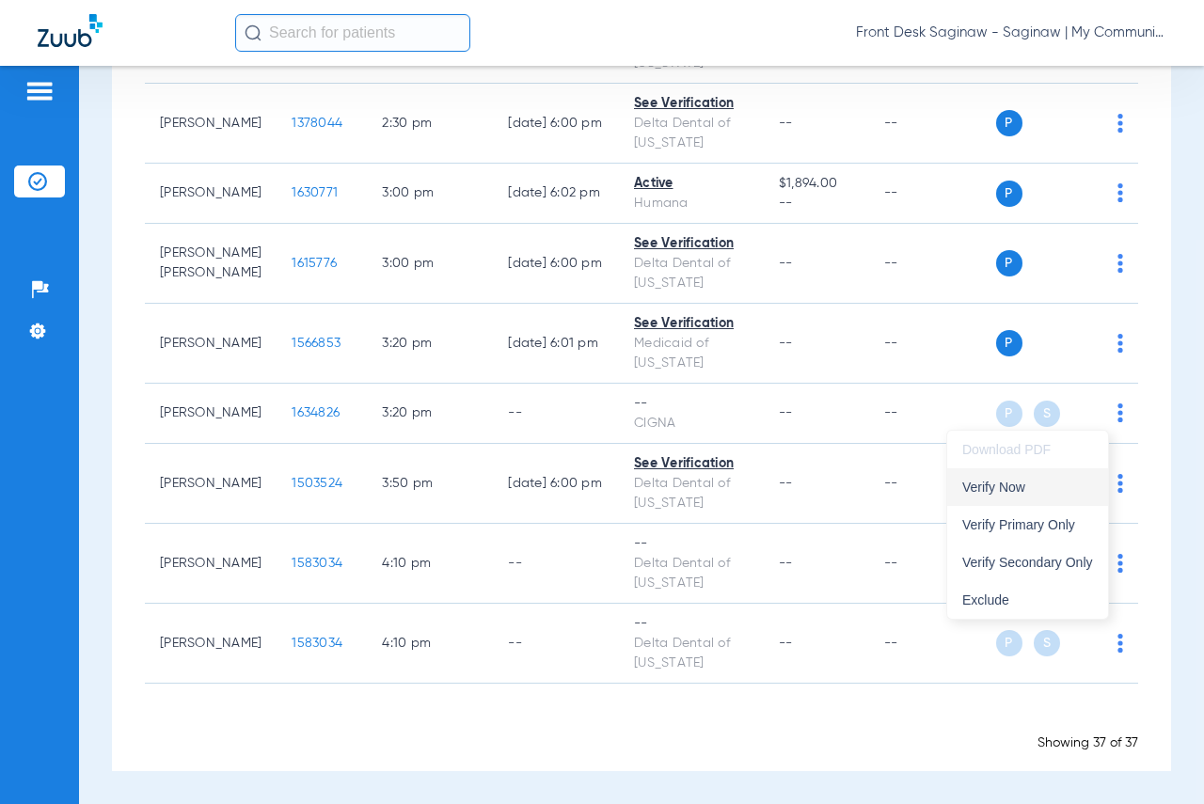
click at [1033, 490] on span "Verify Now" at bounding box center [1027, 487] width 131 height 13
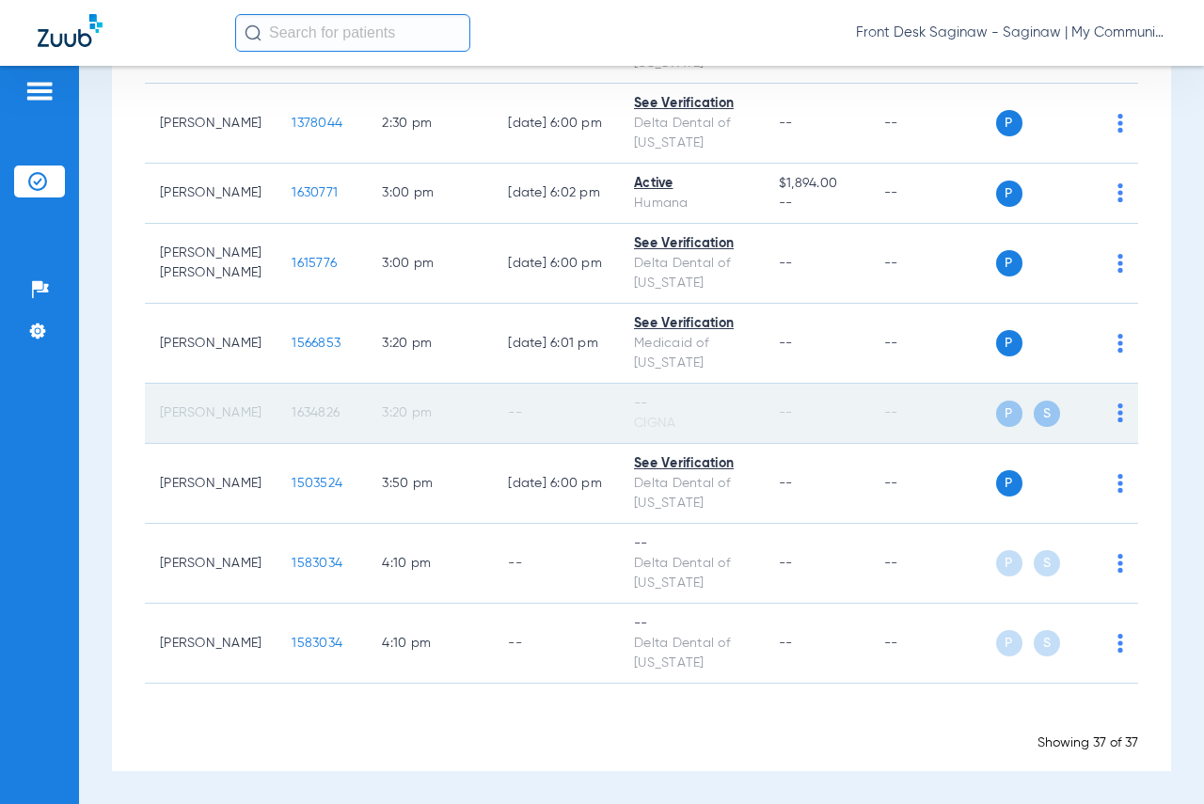
click at [367, 437] on td "3:20 PM" at bounding box center [430, 414] width 126 height 60
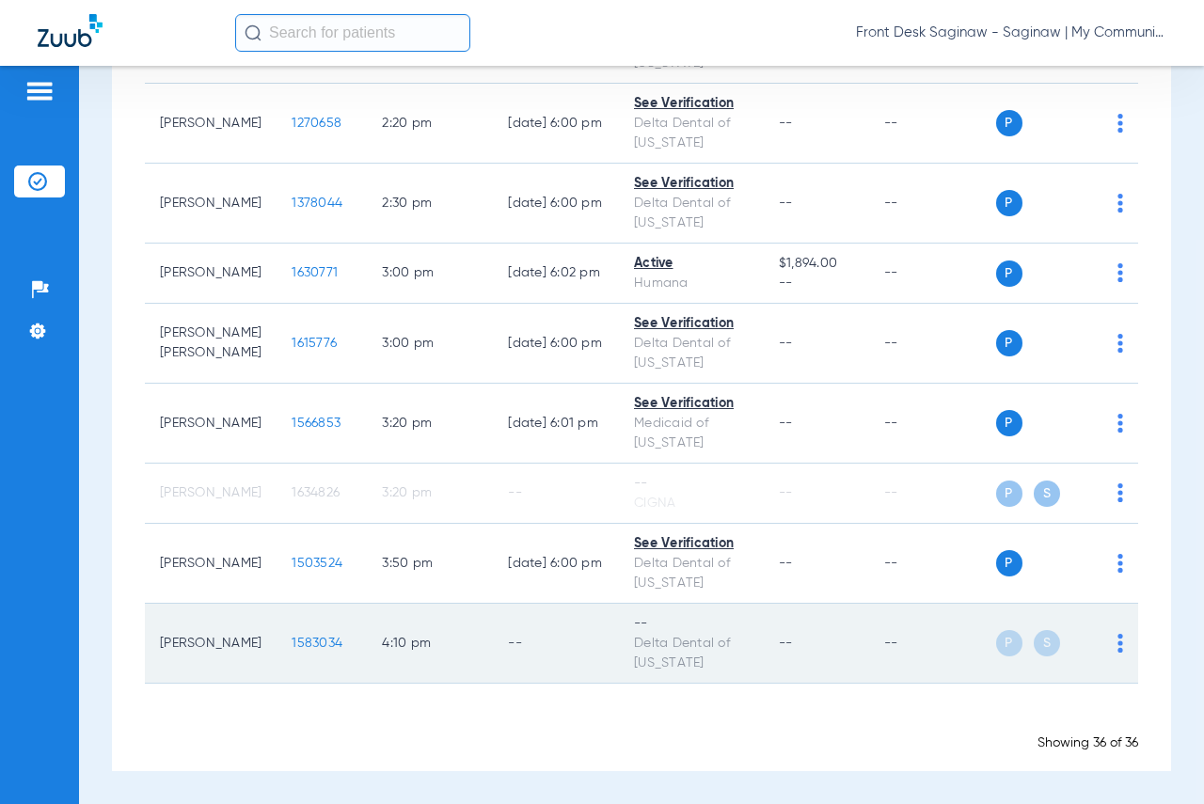
scroll to position [2765, 0]
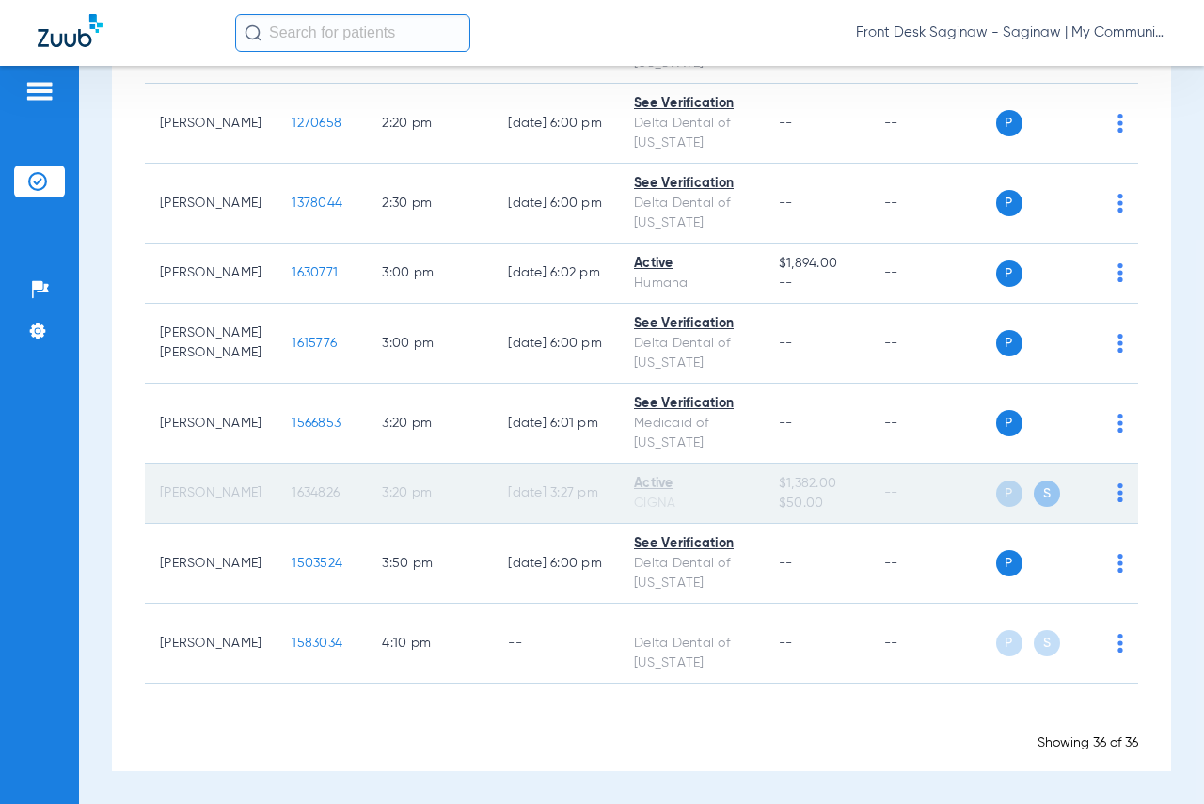
click at [711, 489] on div "Active" at bounding box center [691, 484] width 115 height 20
click at [243, 485] on td "[PERSON_NAME]" at bounding box center [211, 494] width 132 height 60
click at [292, 487] on span "1634826" at bounding box center [316, 492] width 48 height 13
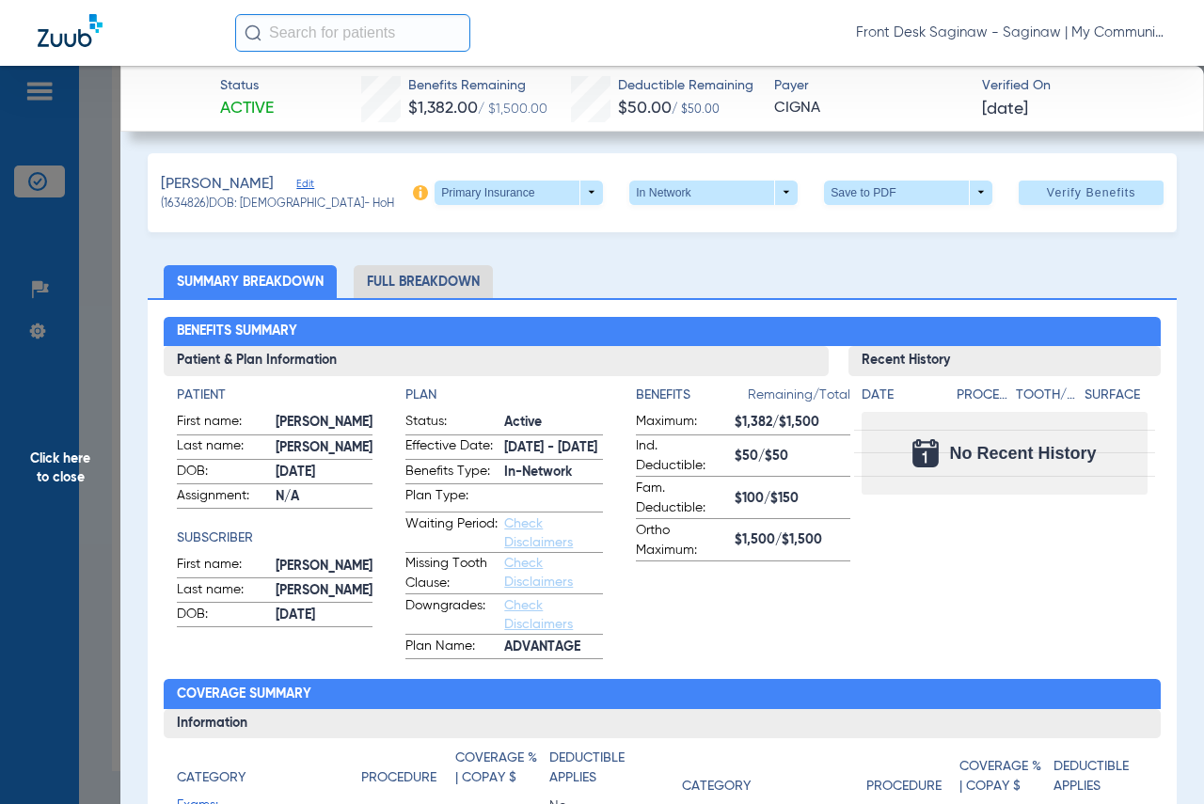
scroll to position [0, 0]
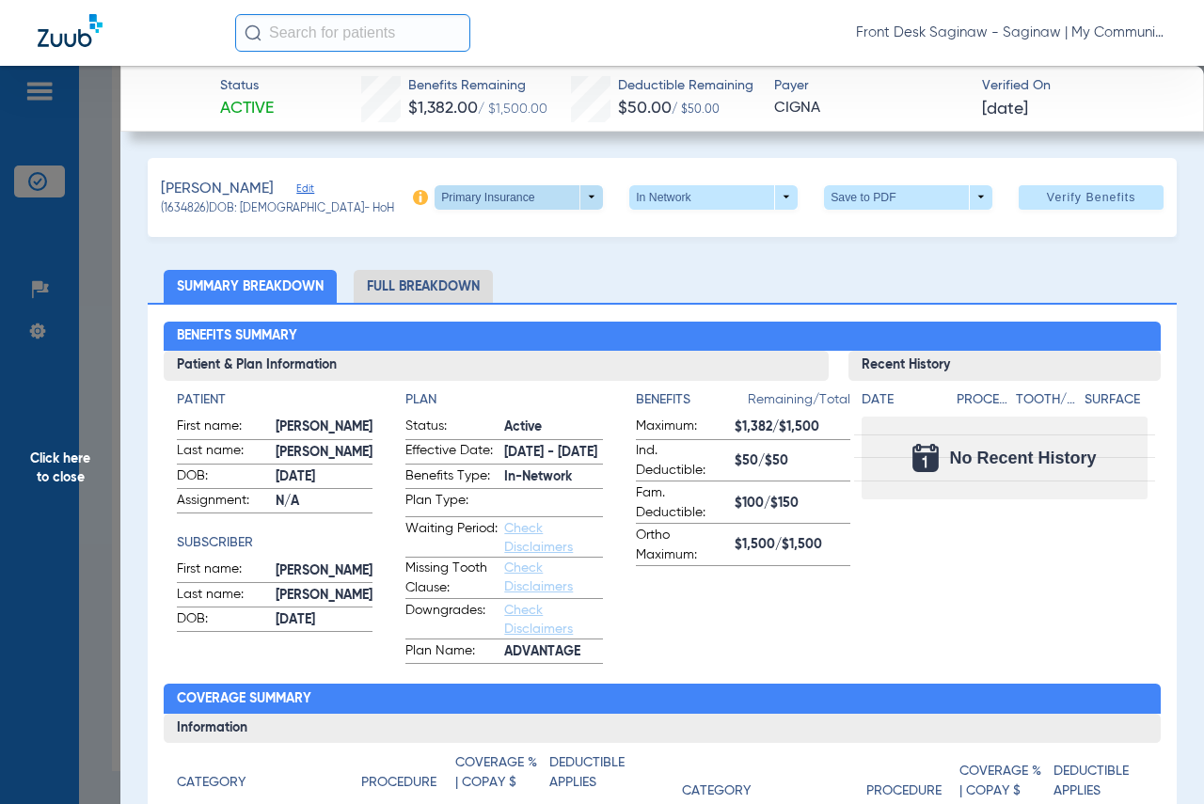
click at [563, 189] on span at bounding box center [519, 197] width 168 height 24
click at [525, 280] on button "Secondary Insurance" at bounding box center [499, 272] width 154 height 38
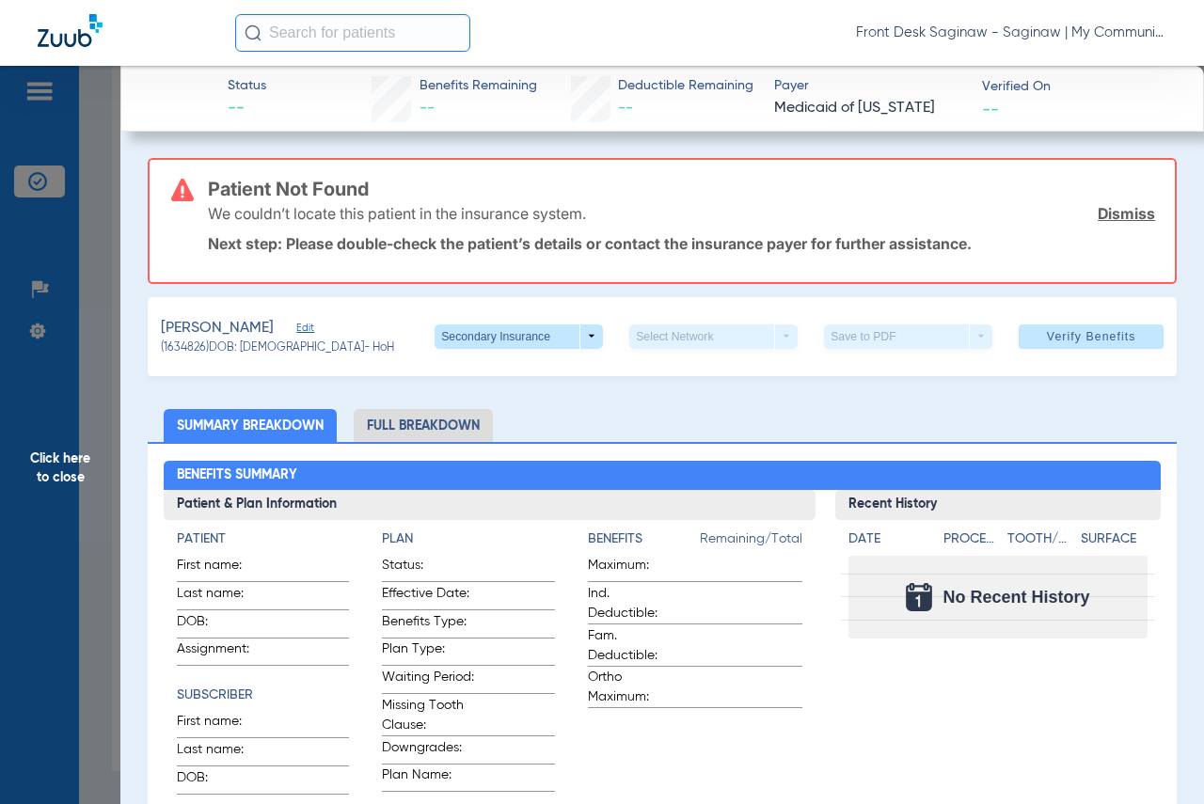
click at [19, 339] on span "Click here to close" at bounding box center [60, 468] width 120 height 804
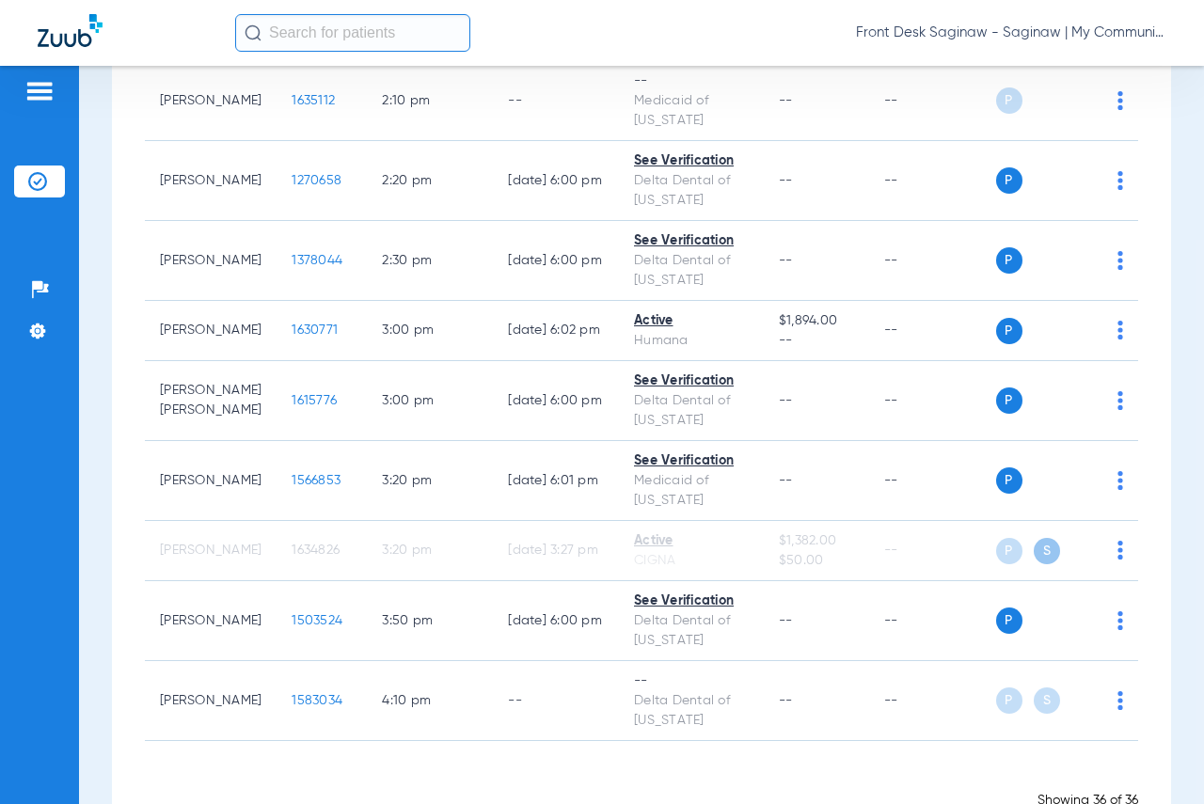
scroll to position [2765, 0]
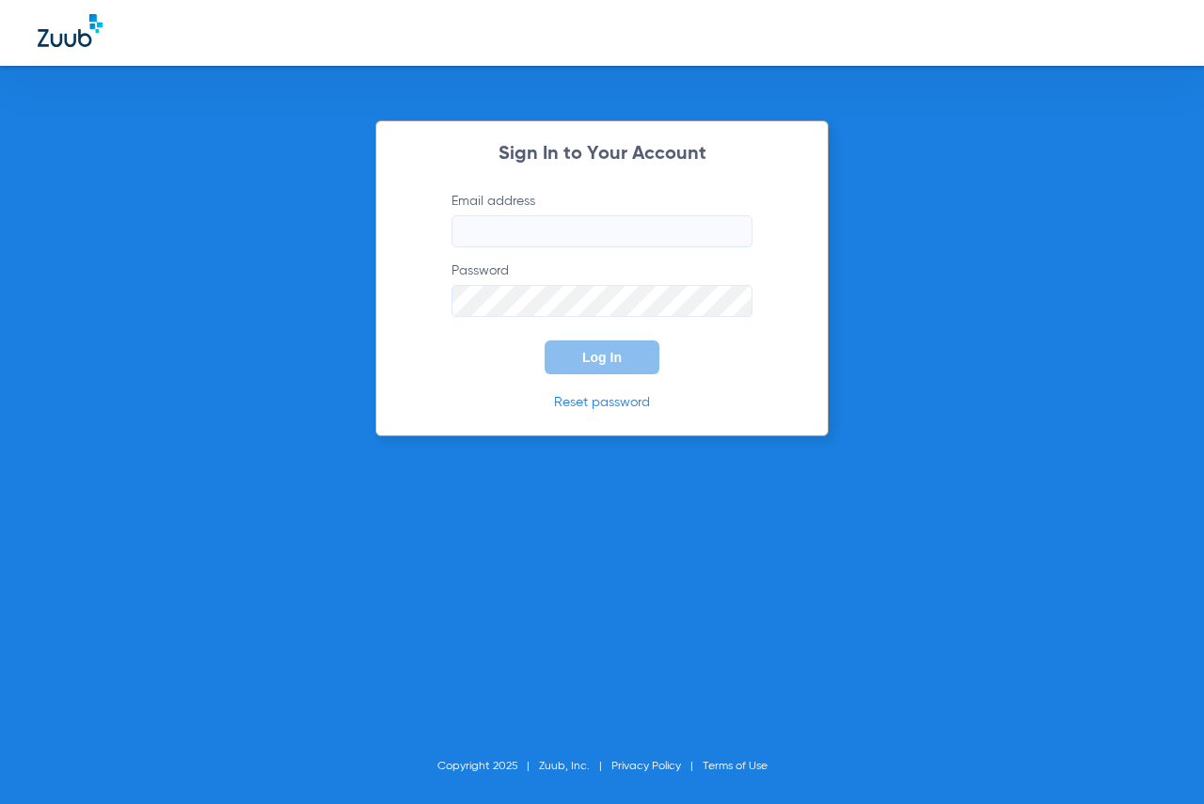
type input "[EMAIL_ADDRESS][DOMAIN_NAME]"
